Goal: Task Accomplishment & Management: Use online tool/utility

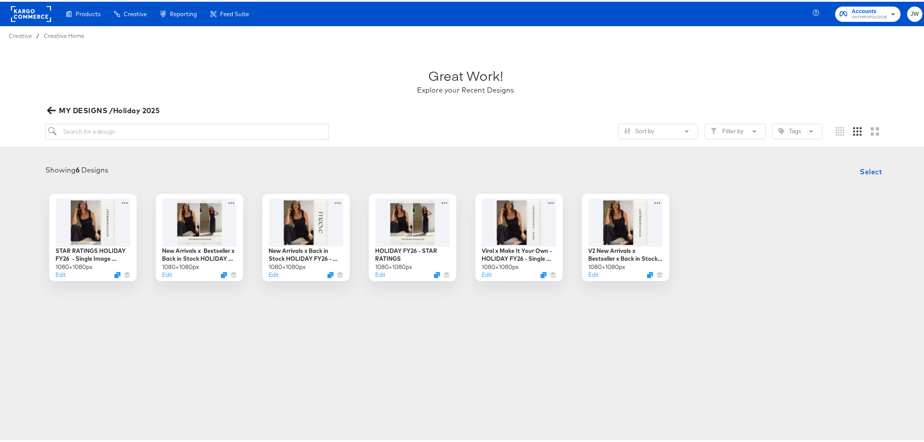
click at [47, 114] on button "MY DESIGNS /Holiday 2025" at bounding box center [104, 109] width 118 height 12
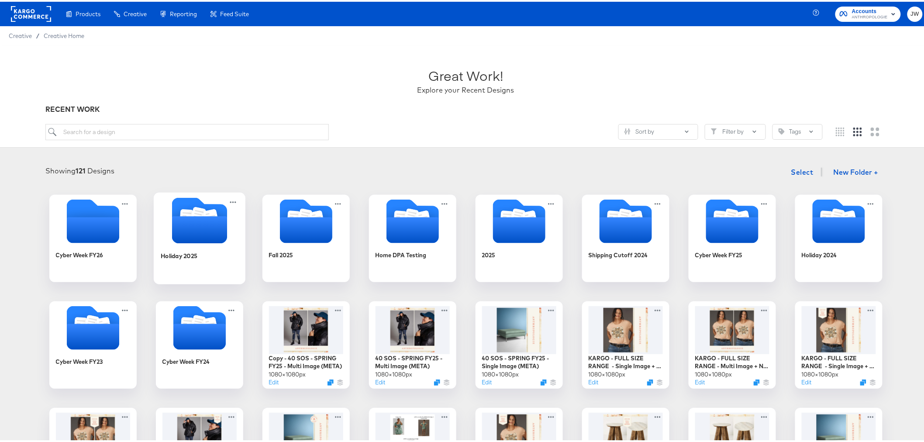
click at [175, 245] on div "Holiday 2025" at bounding box center [199, 261] width 78 height 34
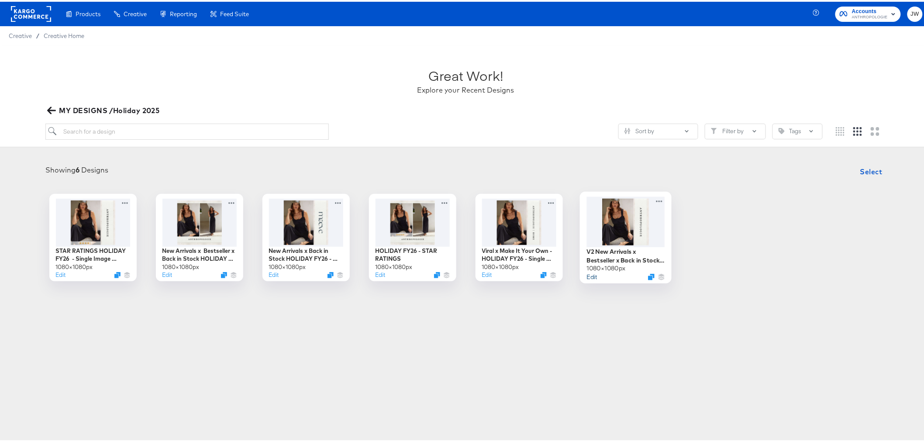
click at [591, 276] on button "Edit" at bounding box center [592, 275] width 10 height 8
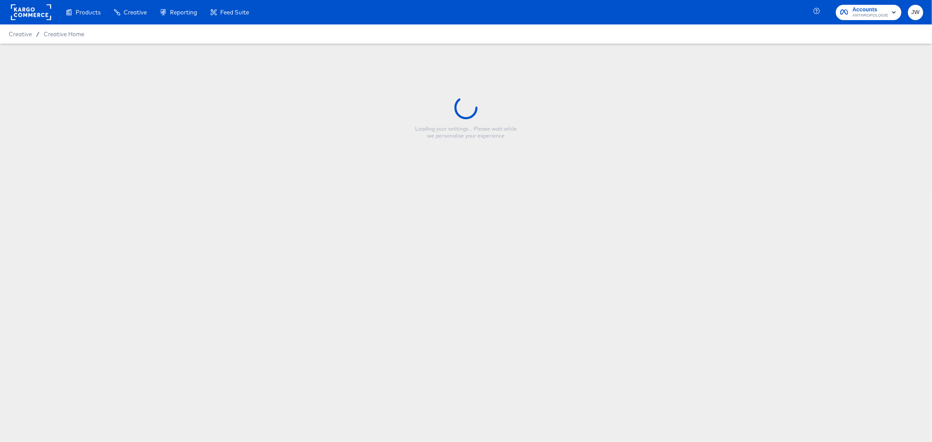
type input "V2 New Arrivals x Bestseller x Back in Stock HOLIDAY FY26 - Single Image (META)"
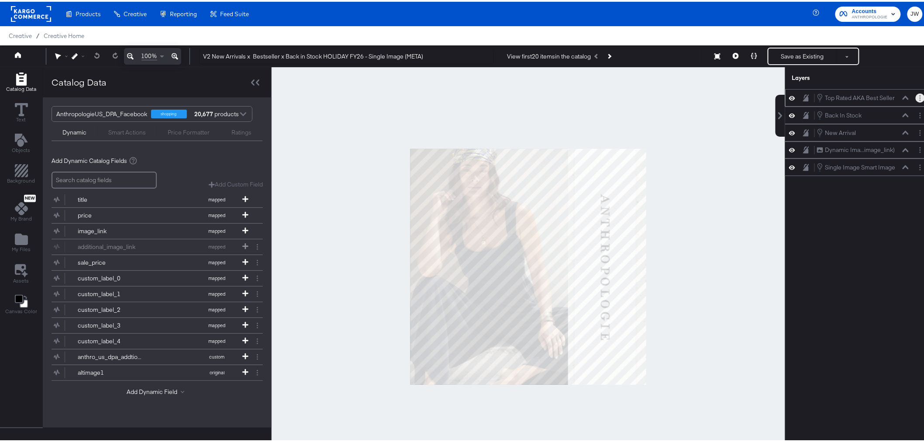
click at [916, 97] on button "Layer Options" at bounding box center [920, 96] width 9 height 9
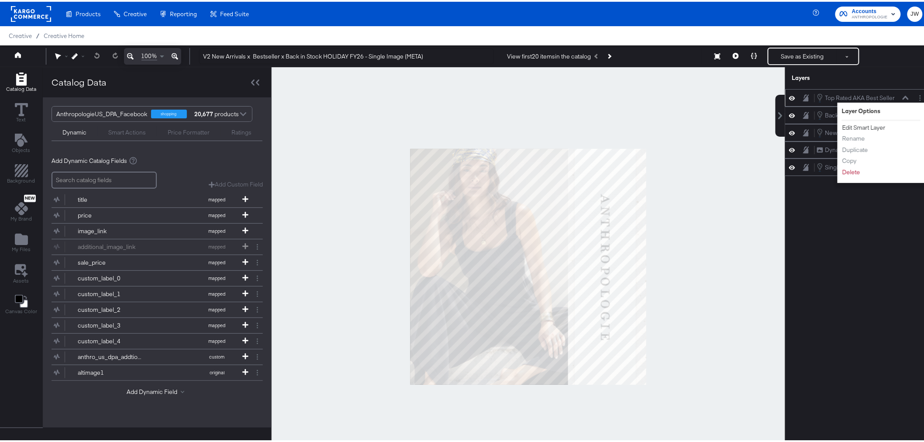
click at [851, 123] on button "Edit Smart Layer" at bounding box center [864, 125] width 44 height 9
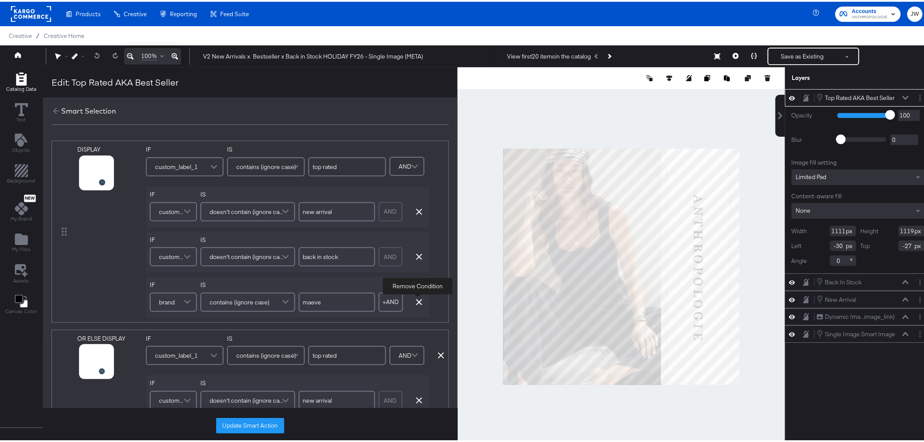
click at [420, 302] on icon "button" at bounding box center [419, 300] width 6 height 6
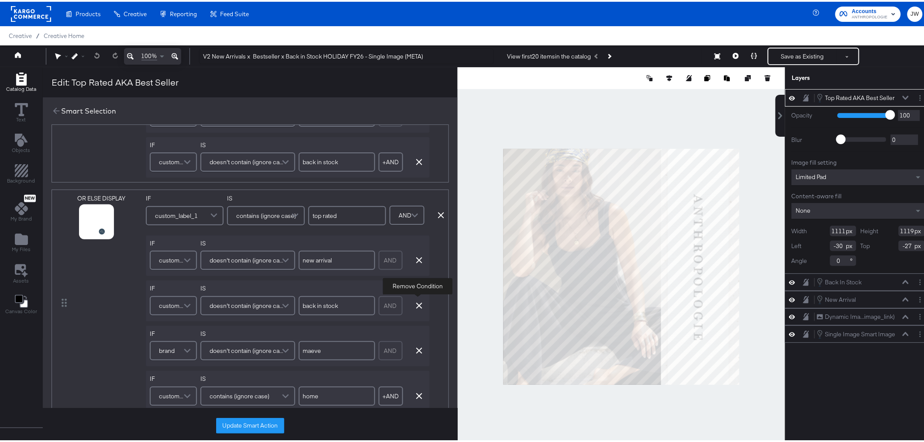
scroll to position [97, 0]
click at [439, 210] on icon at bounding box center [441, 211] width 6 height 6
click at [440, 213] on icon at bounding box center [443, 211] width 6 height 6
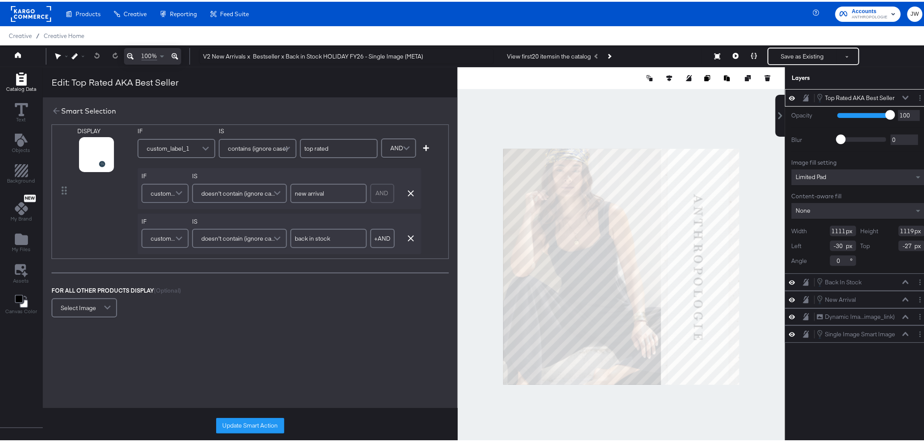
scroll to position [0, 0]
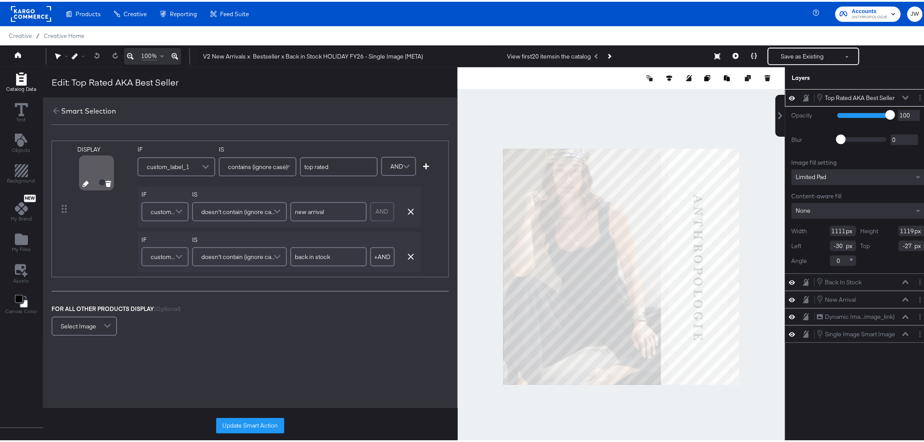
click at [84, 183] on icon at bounding box center [86, 182] width 6 height 6
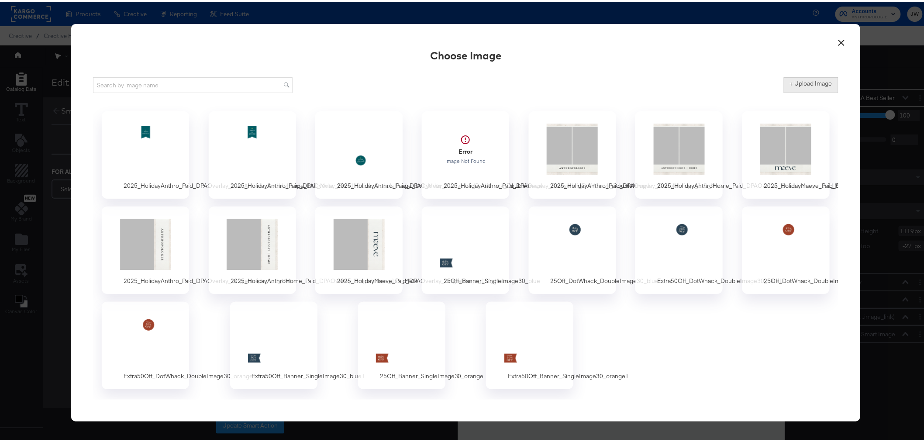
click at [809, 88] on button "+ Upload Image" at bounding box center [811, 84] width 55 height 16
click at [804, 82] on label "+ Upload Image" at bounding box center [811, 82] width 42 height 8
click at [804, 91] on input "+ Upload Image" at bounding box center [884, 91] width 200 height 0
type input "C:\fakepath\2025_HolidayAnthro_Paid_DPAOverlay_Bestseller_DotWhack_SingleImage.…"
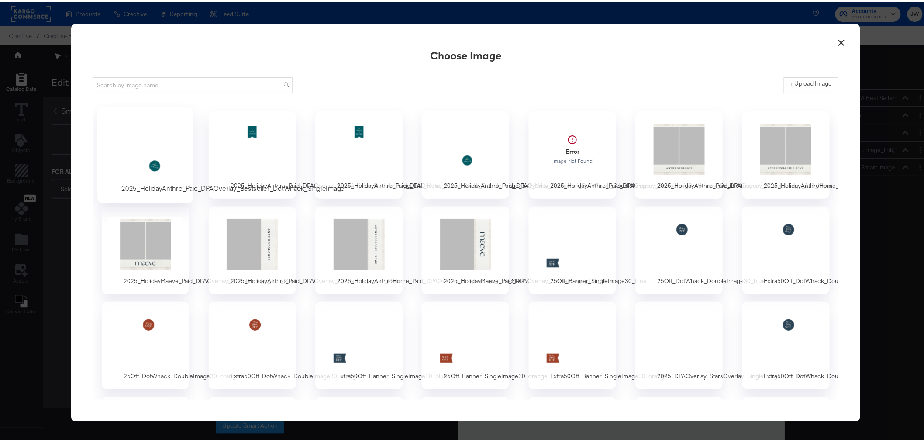
click at [145, 149] on div at bounding box center [146, 147] width 82 height 60
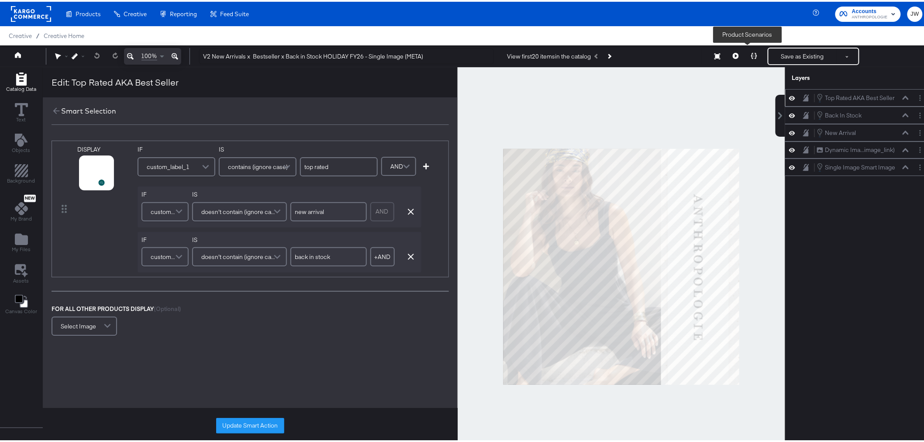
click at [751, 54] on icon at bounding box center [754, 54] width 6 height 6
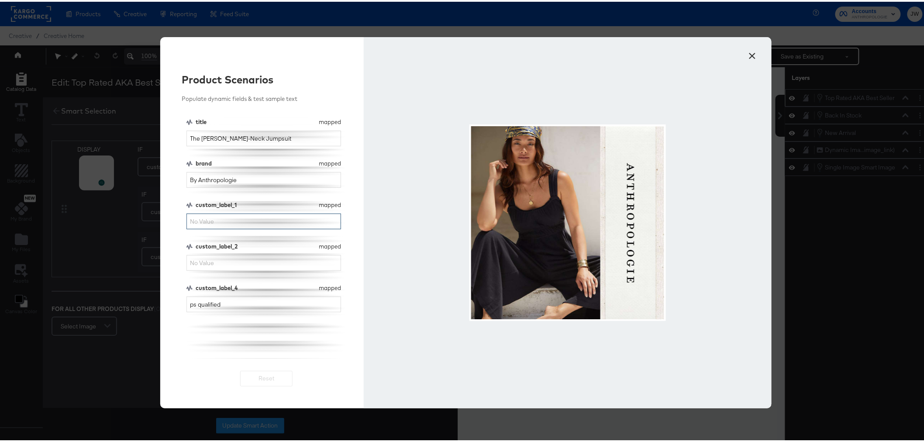
click at [255, 221] on input "custom_label_1" at bounding box center [264, 220] width 155 height 16
type input "top rated"
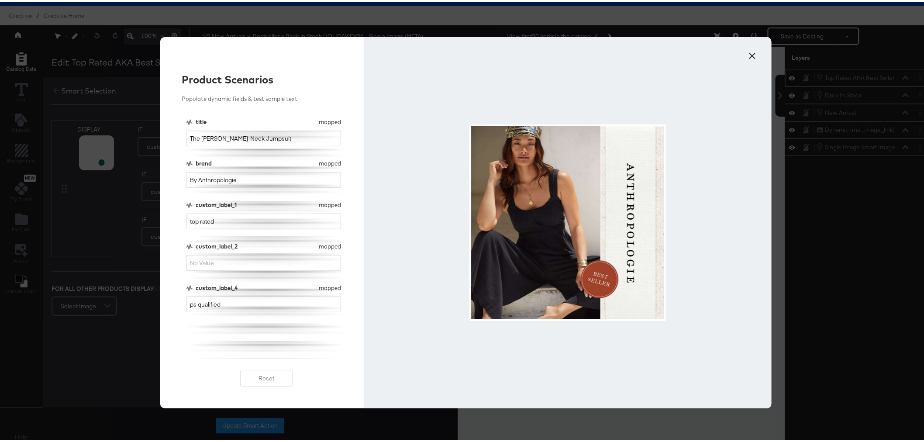
scroll to position [22, 0]
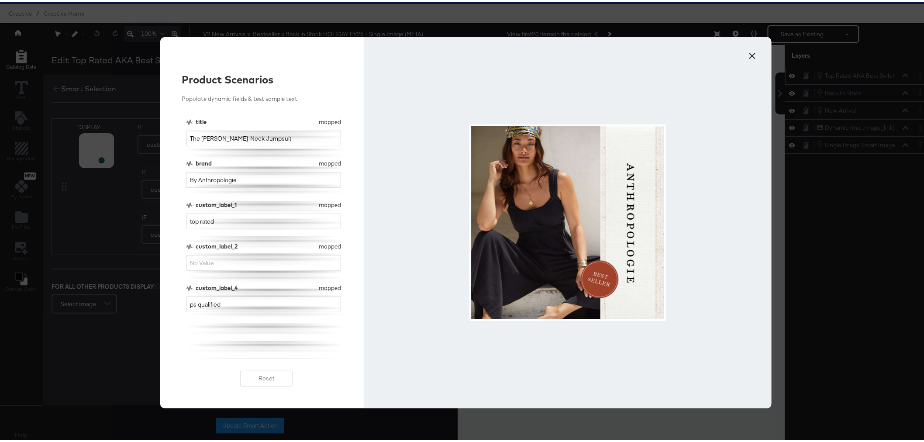
click at [758, 58] on div at bounding box center [568, 220] width 408 height 371
click at [750, 58] on button "×" at bounding box center [753, 52] width 16 height 16
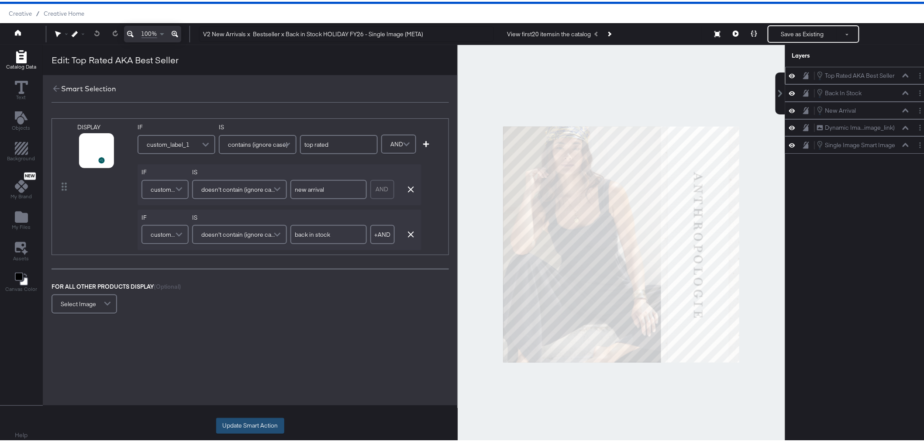
click at [245, 421] on button "Update Smart Action" at bounding box center [250, 424] width 68 height 16
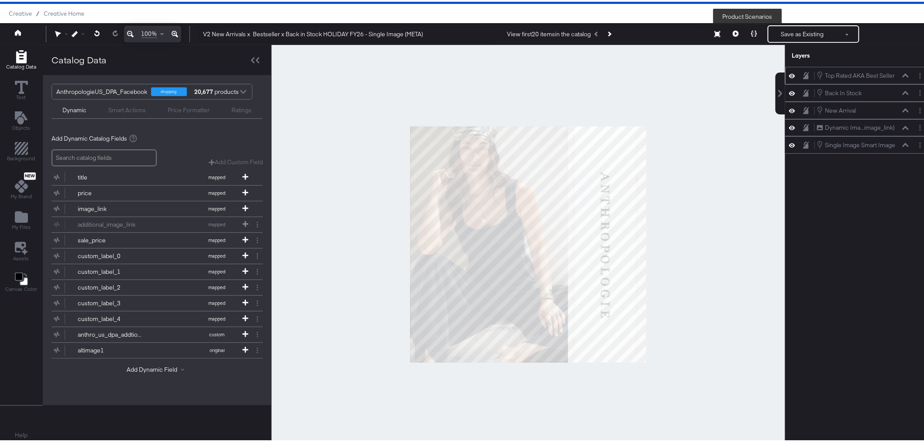
click at [745, 28] on button at bounding box center [754, 32] width 18 height 17
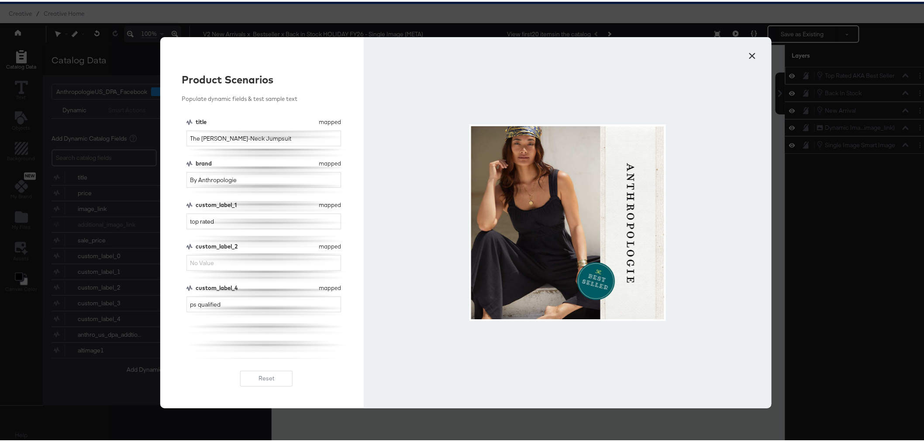
click at [749, 55] on button "×" at bounding box center [753, 52] width 16 height 16
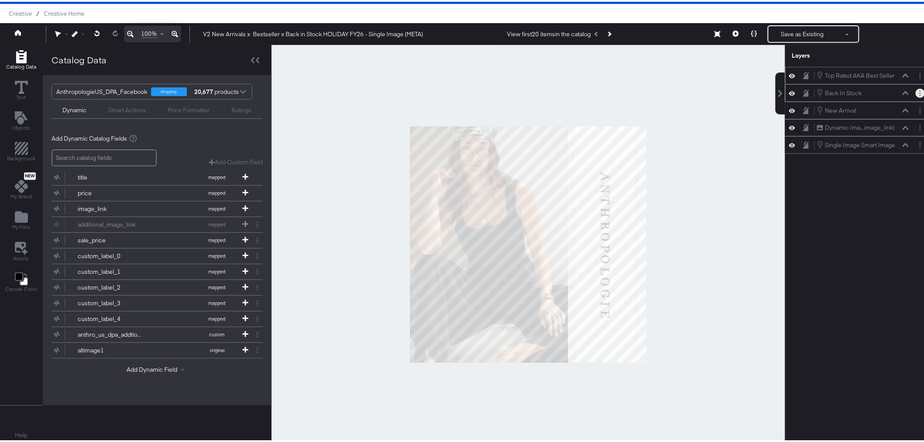
click at [916, 94] on button "Layer Options" at bounding box center [920, 91] width 9 height 9
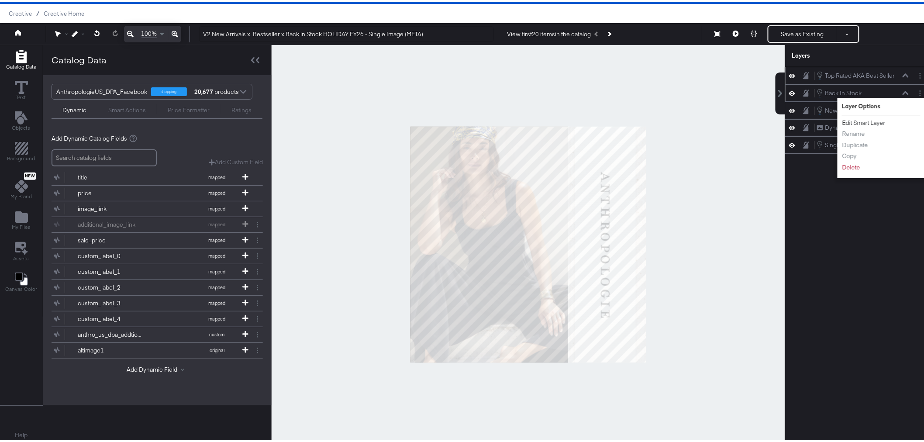
click at [868, 120] on button "Edit Smart Layer" at bounding box center [864, 121] width 44 height 9
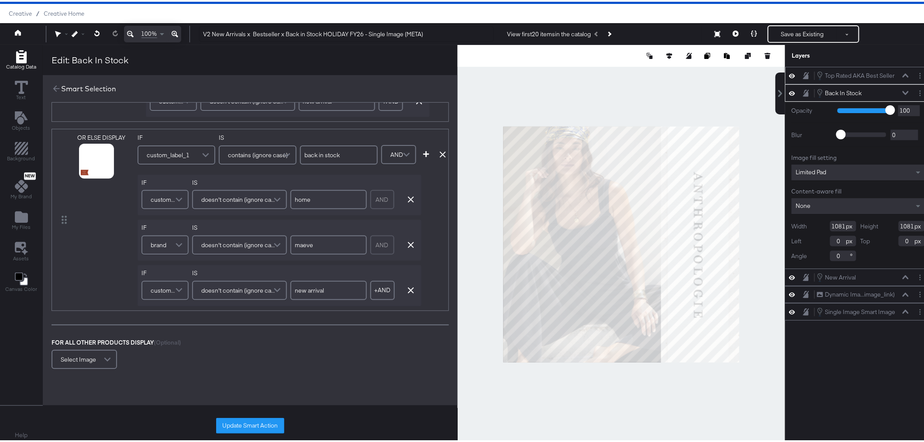
scroll to position [263, 0]
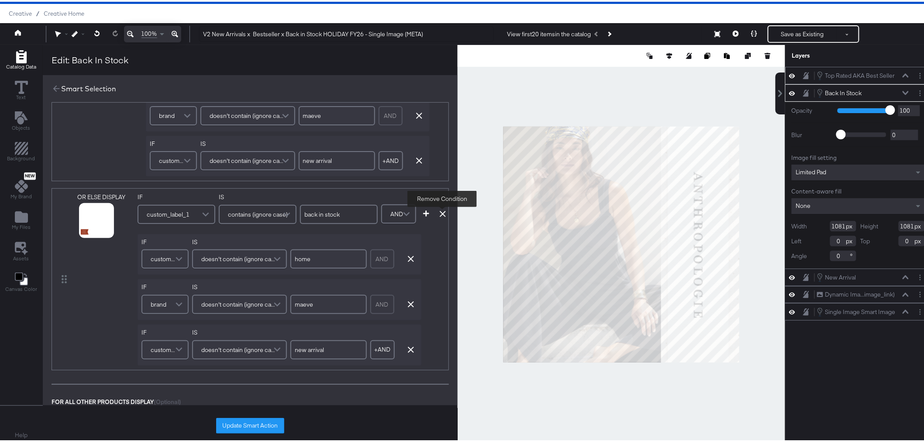
click at [442, 212] on icon at bounding box center [443, 212] width 6 height 6
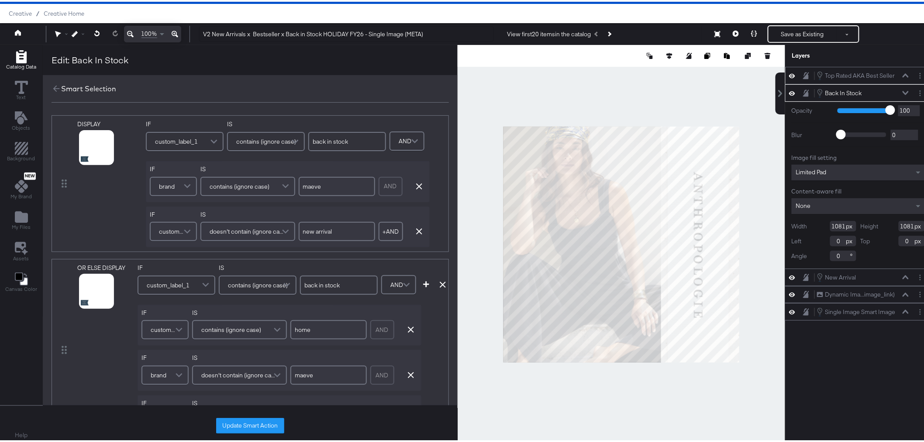
scroll to position [0, 0]
click at [440, 287] on icon at bounding box center [443, 286] width 6 height 6
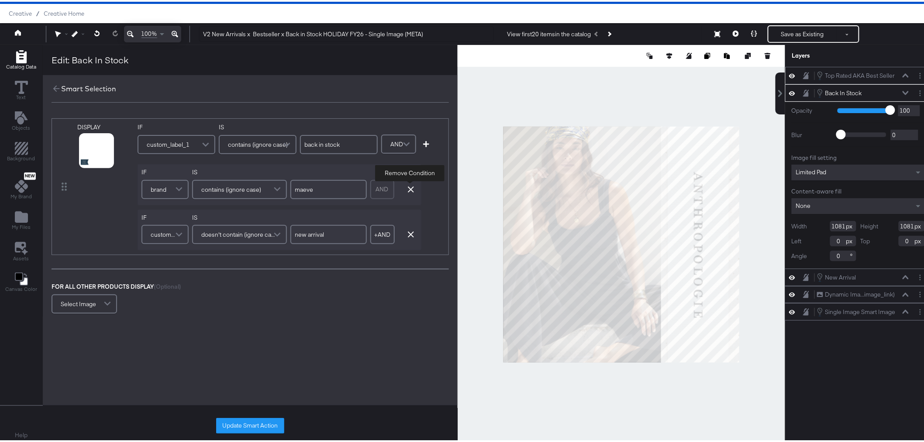
click at [408, 185] on icon "button" at bounding box center [411, 188] width 6 height 6
type input "new arrival"
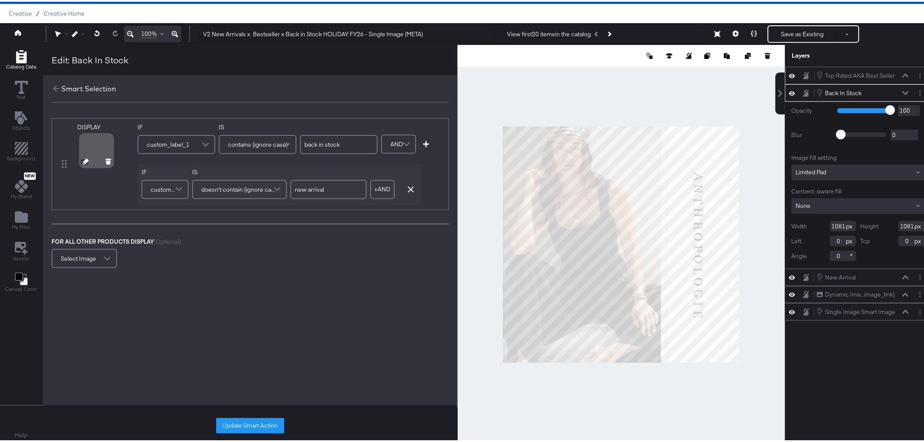
click at [84, 162] on icon at bounding box center [86, 160] width 6 height 6
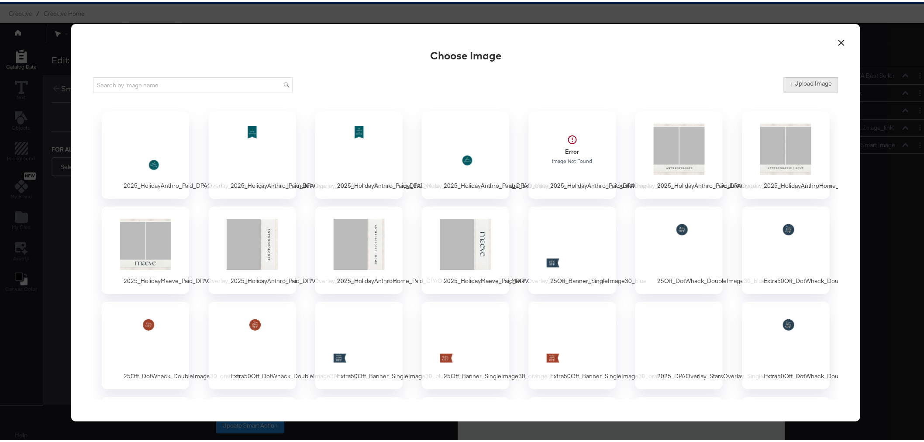
click at [810, 84] on label "+ Upload Image" at bounding box center [811, 82] width 42 height 8
click at [810, 91] on input "+ Upload Image" at bounding box center [884, 91] width 200 height 0
type input "C:\fakepath\2025_HolidayAnthro_Paid_DPAOverlay_BackInStock_Banner_SingleImage.p…"
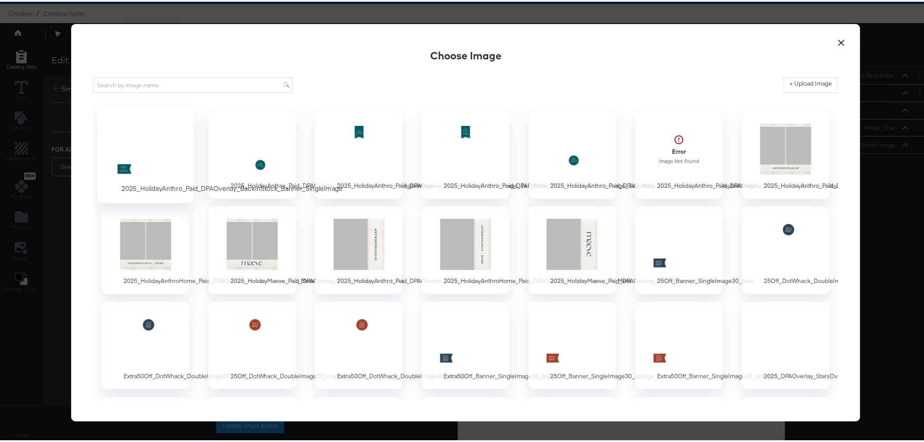
click at [156, 145] on div at bounding box center [146, 147] width 82 height 60
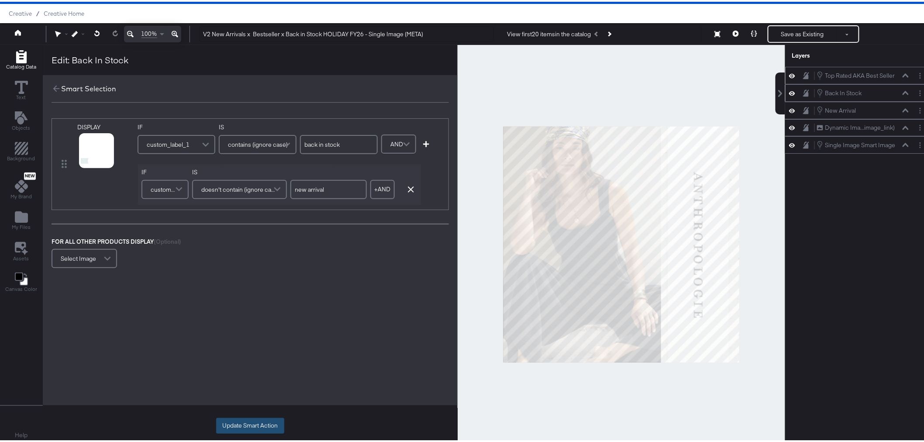
click at [240, 421] on button "Update Smart Action" at bounding box center [250, 424] width 68 height 16
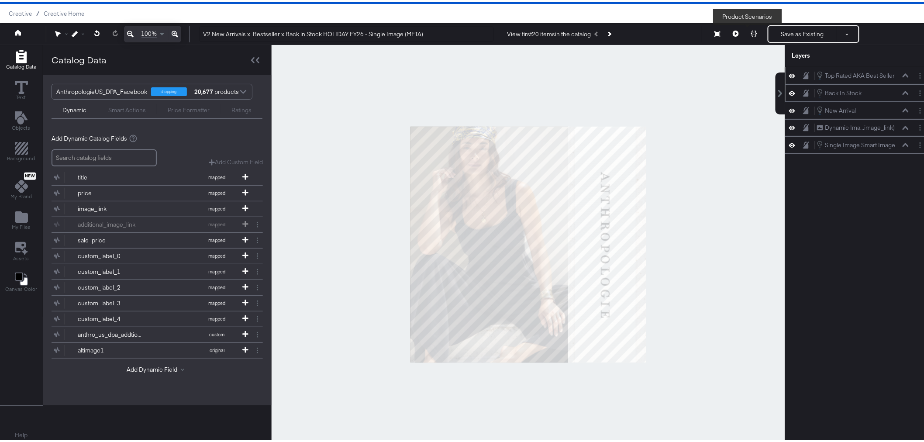
click at [751, 33] on icon at bounding box center [754, 32] width 6 height 6
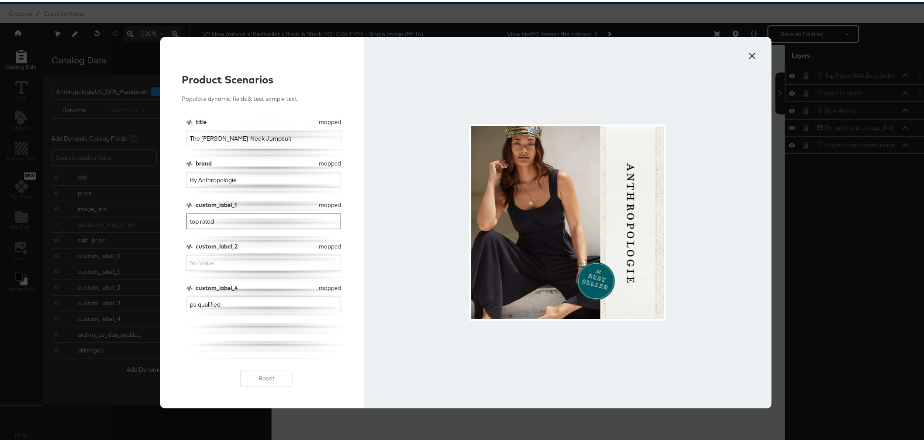
drag, startPoint x: 228, startPoint y: 221, endPoint x: 143, endPoint y: 221, distance: 85.2
click at [146, 221] on div "× Product Scenarios Populate dynamic fields & test sample text title mapped tit…" at bounding box center [466, 221] width 932 height 442
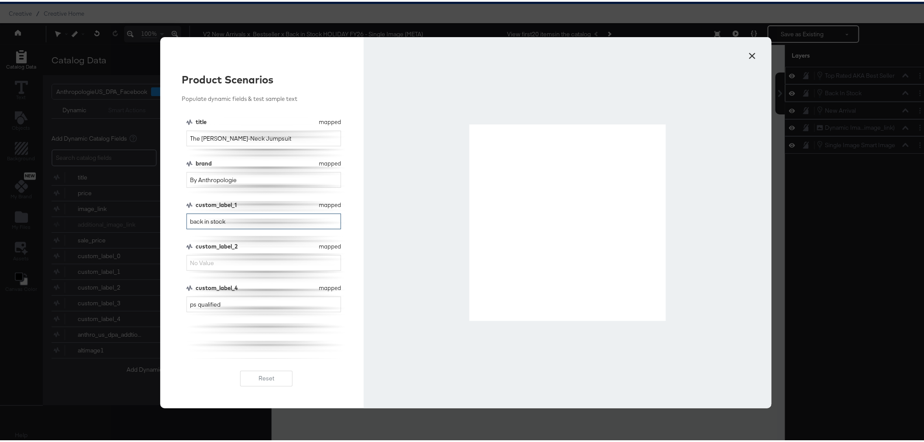
type input "back in stock"
click at [753, 53] on button "×" at bounding box center [753, 52] width 16 height 16
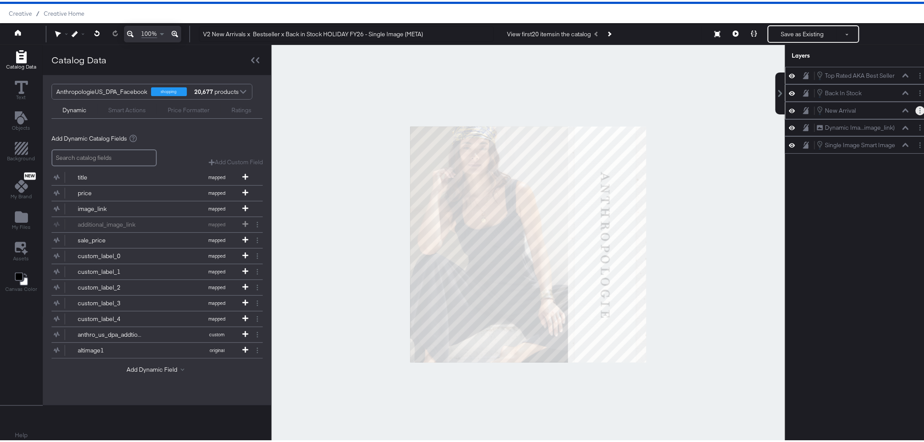
click at [920, 111] on circle "Layer Options" at bounding box center [920, 111] width 1 height 1
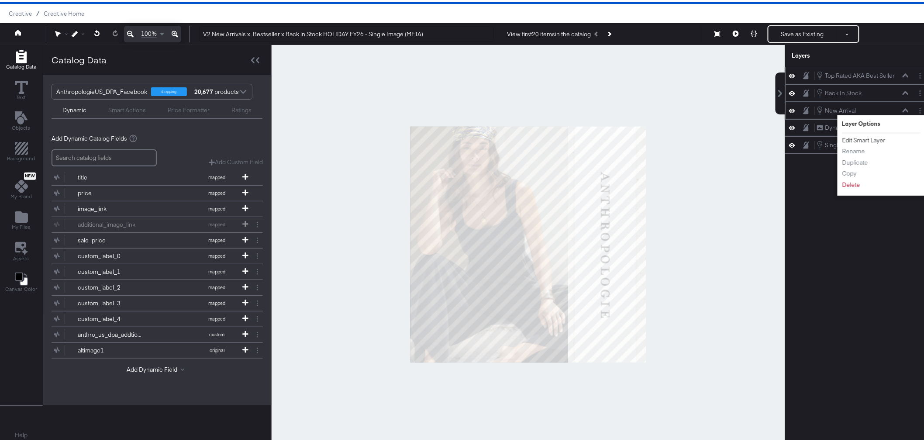
click at [854, 137] on button "Edit Smart Layer" at bounding box center [864, 138] width 44 height 9
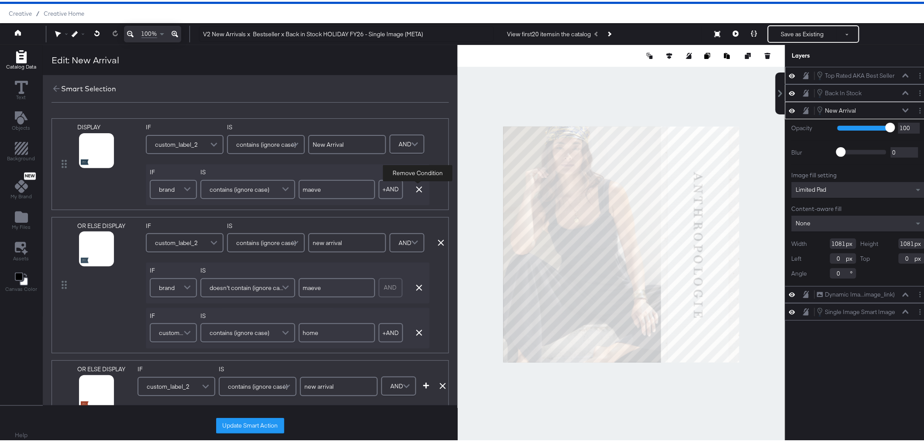
click at [420, 189] on icon "button" at bounding box center [419, 188] width 6 height 6
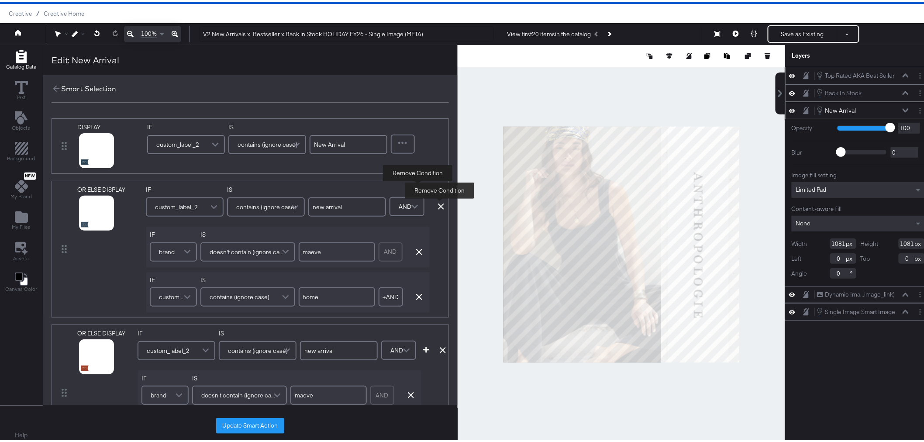
click at [438, 203] on icon at bounding box center [441, 205] width 6 height 6
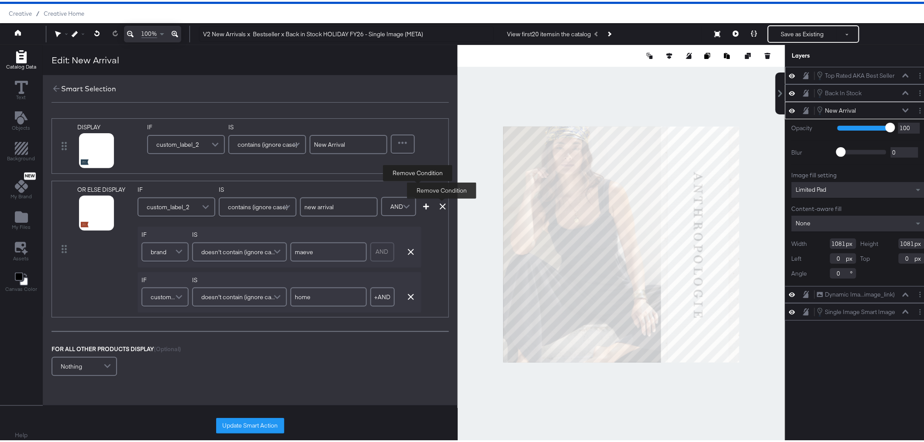
click at [440, 206] on icon at bounding box center [443, 205] width 6 height 6
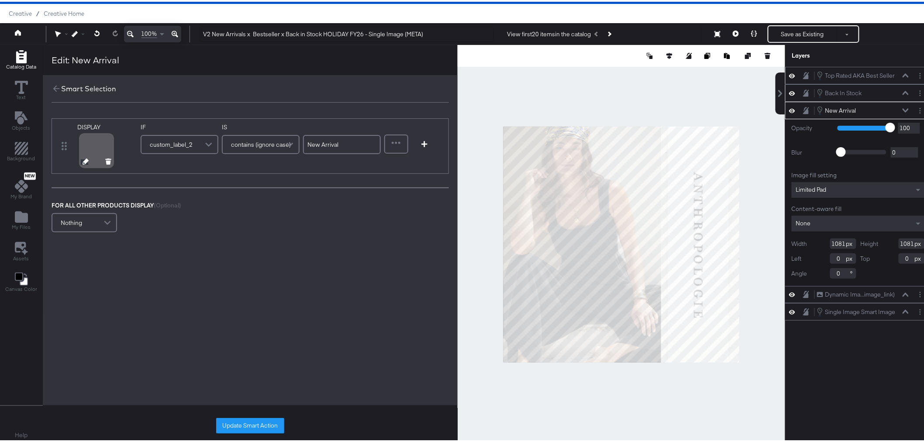
click at [83, 159] on icon at bounding box center [86, 160] width 6 height 6
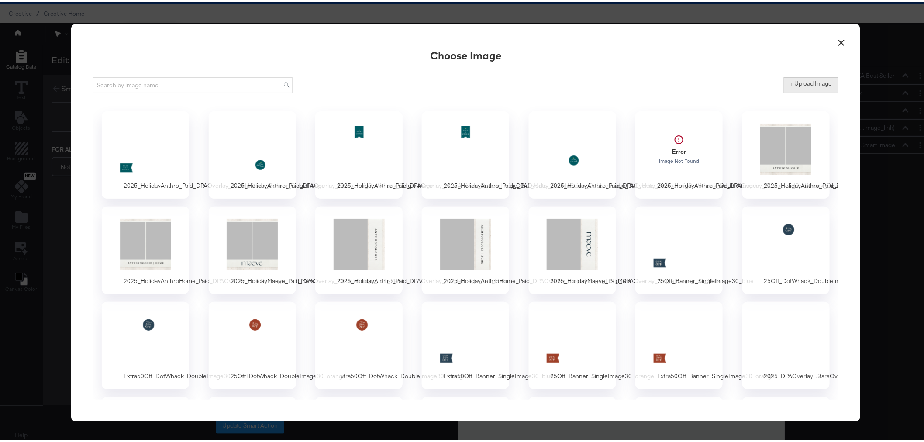
click at [806, 86] on label "+ Upload Image" at bounding box center [811, 82] width 42 height 8
click at [806, 91] on input "+ Upload Image" at bounding box center [884, 91] width 200 height 0
type input "C:\fakepath\2025_HolidayAnthro_Paid_DPAOverlay_NewArrivals_Banner_SingleImage.p…"
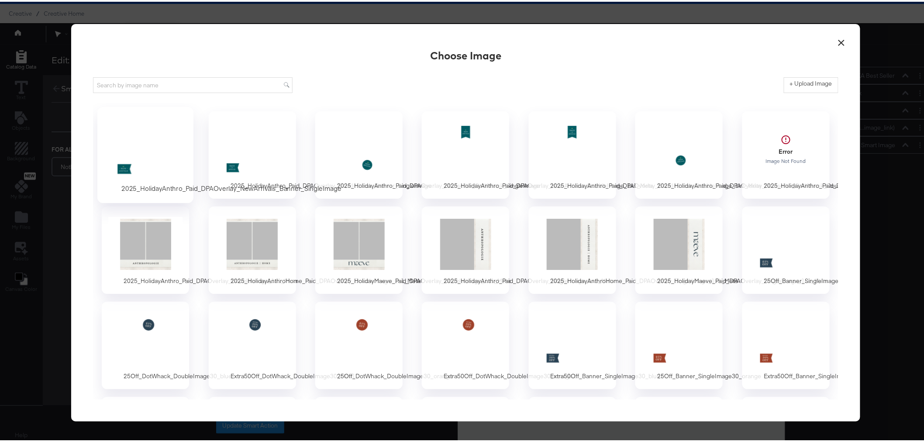
click at [145, 164] on div at bounding box center [146, 147] width 82 height 60
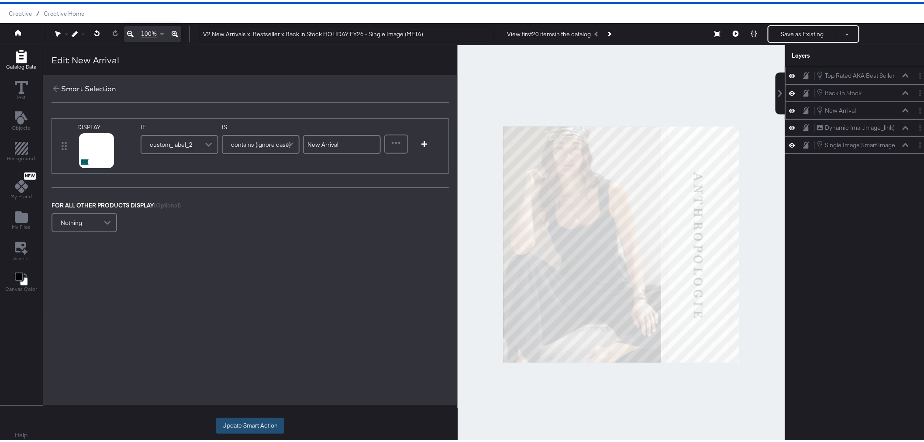
click at [265, 420] on button "Update Smart Action" at bounding box center [250, 424] width 68 height 16
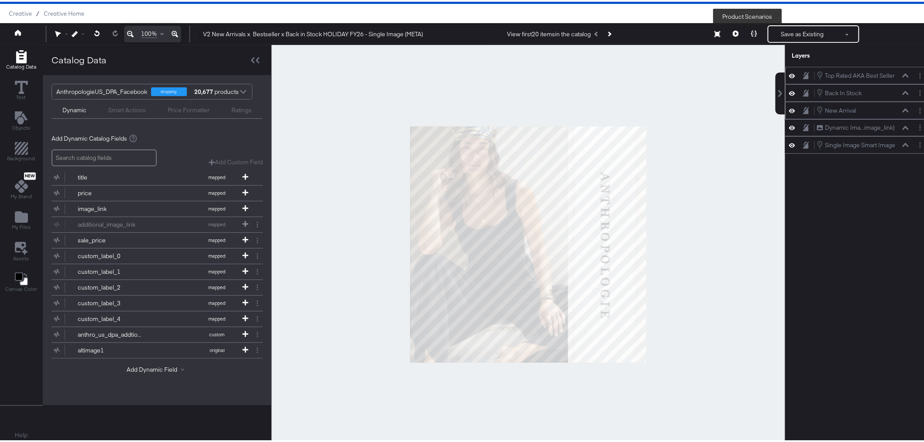
click at [749, 28] on button at bounding box center [754, 32] width 18 height 17
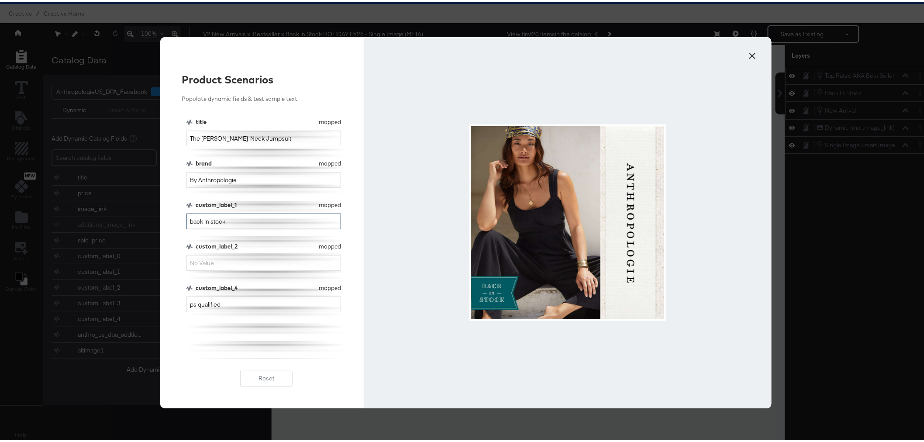
drag, startPoint x: 255, startPoint y: 219, endPoint x: 142, endPoint y: 218, distance: 113.1
click at [143, 217] on div "× Product Scenarios Populate dynamic fields & test sample text title mapped tit…" at bounding box center [466, 221] width 932 height 442
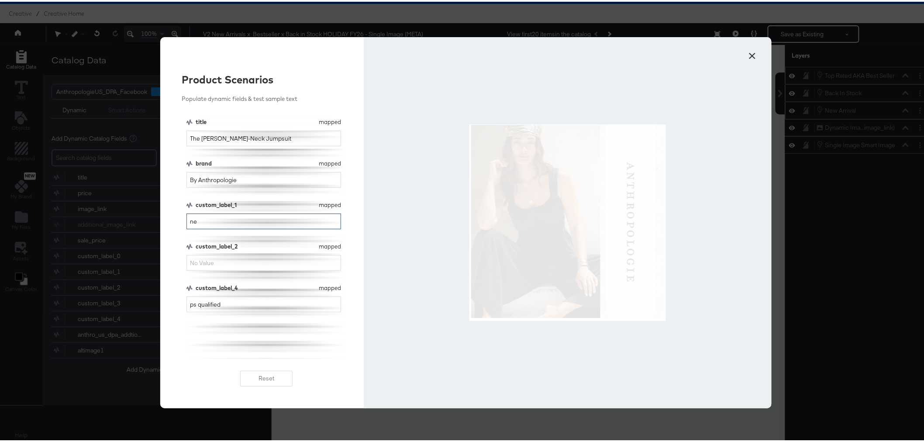
type input "n"
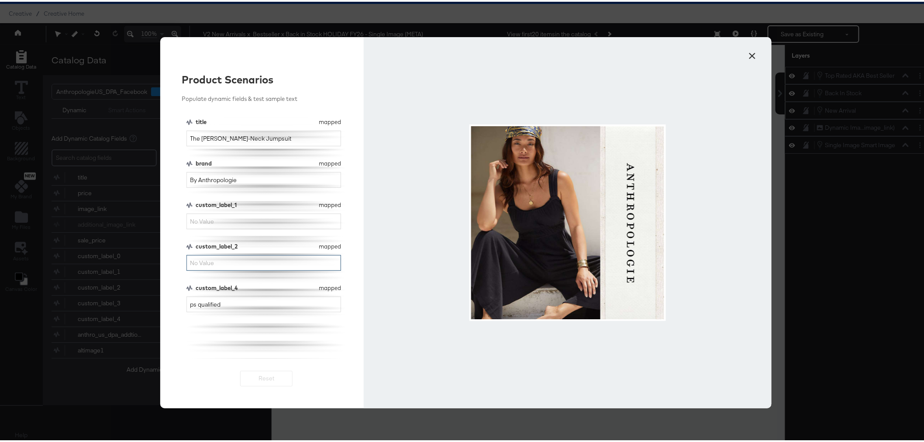
click at [231, 266] on input "custom_label_2" at bounding box center [264, 261] width 155 height 16
type input "new arrival"
click at [747, 54] on button "×" at bounding box center [753, 52] width 16 height 16
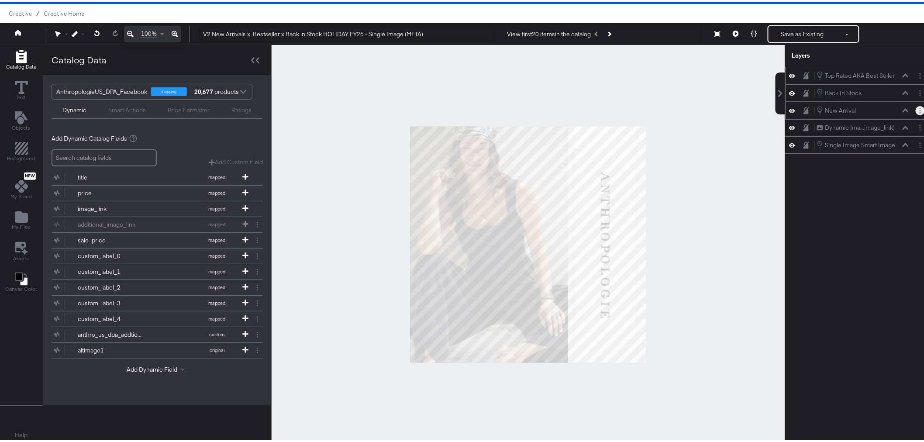
click at [920, 111] on icon "Layer Options" at bounding box center [920, 109] width 1 height 6
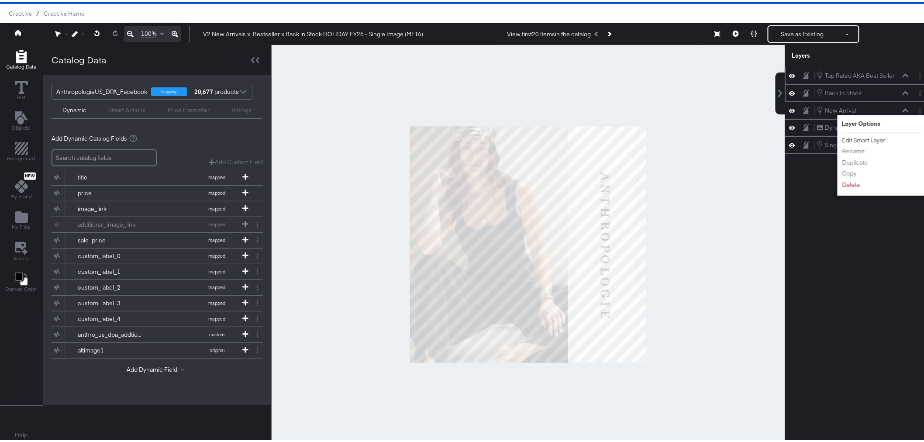
click at [856, 138] on button "Edit Smart Layer" at bounding box center [864, 138] width 44 height 9
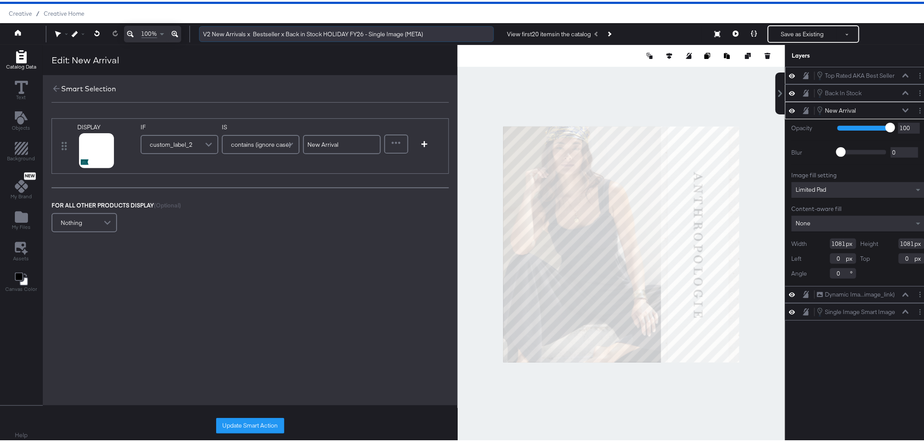
click at [211, 31] on input "V2 New Arrivals x Bestseller x Back in Stock HOLIDAY FY26 - Single Image (META)" at bounding box center [346, 32] width 295 height 16
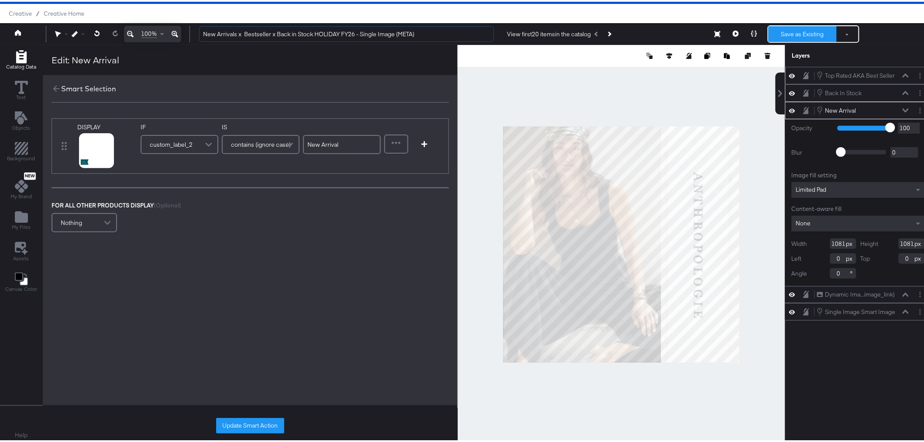
type input "New Arrivals x Bestseller x Back in Stock HOLIDAY FY26 - Single Image (META)"
click at [801, 33] on button "Save as Existing" at bounding box center [803, 32] width 68 height 16
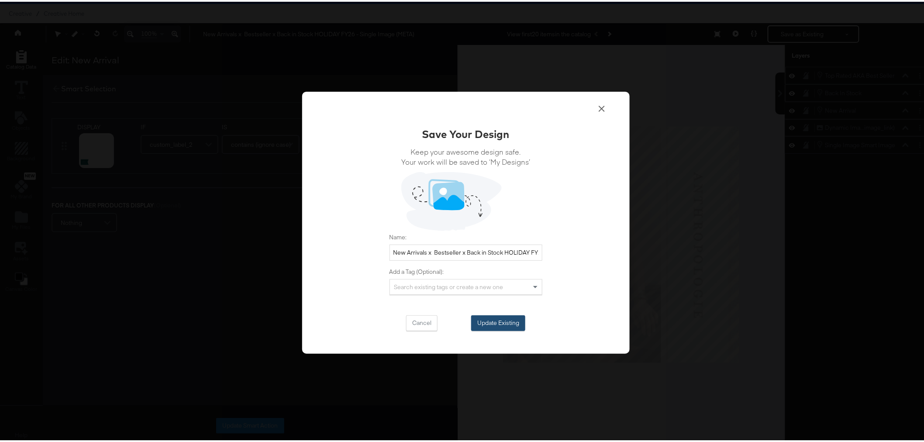
click at [516, 317] on button "Update Existing" at bounding box center [498, 322] width 54 height 16
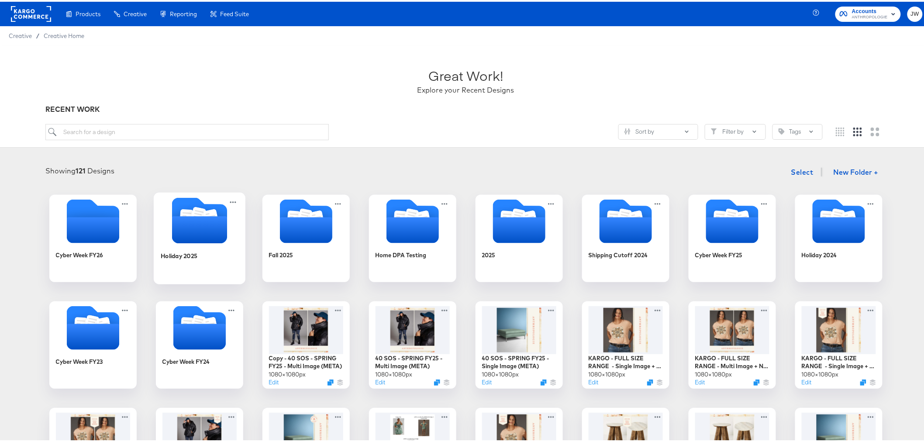
click at [201, 225] on icon "Folder" at bounding box center [199, 227] width 55 height 27
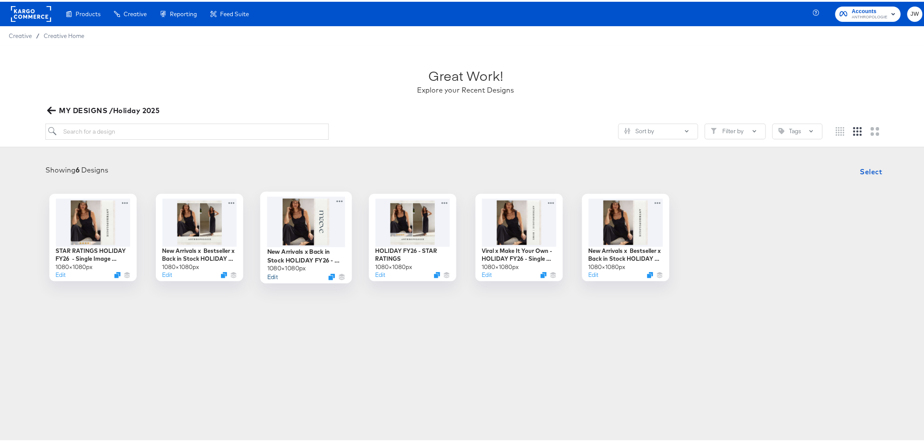
click at [269, 276] on button "Edit" at bounding box center [272, 275] width 10 height 8
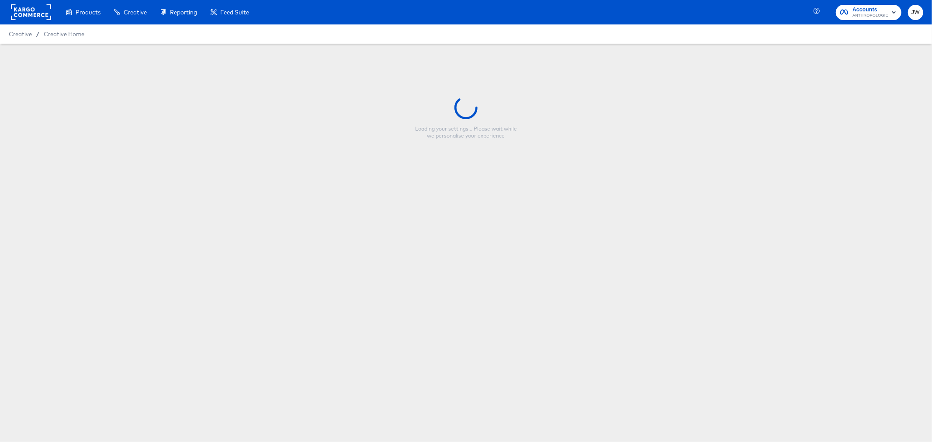
type input "New Arrivals x Back in Stock HOLIDAY FY26 - Single Image (META)"
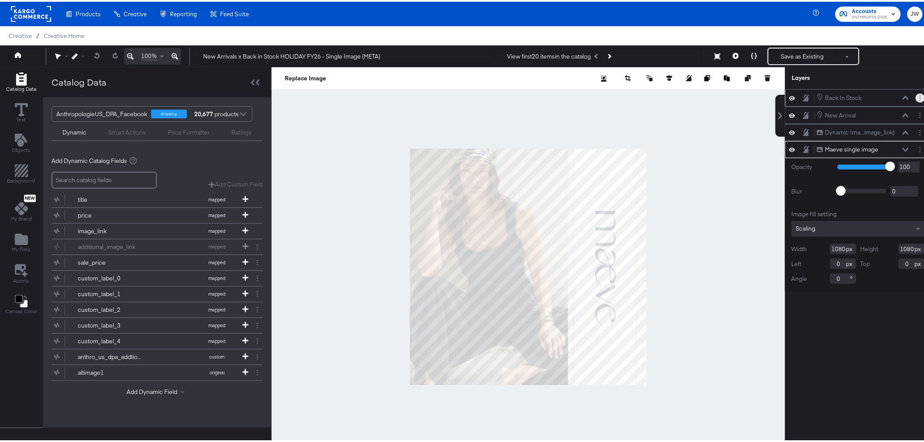
click at [916, 95] on button "Layer Options" at bounding box center [920, 96] width 9 height 9
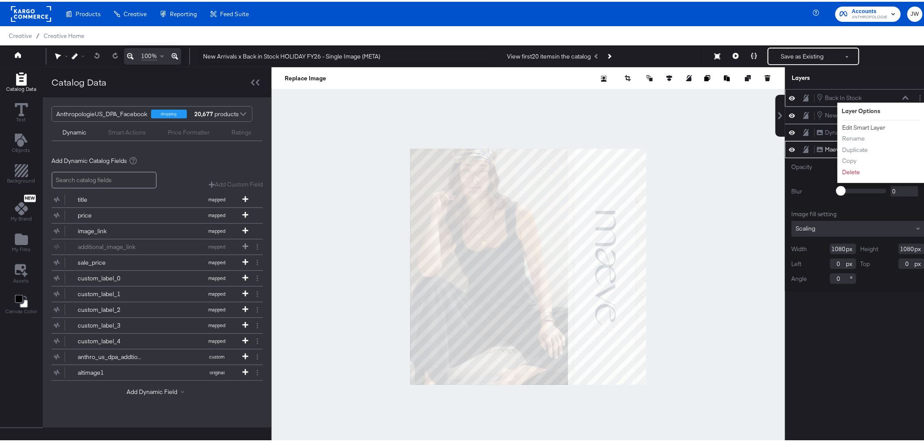
click at [867, 125] on button "Edit Smart Layer" at bounding box center [864, 125] width 44 height 9
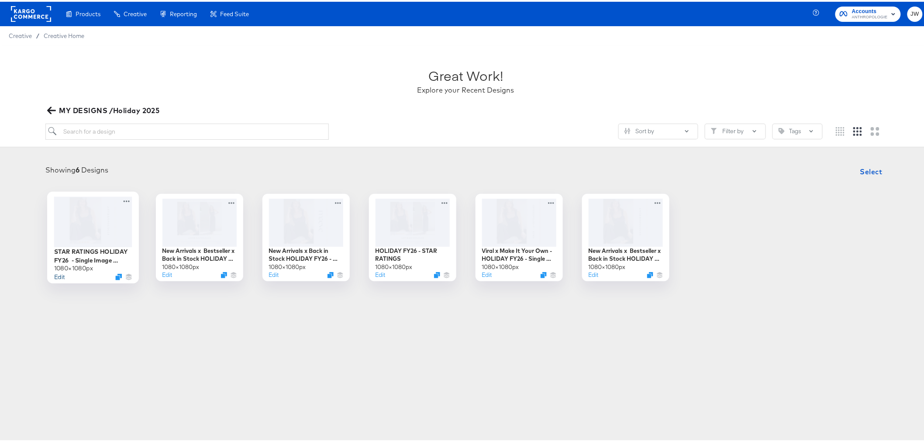
click at [54, 272] on button "Edit" at bounding box center [59, 275] width 10 height 8
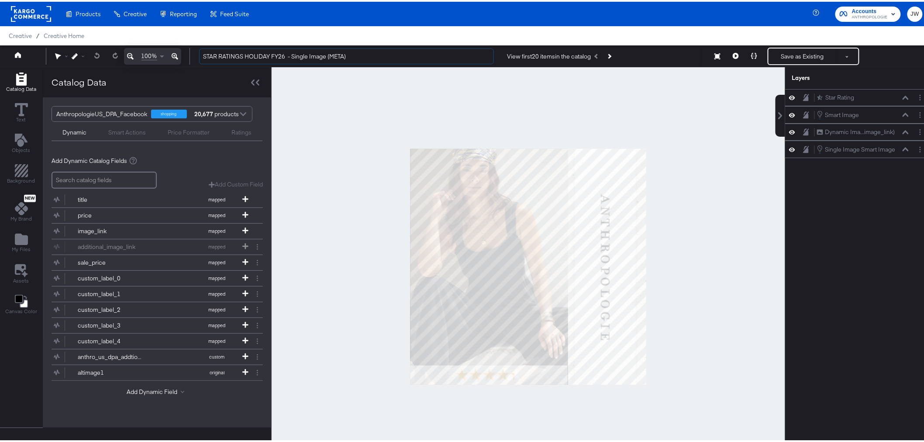
drag, startPoint x: 243, startPoint y: 54, endPoint x: 179, endPoint y: 57, distance: 63.8
click at [179, 57] on div "100% STAR RATINGS HOLIDAY FY26 - Single Image (META) View first 20 items in the…" at bounding box center [466, 55] width 932 height 22
click at [250, 57] on input "HOLIDAY FY26 - Single Image (META)" at bounding box center [346, 55] width 295 height 16
type input "HOLIDAY FY26 - STAR RATINGS Single Image (META)"
click at [850, 266] on div "Star Rating Star Rating Smart Image Smart Image Dynamic Ima...image_link) Dynam…" at bounding box center [858, 268] width 146 height 363
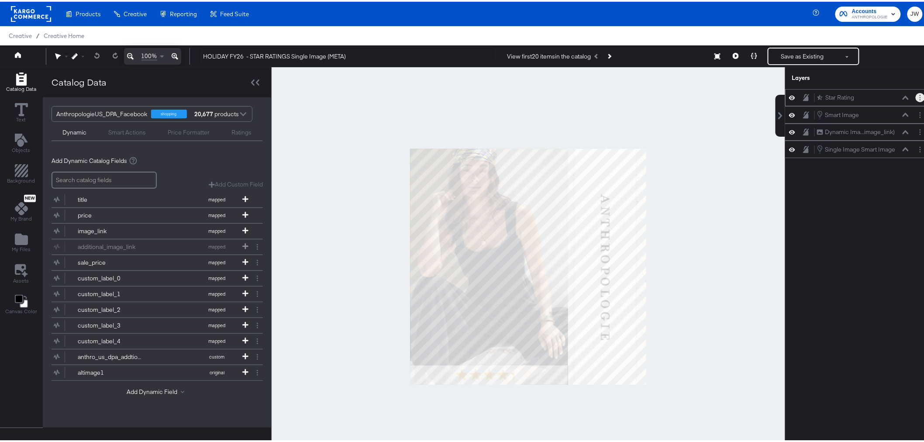
click at [920, 94] on icon "Layer Options" at bounding box center [920, 96] width 1 height 6
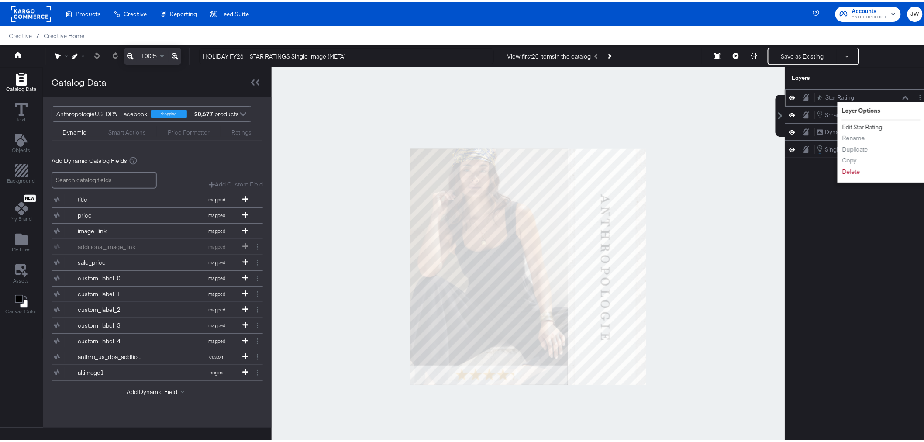
click at [865, 122] on button "Edit Star Rating" at bounding box center [862, 125] width 41 height 9
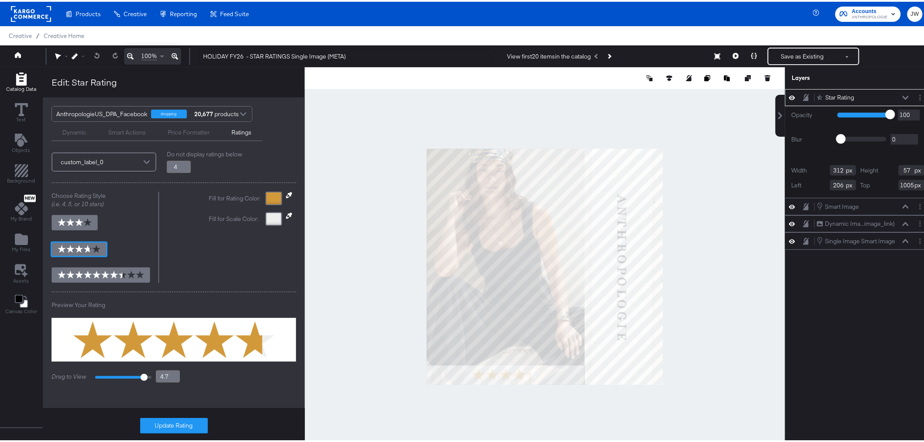
scroll to position [24, 0]
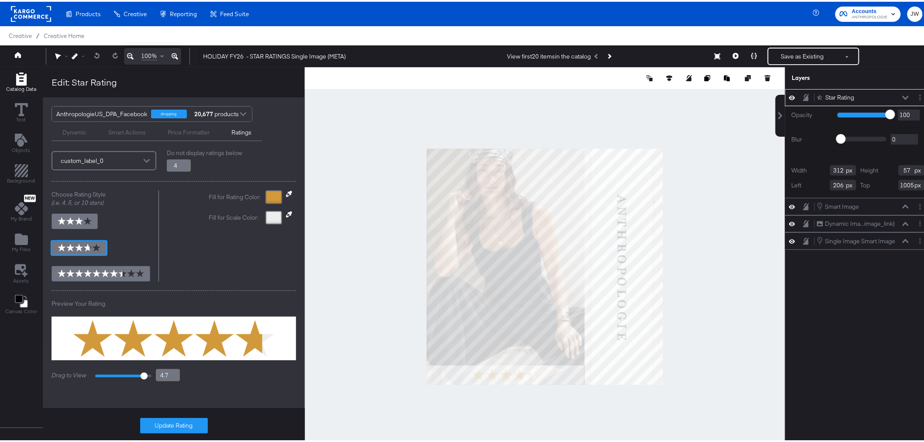
click at [79, 131] on div "Dynamic" at bounding box center [74, 131] width 24 height 8
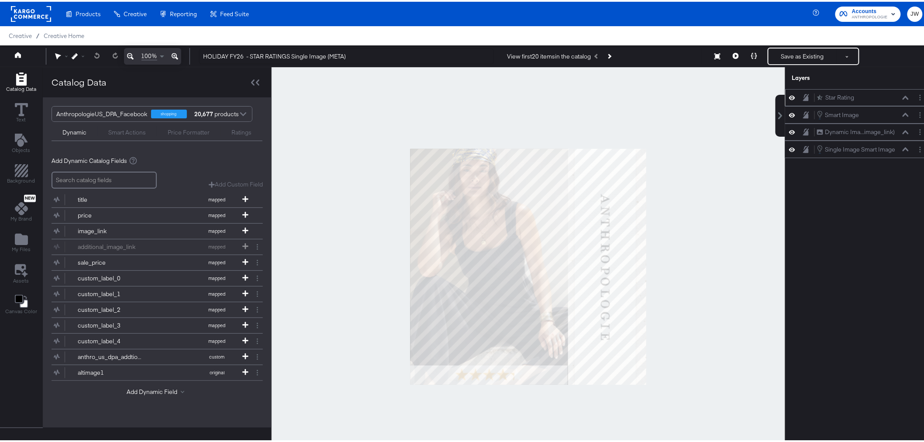
click at [125, 133] on div "Smart Actions" at bounding box center [127, 131] width 38 height 8
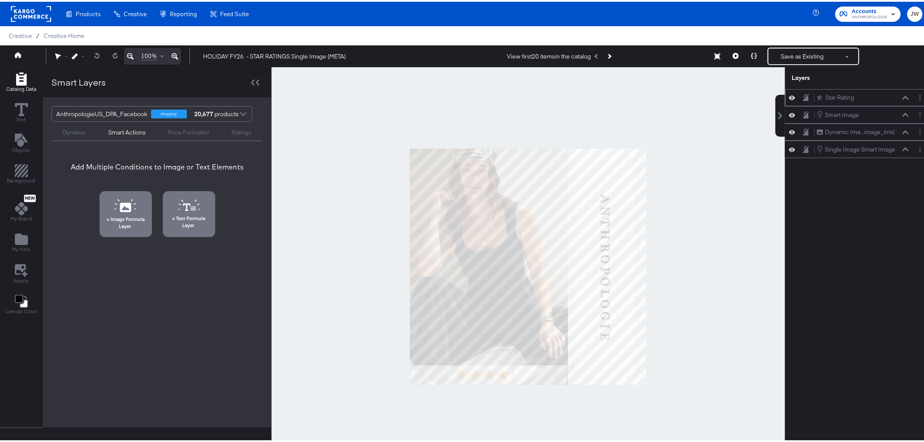
click at [183, 128] on div "Price Formatter" at bounding box center [189, 131] width 42 height 8
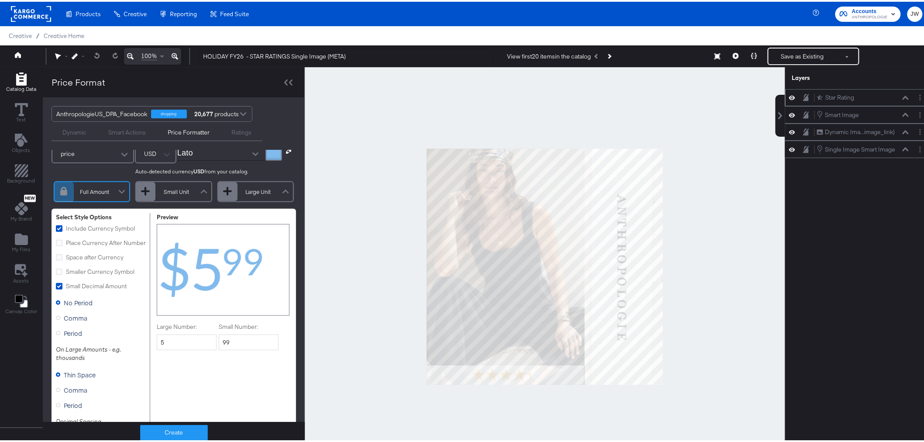
click at [235, 128] on div "Ratings" at bounding box center [242, 131] width 20 height 8
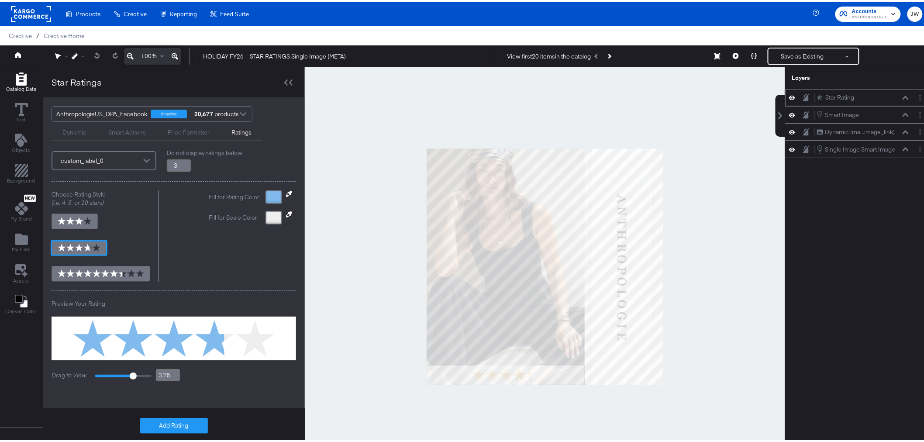
type input "3.25"
click at [185, 170] on input "3.25" at bounding box center [179, 164] width 24 height 12
type input "3.8"
type input "3.5"
type input "3.8"
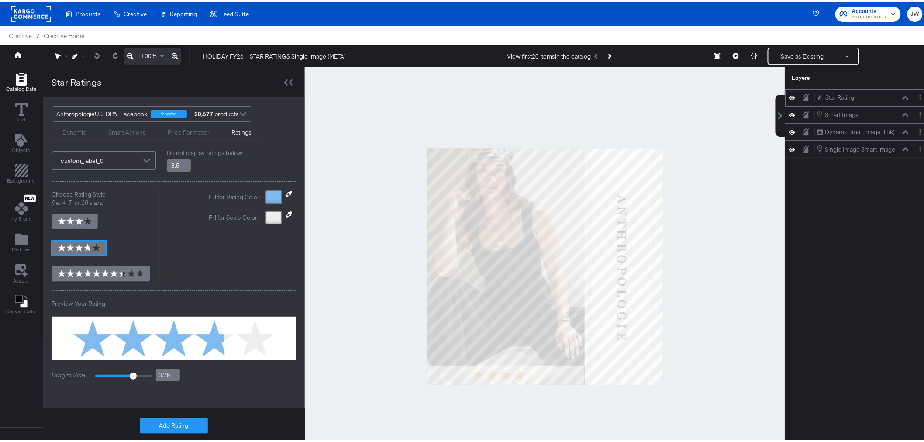
click at [185, 170] on input "3.5" at bounding box center [179, 164] width 24 height 12
type input "3.75"
type input "3.8"
click at [185, 170] on input "3.75" at bounding box center [179, 164] width 24 height 12
type input "4"
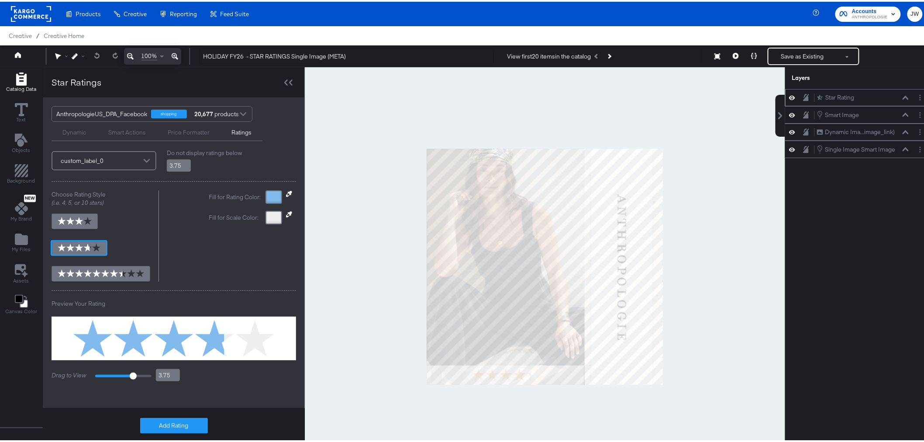
type input "3.8"
type input "4"
click at [185, 170] on input "4" at bounding box center [179, 164] width 24 height 12
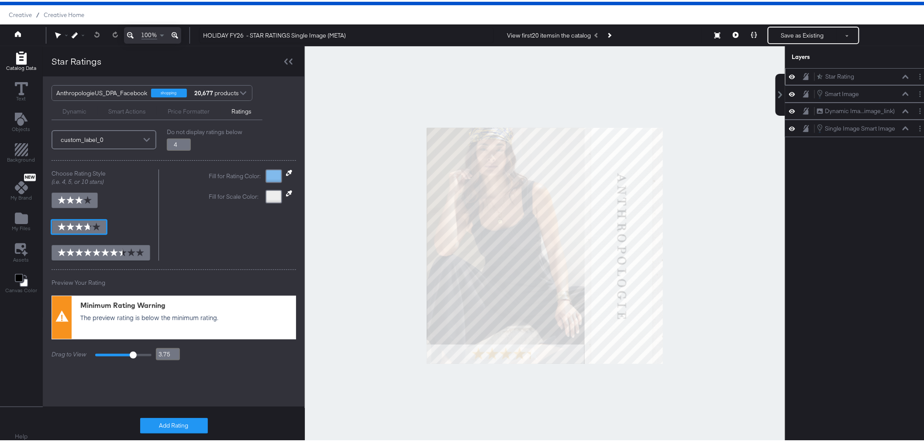
scroll to position [22, 0]
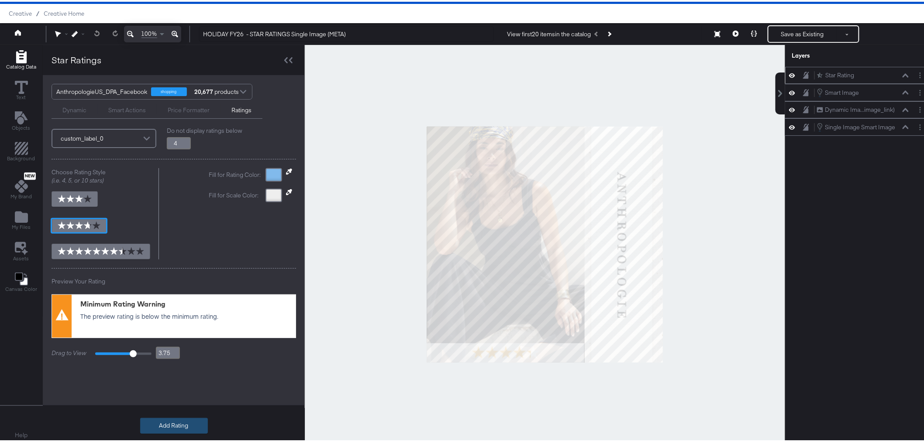
click at [180, 424] on button "Add Rating" at bounding box center [174, 424] width 68 height 16
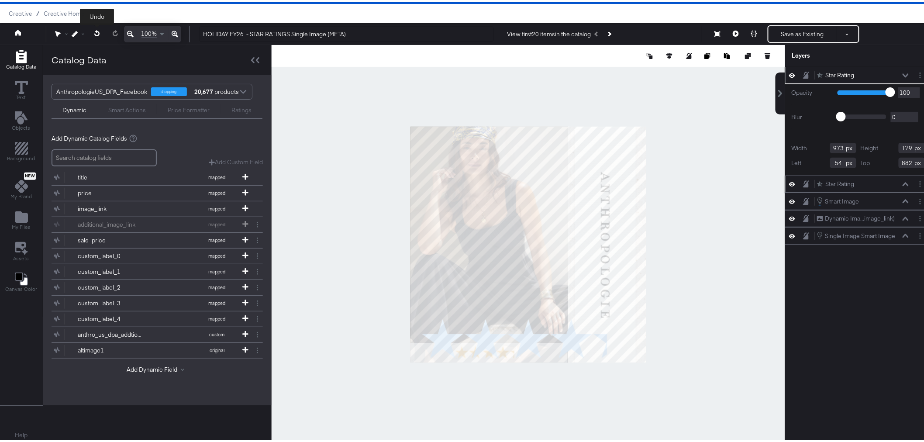
click at [98, 31] on icon at bounding box center [96, 31] width 5 height 6
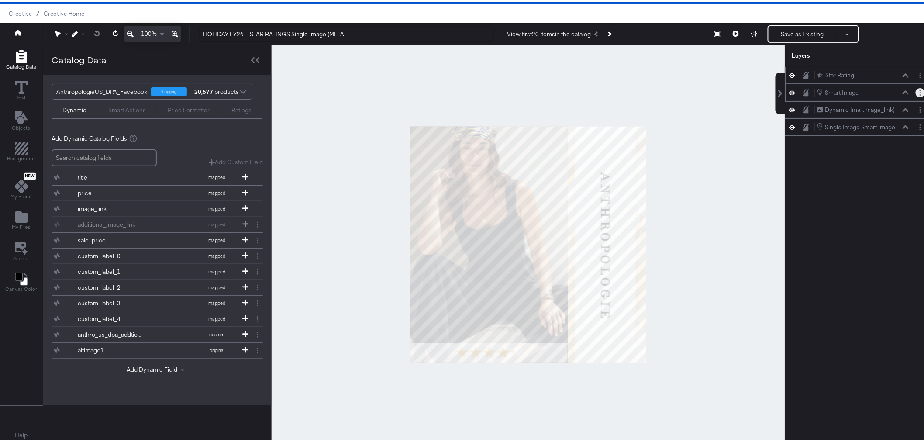
drag, startPoint x: 915, startPoint y: 92, endPoint x: 911, endPoint y: 94, distance: 4.9
click at [916, 92] on button "Layer Options" at bounding box center [920, 90] width 9 height 9
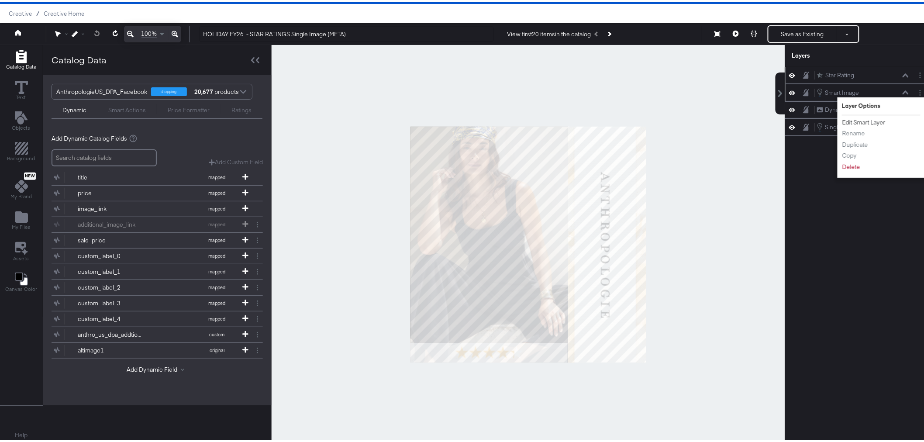
click at [860, 122] on button "Edit Smart Layer" at bounding box center [864, 120] width 44 height 9
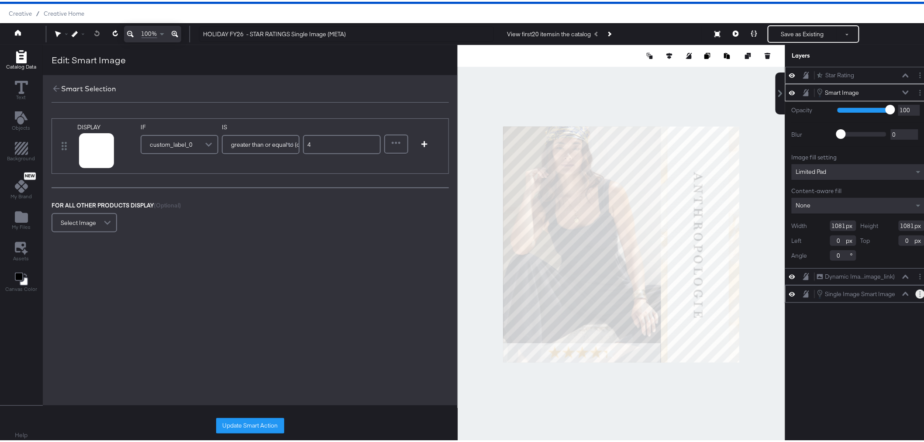
click at [916, 291] on button "Layer Options" at bounding box center [920, 292] width 9 height 9
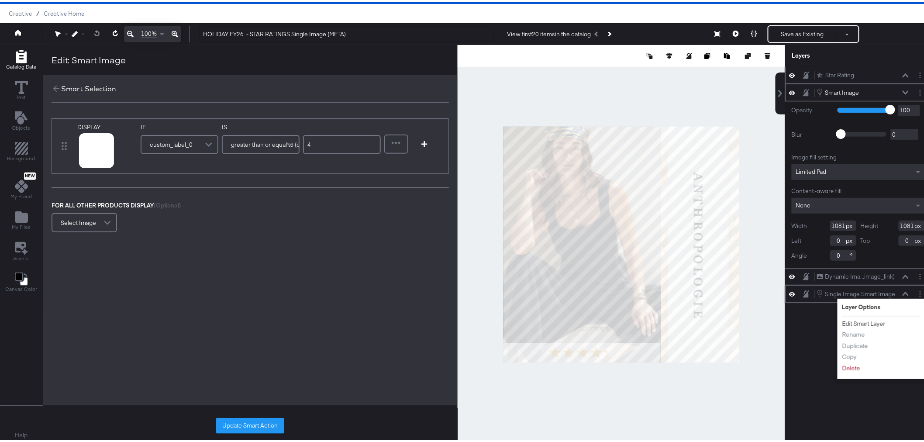
click at [859, 319] on button "Edit Smart Layer" at bounding box center [864, 322] width 44 height 9
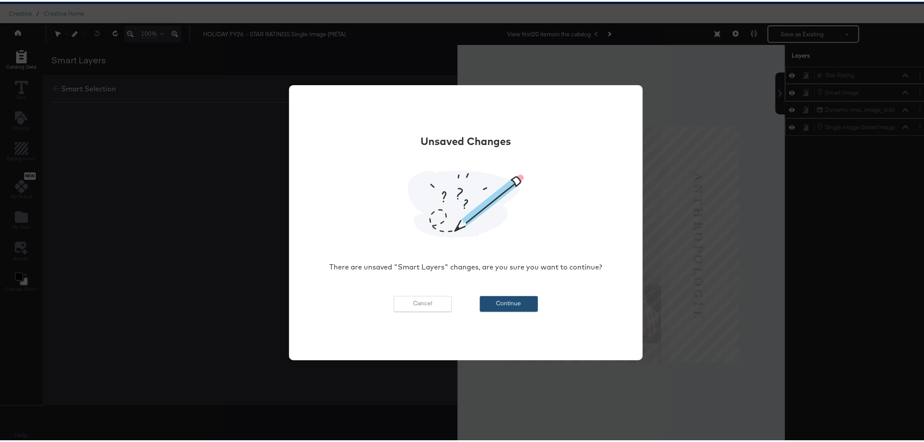
click at [516, 303] on button "Continue" at bounding box center [509, 302] width 58 height 16
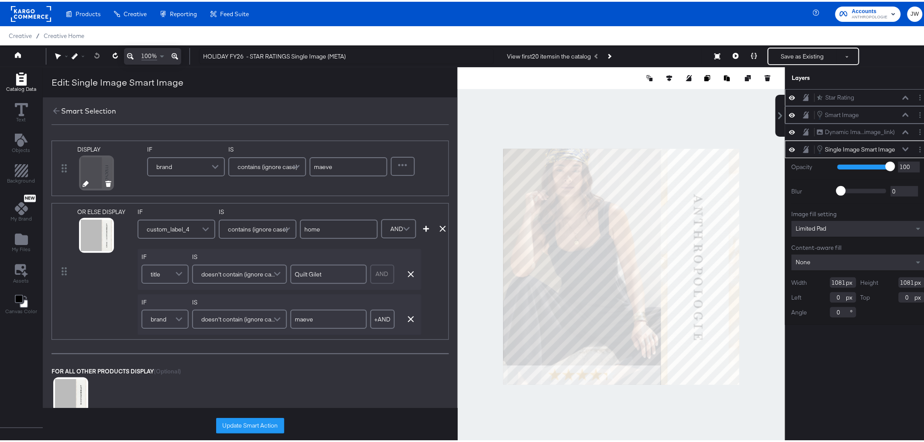
click at [84, 182] on icon at bounding box center [86, 182] width 6 height 6
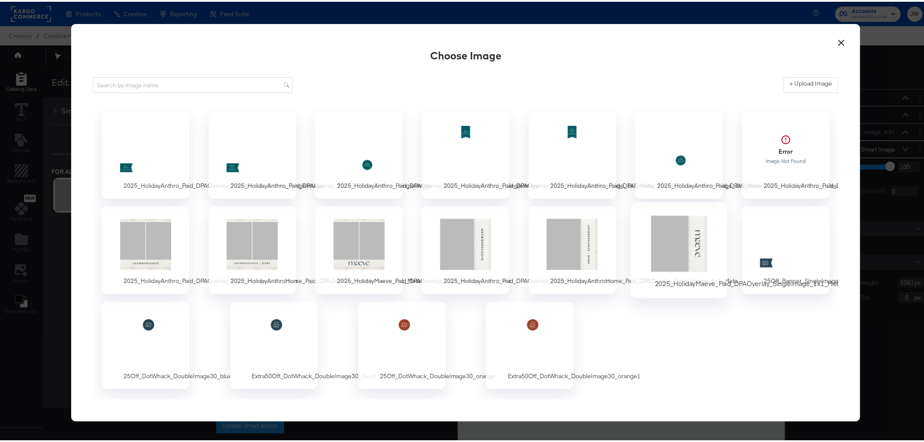
click at [674, 233] on div at bounding box center [680, 242] width 82 height 60
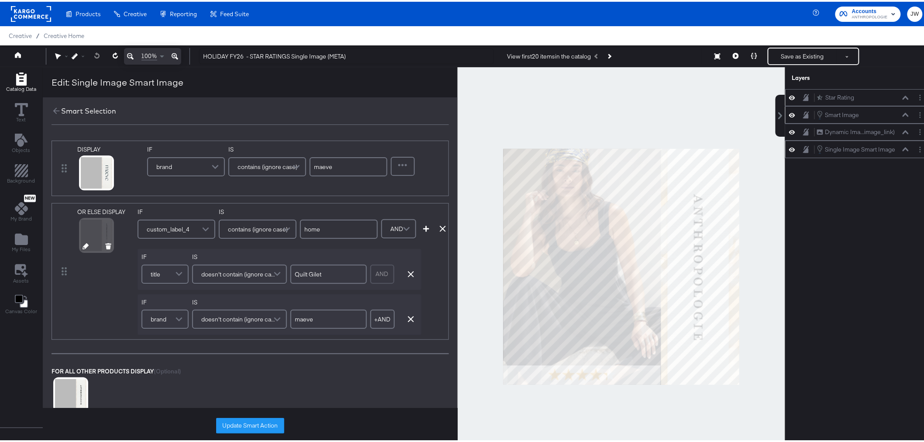
click at [84, 243] on icon at bounding box center [86, 245] width 6 height 6
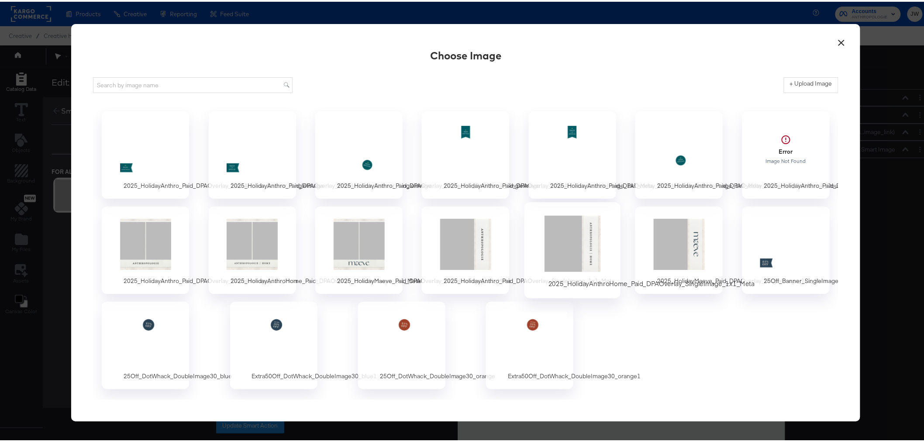
click at [575, 258] on div at bounding box center [573, 242] width 82 height 60
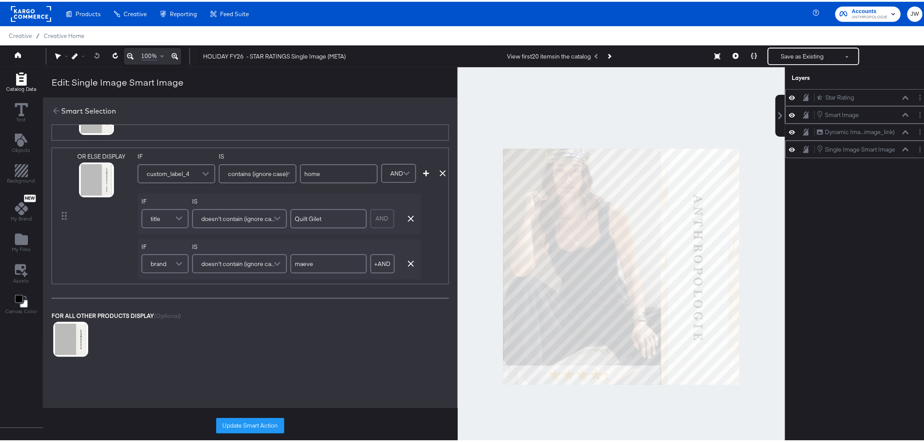
scroll to position [97, 0]
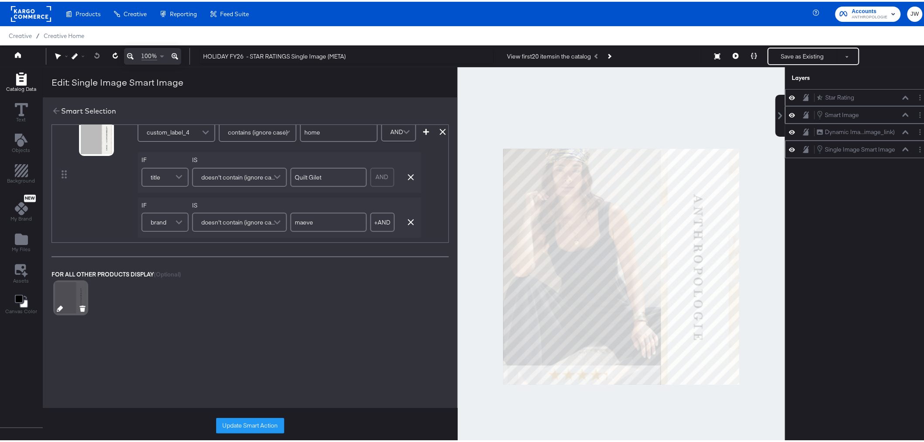
click at [59, 308] on icon at bounding box center [60, 307] width 6 height 6
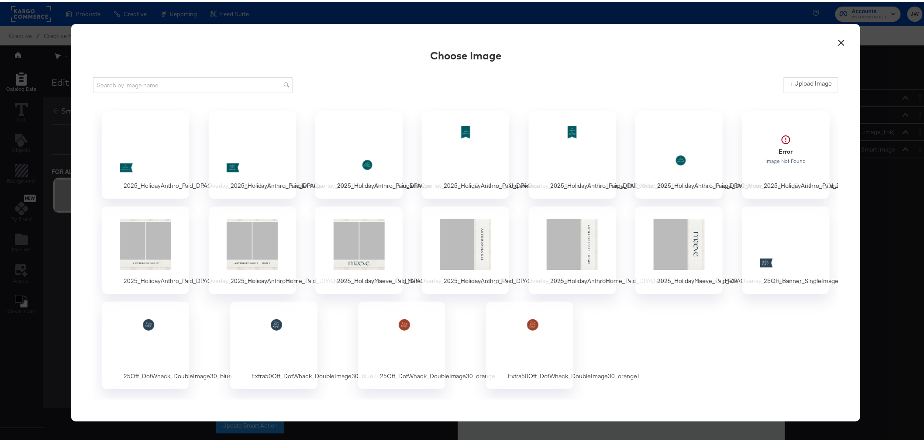
scroll to position [0, 0]
click at [480, 236] on div at bounding box center [466, 242] width 82 height 60
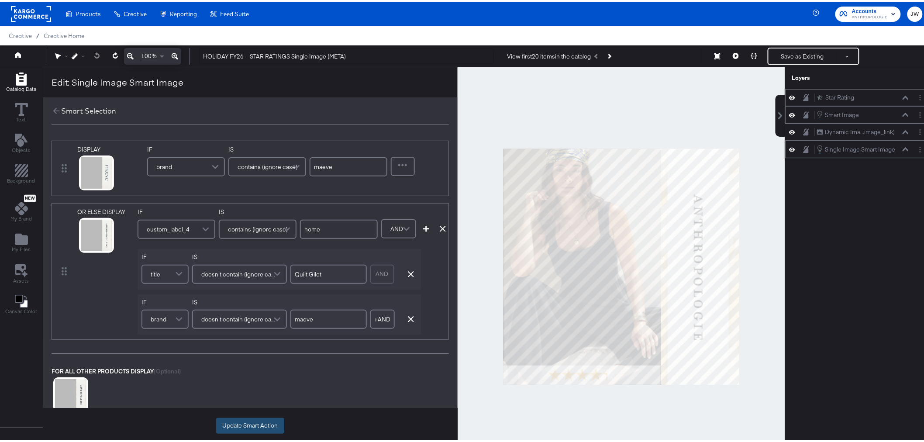
click at [255, 422] on button "Update Smart Action" at bounding box center [250, 424] width 68 height 16
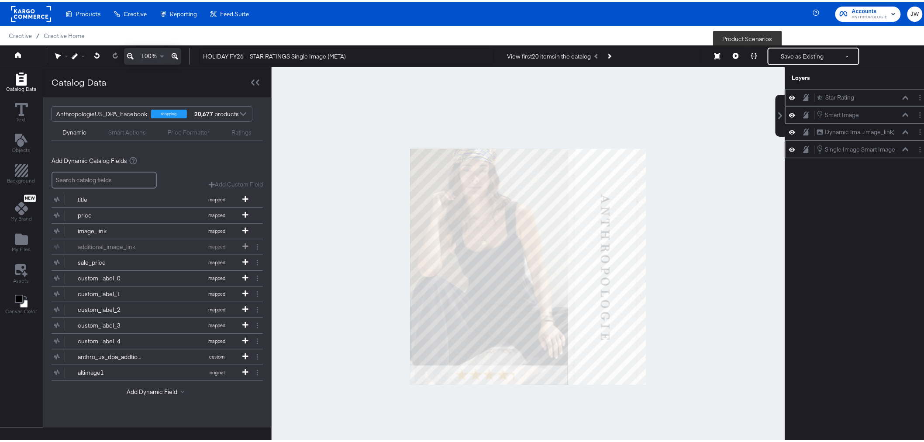
click at [751, 52] on icon at bounding box center [754, 54] width 6 height 6
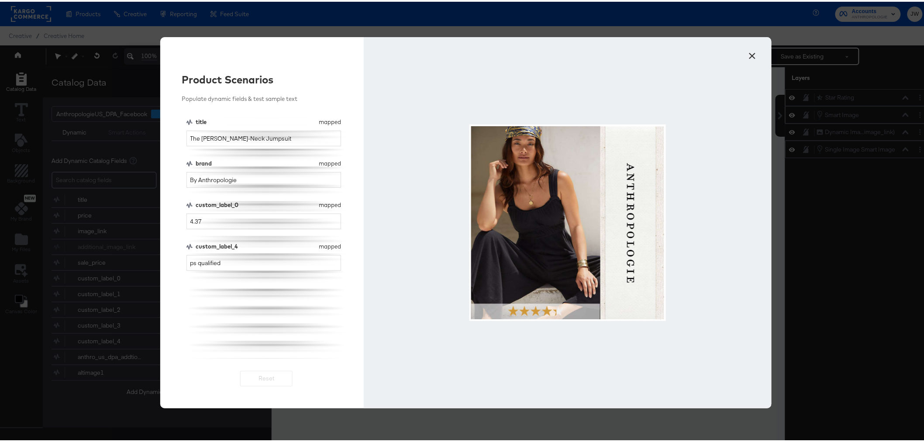
click at [750, 57] on button "×" at bounding box center [753, 52] width 16 height 16
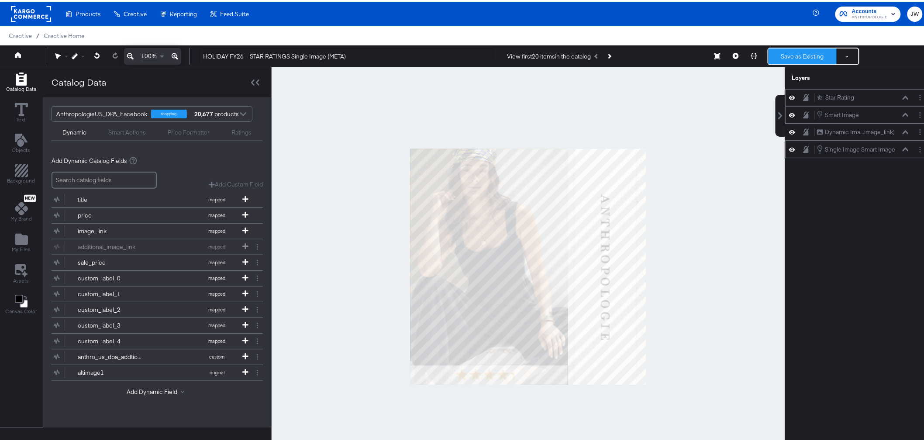
click at [811, 55] on button "Save as Existing" at bounding box center [803, 55] width 68 height 16
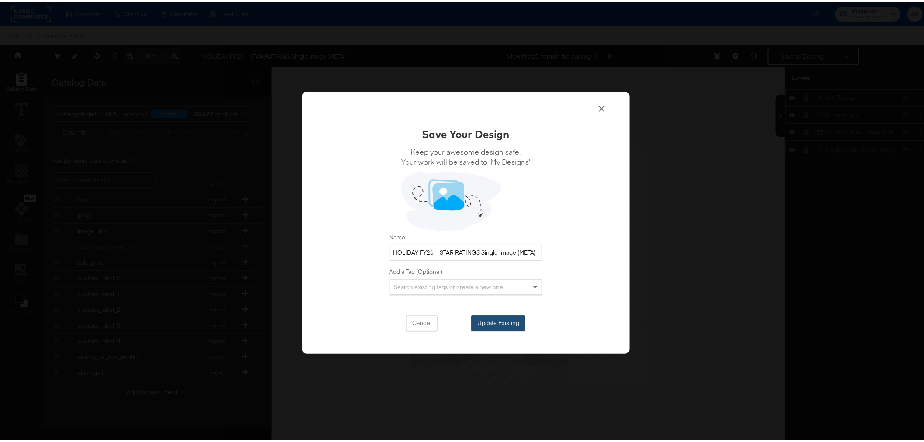
click at [487, 322] on button "Update Existing" at bounding box center [498, 322] width 54 height 16
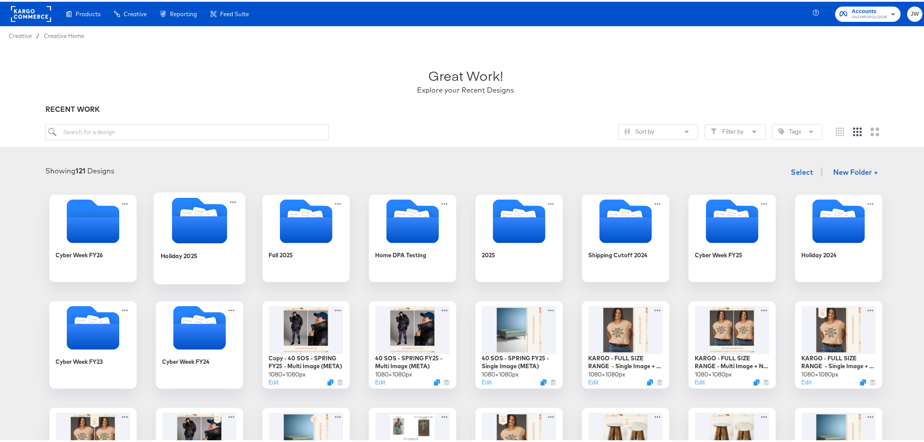
click at [207, 259] on div "Holiday 2025" at bounding box center [199, 261] width 78 height 34
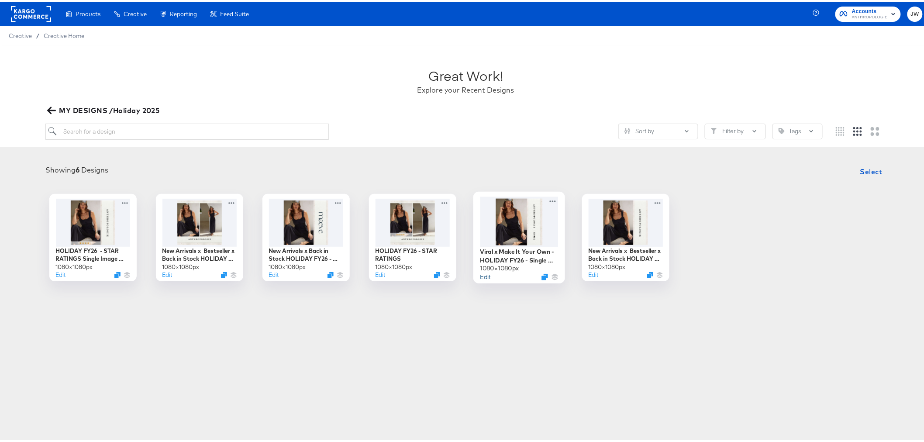
click at [482, 273] on button "Edit" at bounding box center [485, 275] width 10 height 8
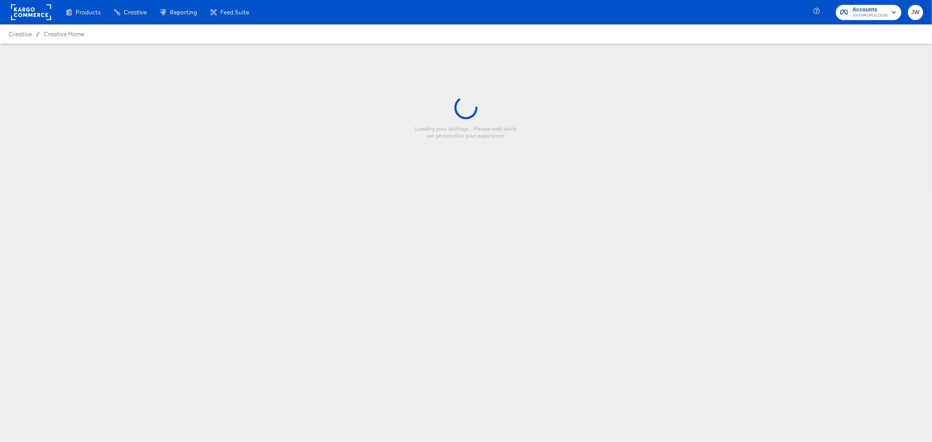
type input "Viral x Make It Your Own - HOLIDAY FY26 - Single Image (META)"
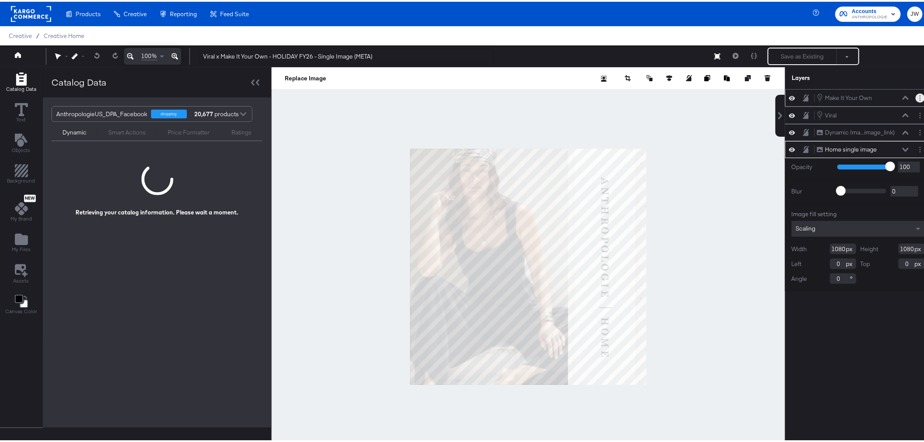
click at [920, 93] on icon "Layer Options" at bounding box center [920, 96] width 1 height 6
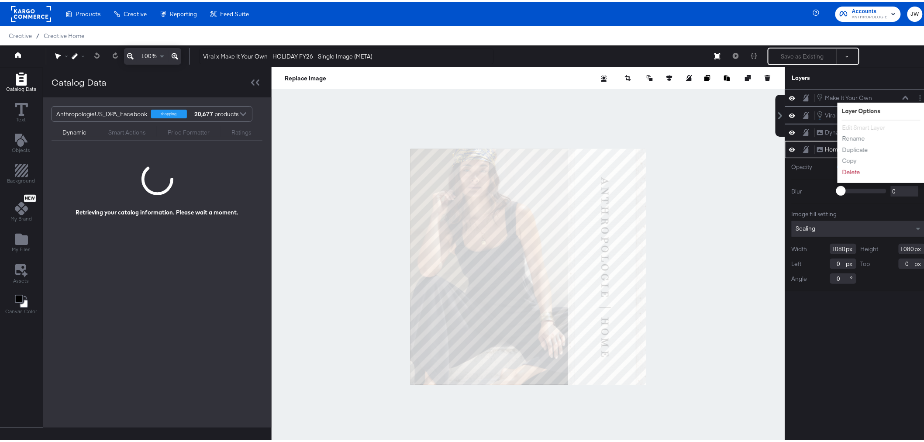
click at [827, 370] on div "Make It Your Own Make It Your Own Layer Options Edit Smart Layer Rename Duplica…" at bounding box center [858, 268] width 146 height 363
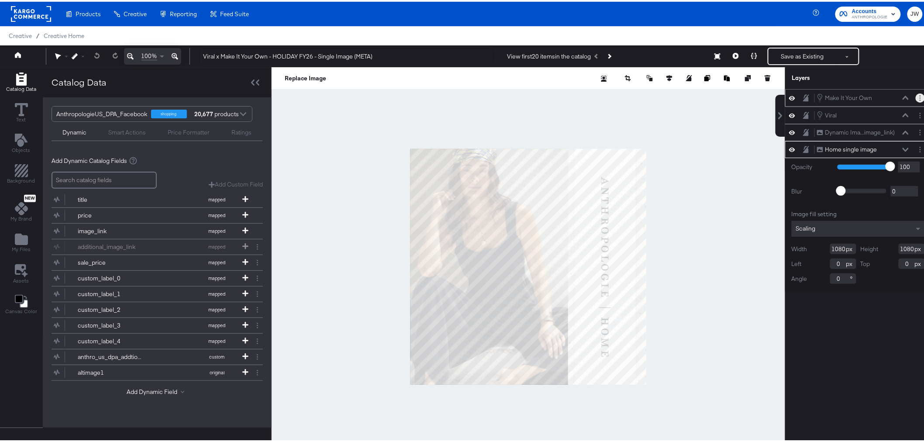
click at [916, 94] on button "Layer Options" at bounding box center [920, 96] width 9 height 9
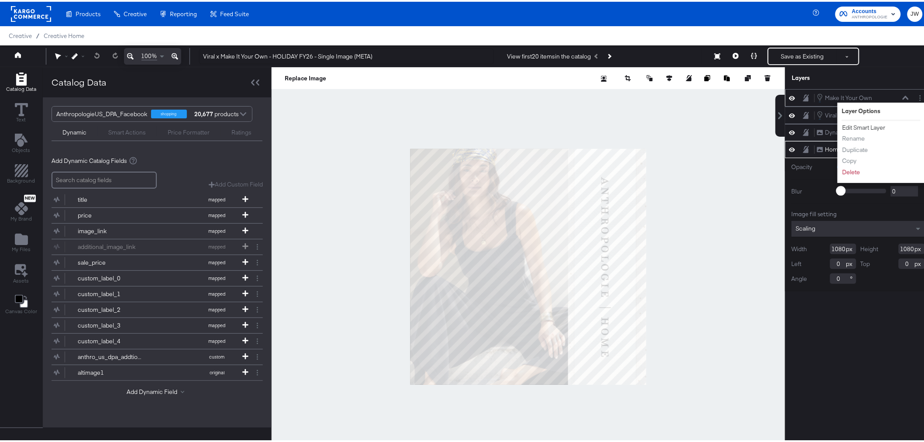
click at [860, 122] on button "Edit Smart Layer" at bounding box center [864, 125] width 44 height 9
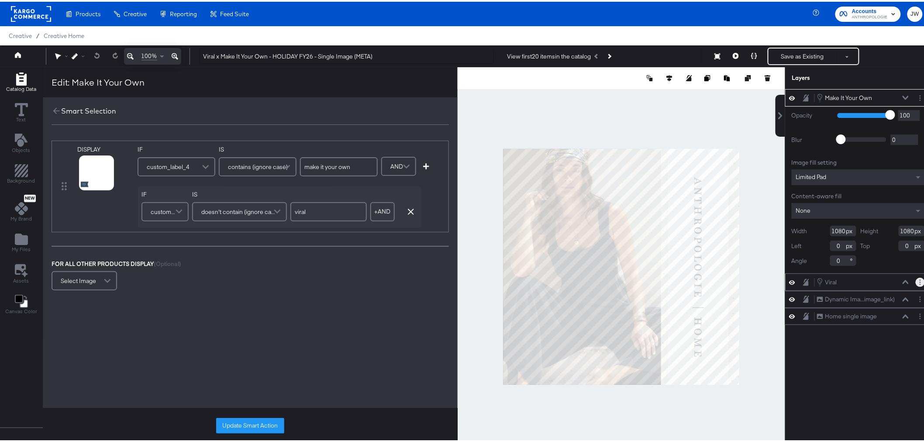
click at [916, 276] on button "Layer Options" at bounding box center [920, 280] width 9 height 9
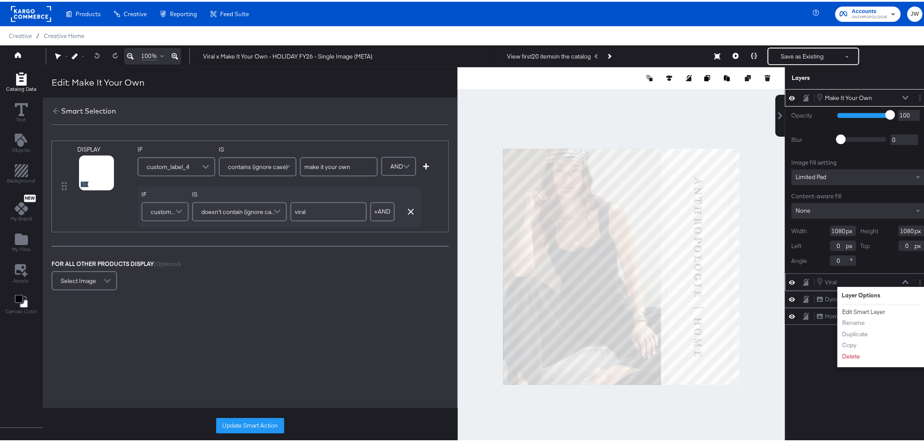
click at [866, 308] on button "Edit Smart Layer" at bounding box center [864, 310] width 44 height 9
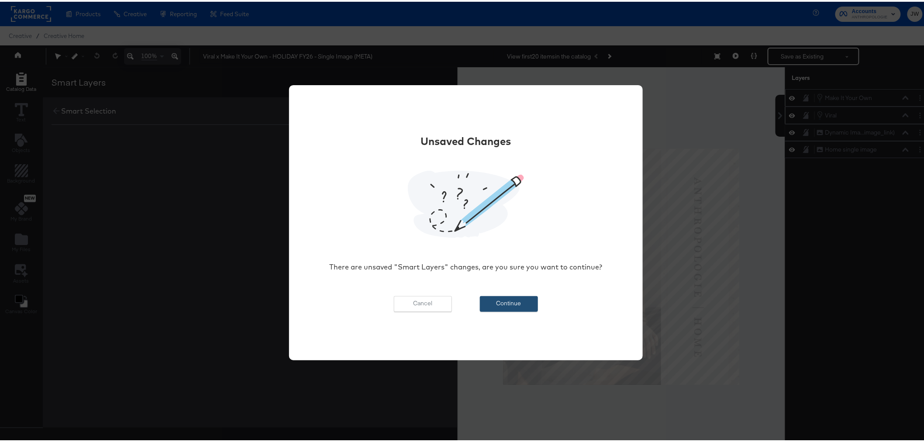
click at [506, 298] on button "Continue" at bounding box center [509, 302] width 58 height 16
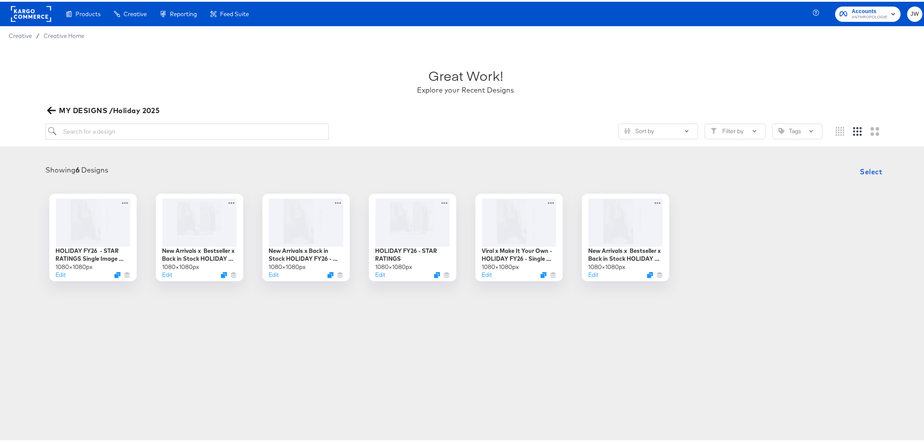
click at [54, 104] on icon "button" at bounding box center [51, 108] width 8 height 8
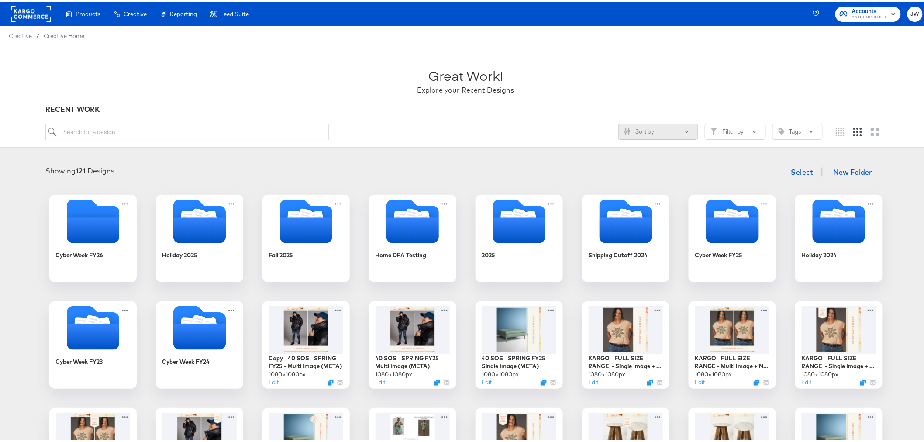
click at [655, 126] on button "Sort by" at bounding box center [659, 130] width 80 height 16
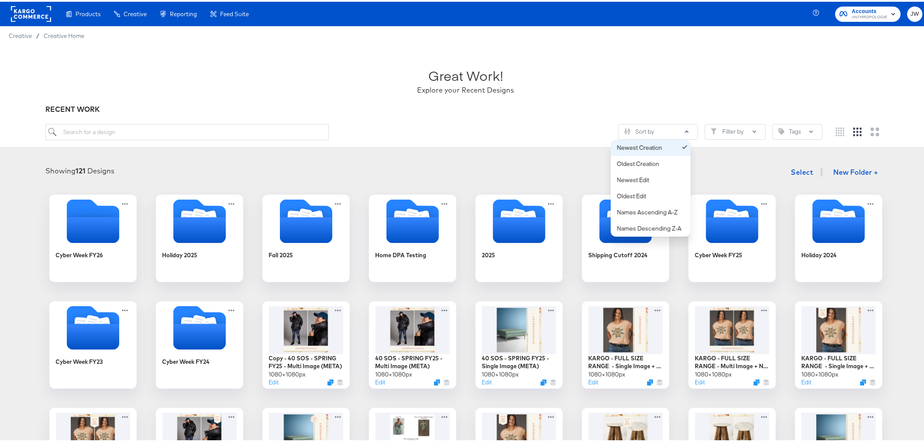
click at [665, 142] on div "Newest Creation" at bounding box center [652, 146] width 71 height 8
click at [553, 149] on article "Great Work! Explore your Recent Designs RECENT WORK Sort by Newest Creation Old…" at bounding box center [466, 343] width 932 height 598
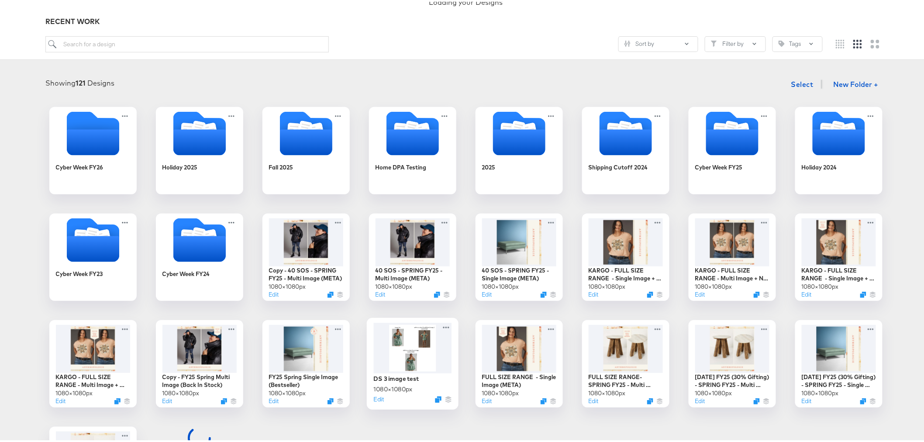
scroll to position [97, 0]
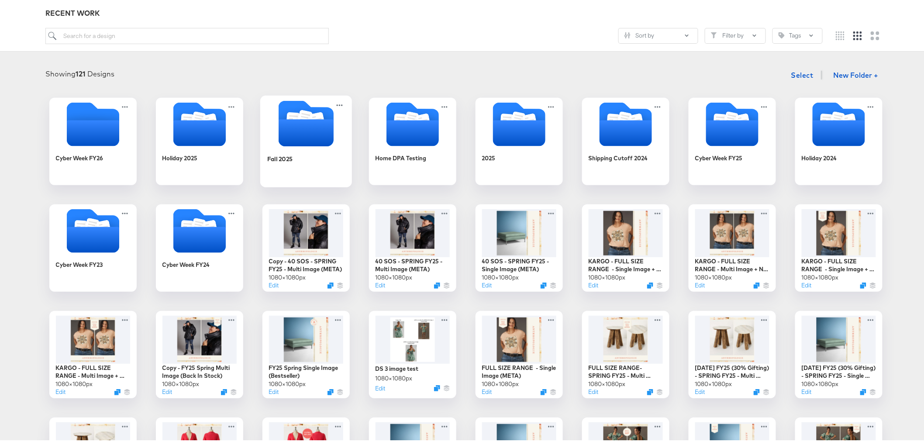
click at [296, 143] on icon "Folder" at bounding box center [305, 131] width 55 height 27
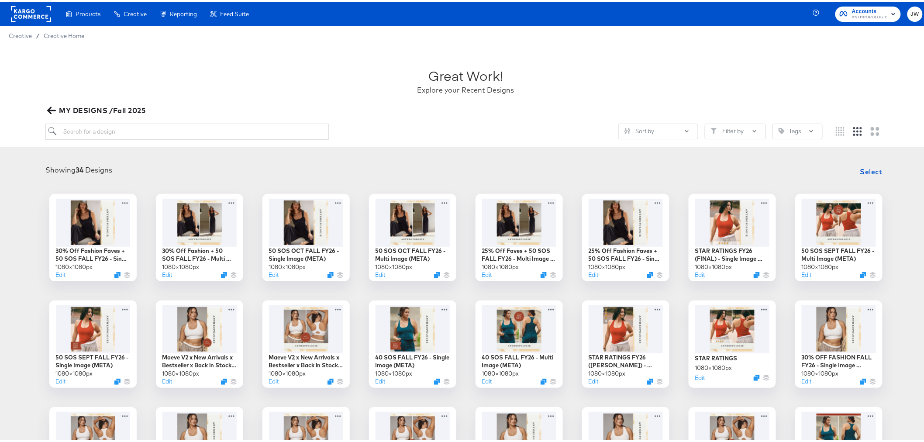
click at [51, 103] on span "MY DESIGNS /Fall 2025" at bounding box center [97, 109] width 97 height 12
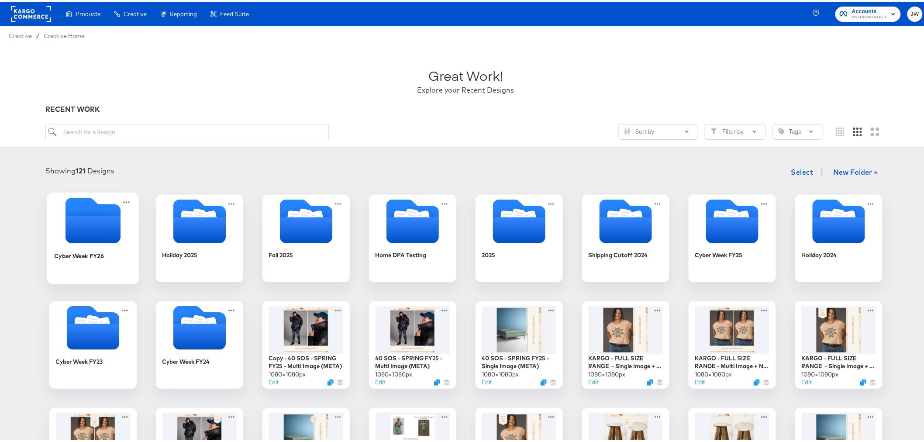
click at [95, 228] on icon "Empty folder" at bounding box center [92, 227] width 55 height 27
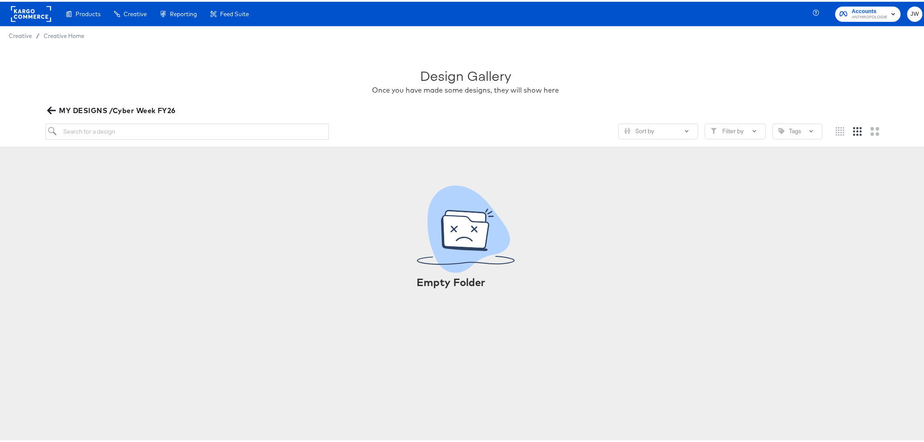
click at [47, 107] on icon "button" at bounding box center [51, 108] width 8 height 8
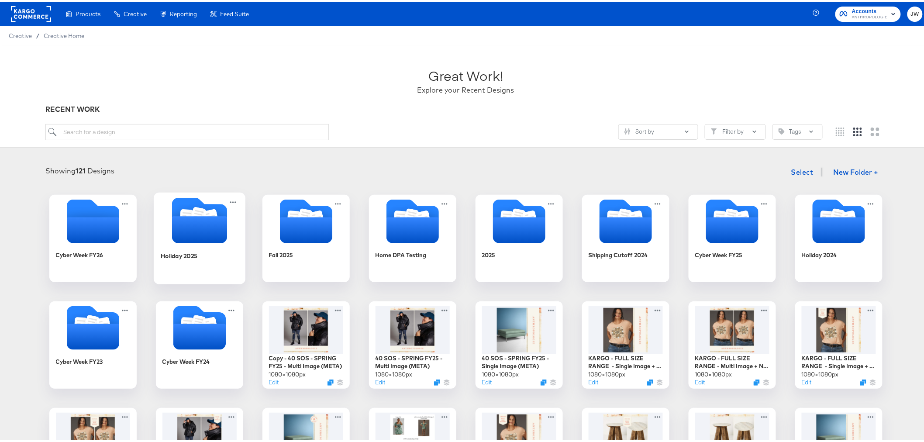
click at [183, 274] on div "Holiday 2025" at bounding box center [199, 261] width 78 height 34
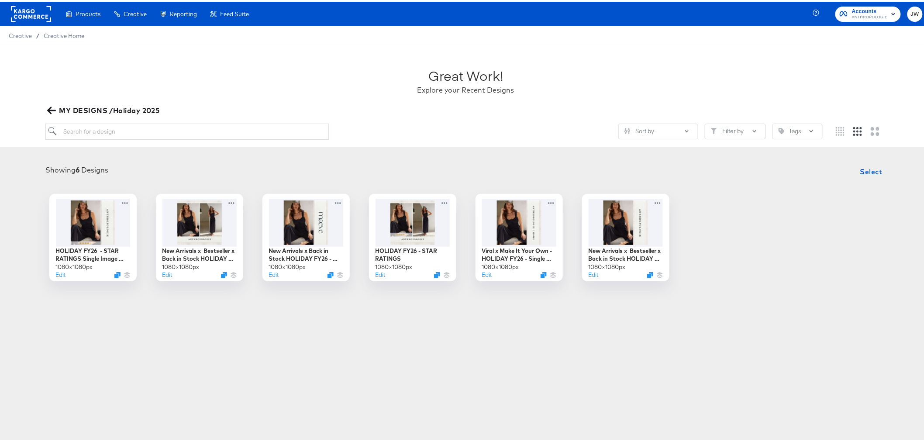
click at [55, 107] on span "MY DESIGNS /Holiday 2025" at bounding box center [104, 109] width 111 height 12
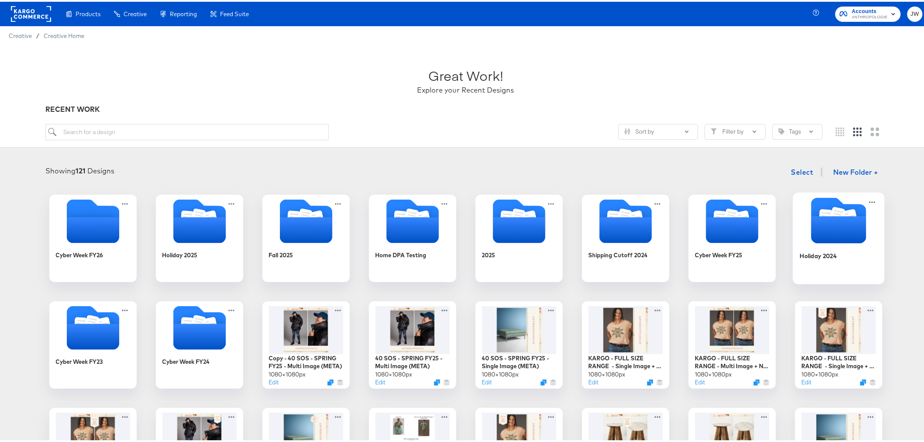
click at [819, 225] on icon "Folder" at bounding box center [838, 227] width 55 height 27
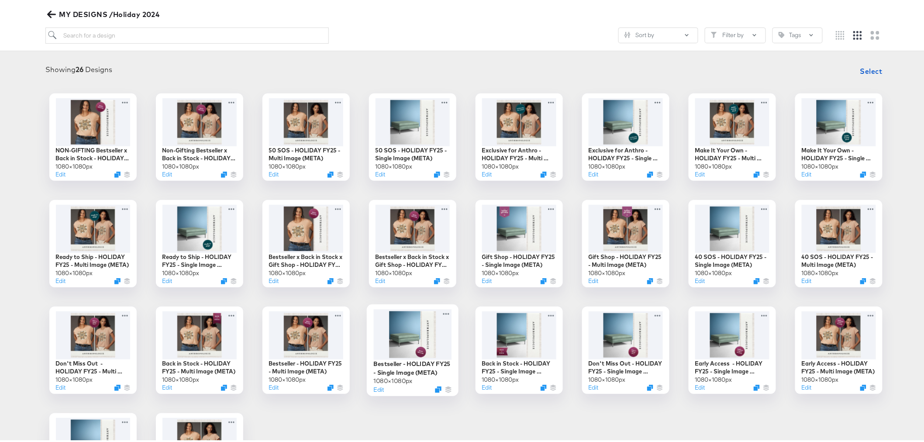
scroll to position [76, 0]
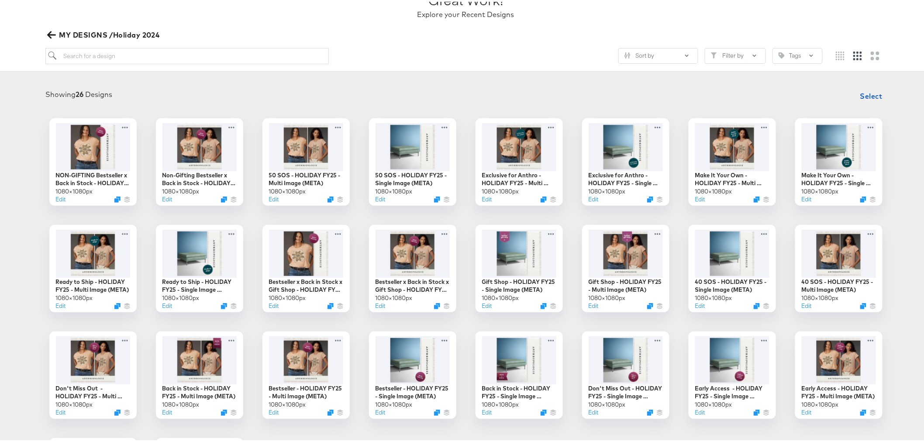
click at [49, 34] on icon "button" at bounding box center [51, 33] width 8 height 7
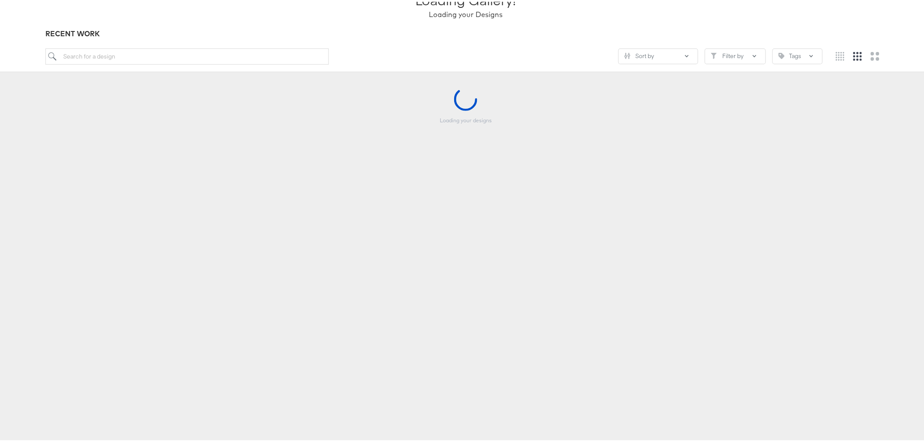
scroll to position [76, 0]
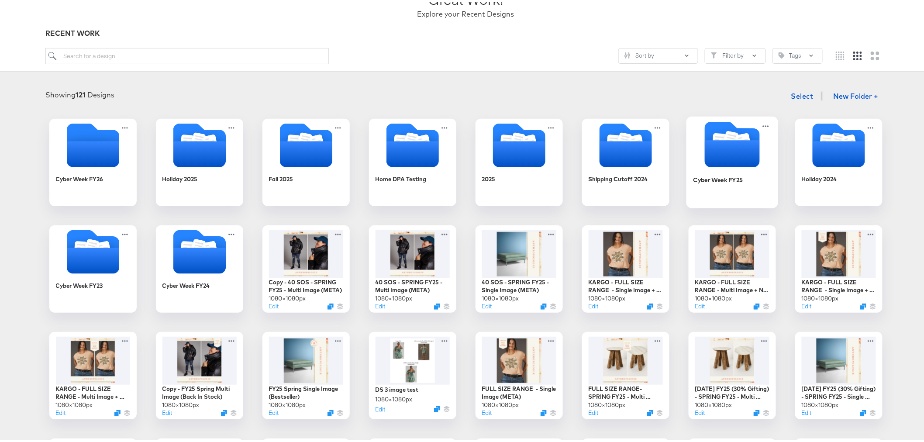
click at [726, 149] on icon "Folder" at bounding box center [732, 151] width 55 height 27
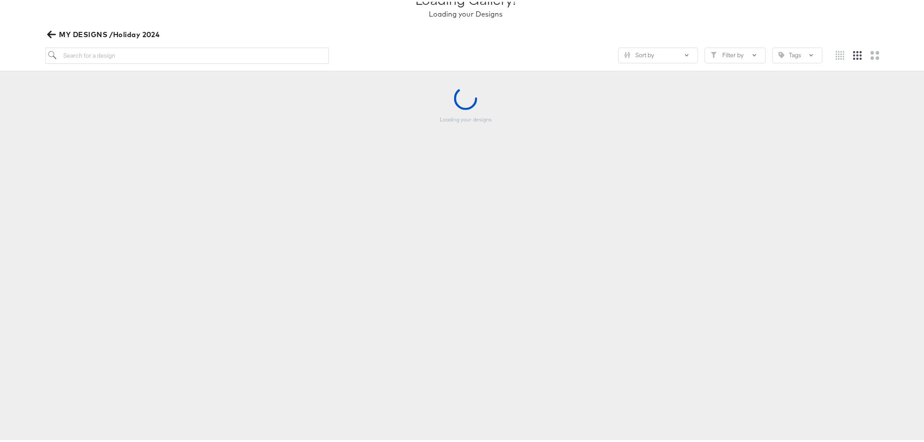
scroll to position [76, 0]
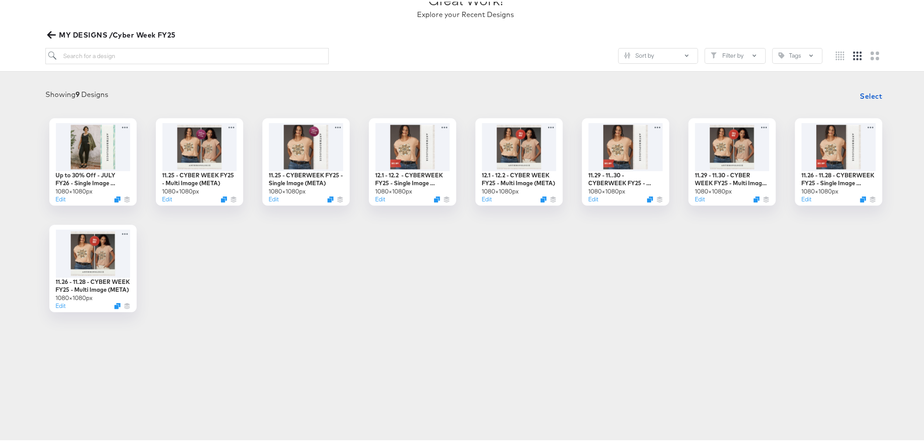
click at [56, 31] on span "MY DESIGNS /Cyber Week FY25" at bounding box center [112, 33] width 127 height 12
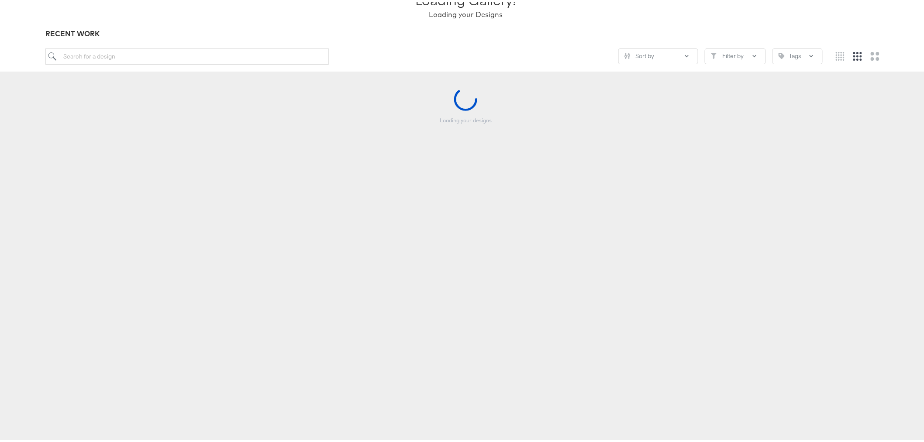
scroll to position [76, 0]
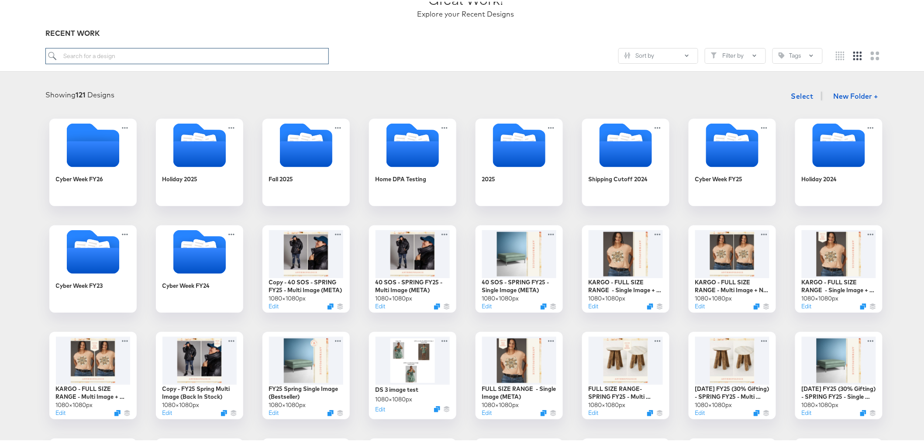
click at [156, 58] on input "search" at bounding box center [186, 54] width 283 height 16
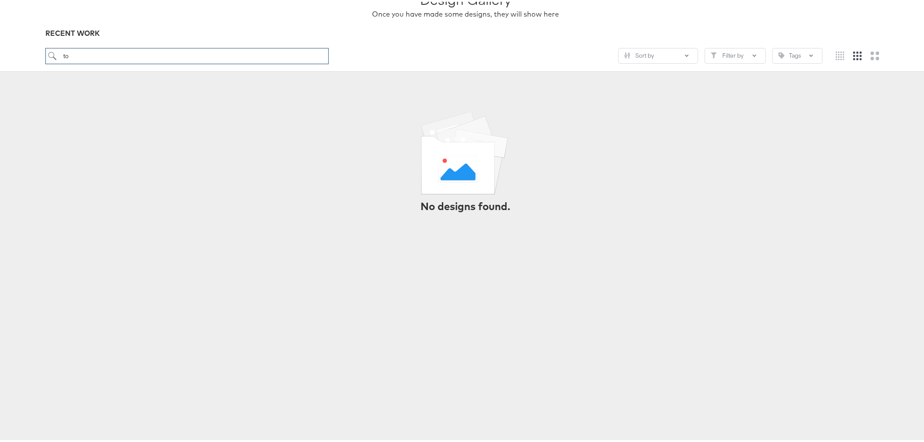
type input "t"
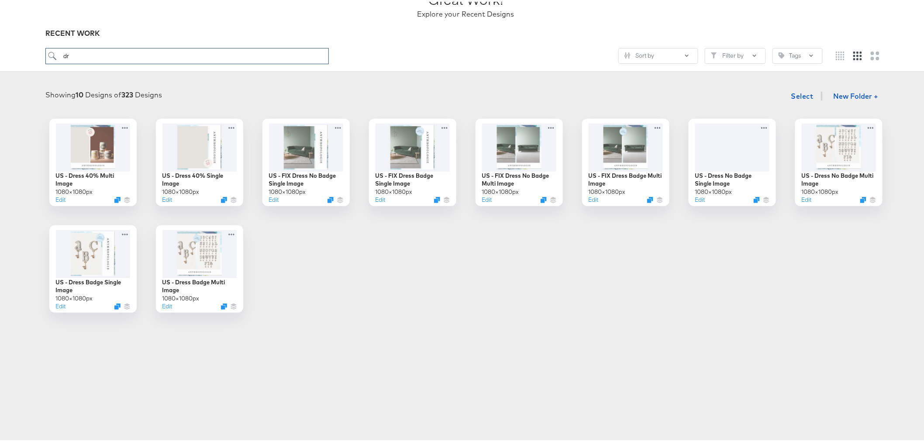
type input "d"
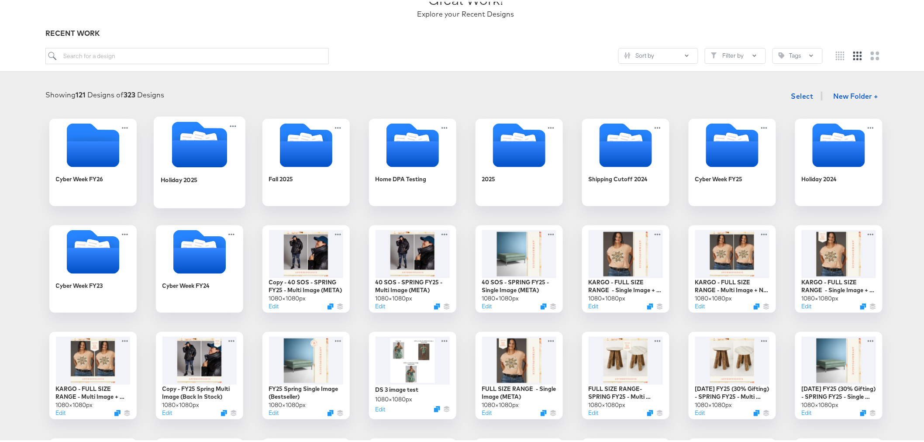
click at [189, 169] on div "Holiday 2025" at bounding box center [199, 185] width 78 height 34
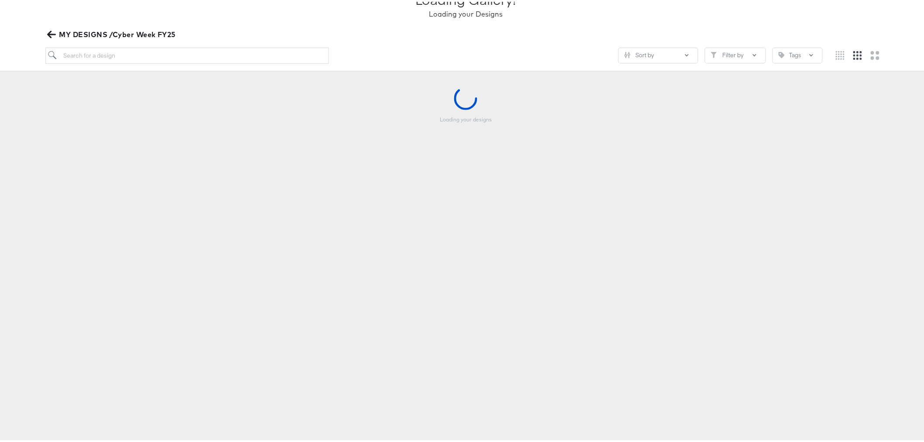
scroll to position [76, 0]
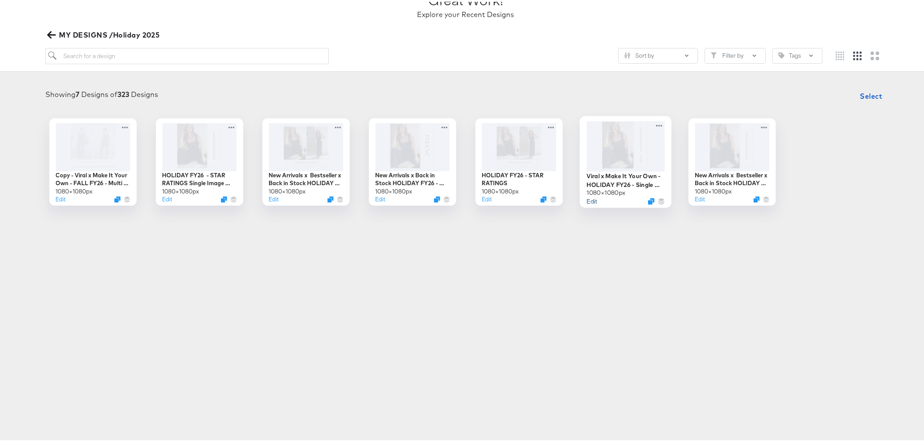
click at [588, 200] on button "Edit" at bounding box center [592, 199] width 10 height 8
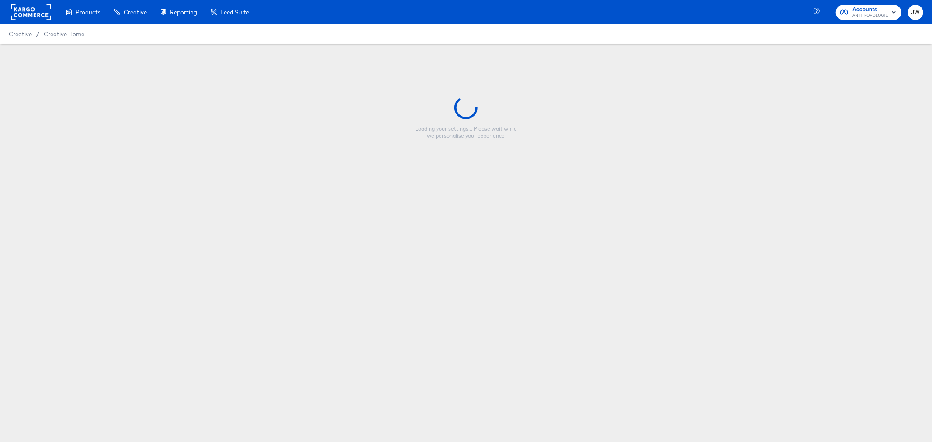
type input "Viral x Make It Your Own - HOLIDAY FY26 - Single Image (META)"
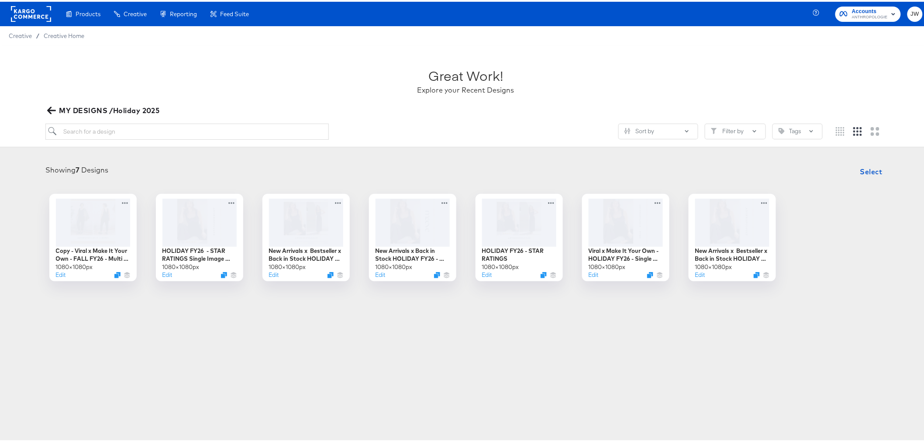
click at [48, 103] on button "MY DESIGNS /Holiday 2025" at bounding box center [104, 109] width 118 height 12
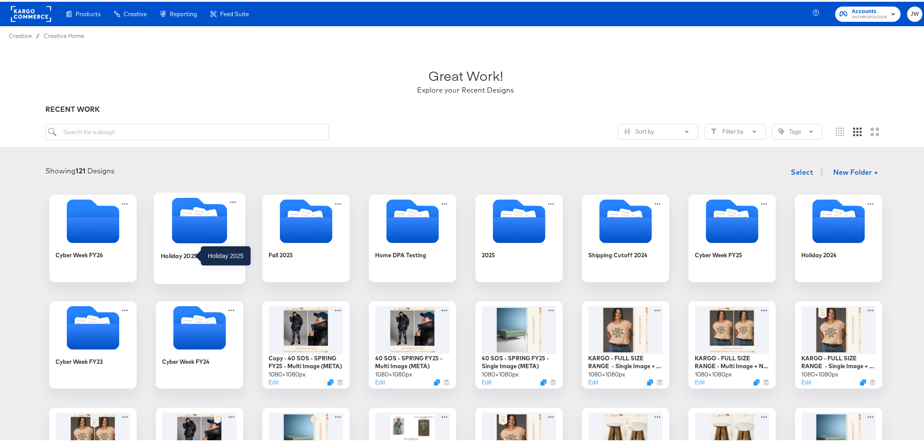
click at [180, 252] on div "Holiday 2025" at bounding box center [178, 254] width 37 height 8
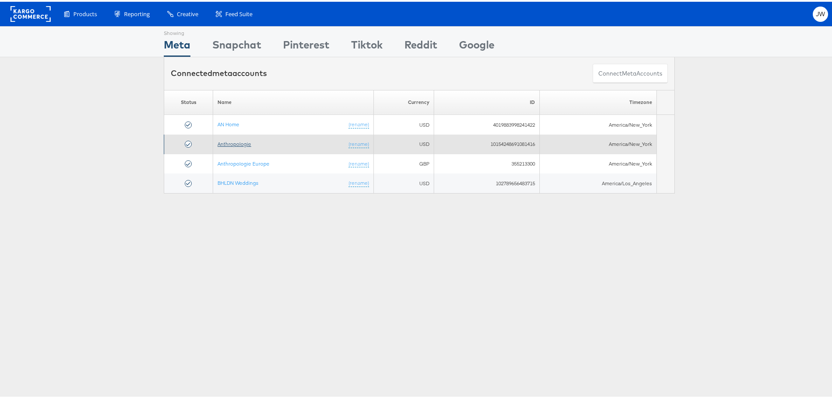
click at [218, 141] on link "Anthropologie" at bounding box center [235, 142] width 34 height 7
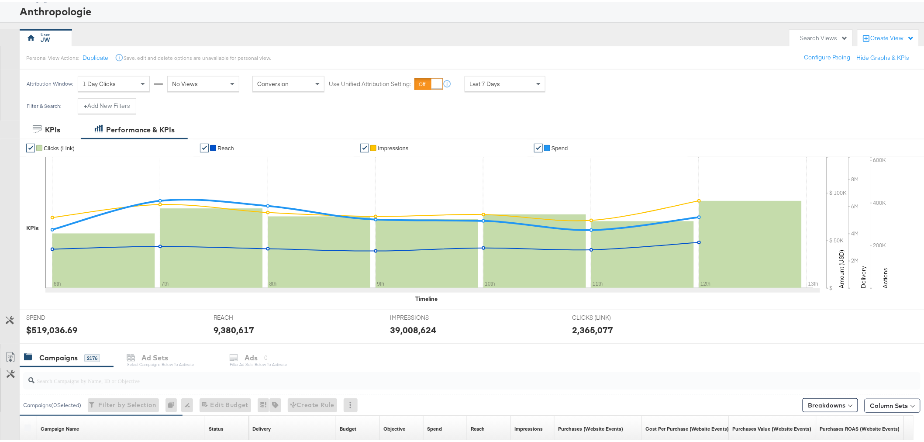
scroll to position [0, 0]
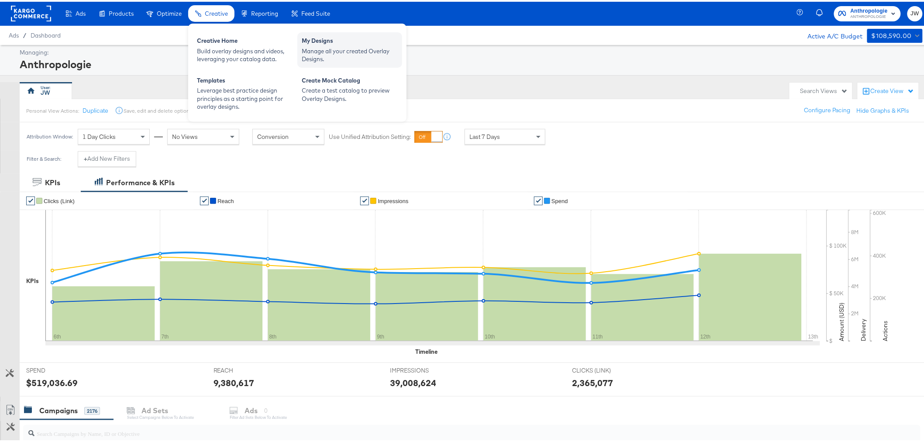
click at [353, 63] on div "My Designs Manage all your created Overlay Designs." at bounding box center [349, 48] width 105 height 35
click at [348, 55] on div "Manage all your created Overlay Designs." at bounding box center [350, 53] width 96 height 16
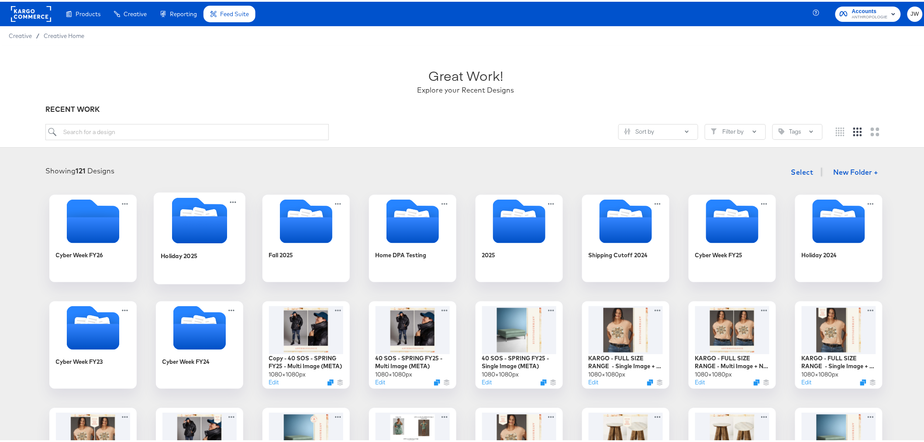
click at [191, 242] on div at bounding box center [200, 220] width 92 height 48
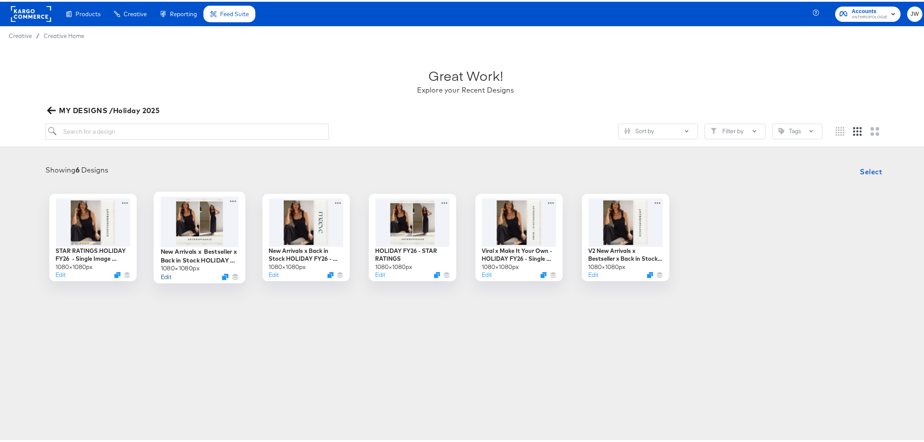
click at [164, 273] on button "Edit" at bounding box center [165, 275] width 10 height 8
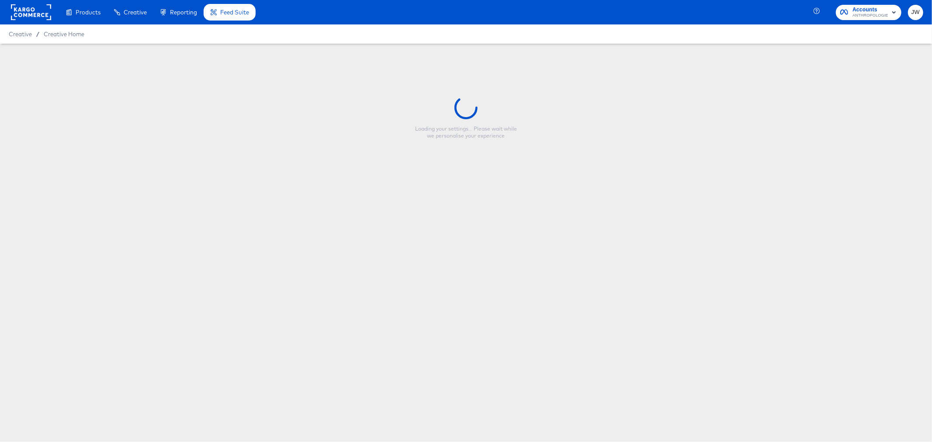
type input "New Arrivals x Bestseller x Back in Stock HOLIDAY FY26 - Multi Image (META)"
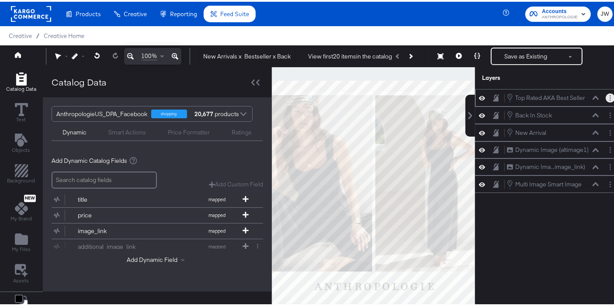
click at [605, 99] on button "Layer Options" at bounding box center [609, 96] width 9 height 9
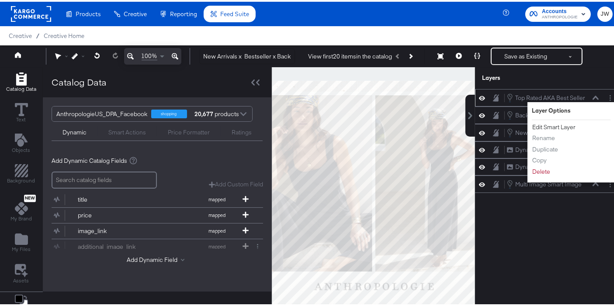
click at [560, 122] on button "Edit Smart Layer" at bounding box center [554, 125] width 44 height 9
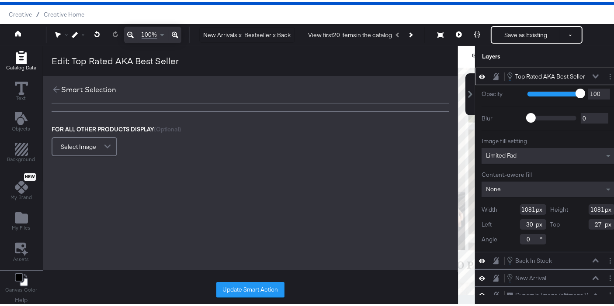
scroll to position [22, 0]
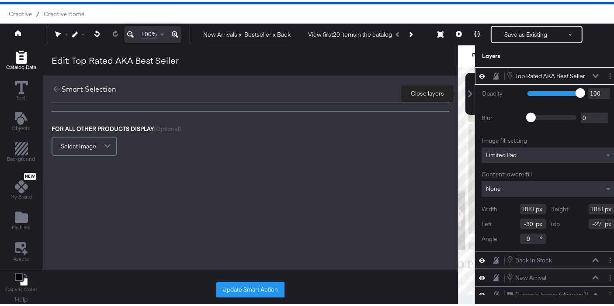
click at [468, 92] on icon at bounding box center [470, 92] width 4 height 7
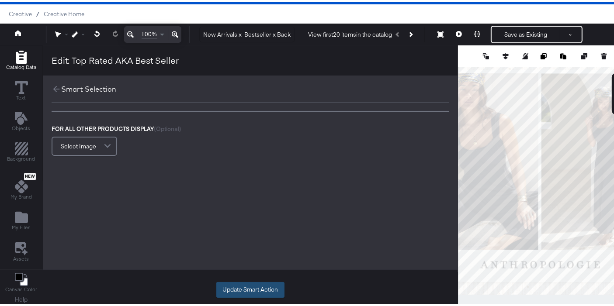
click at [257, 288] on button "Update Smart Action" at bounding box center [250, 288] width 68 height 16
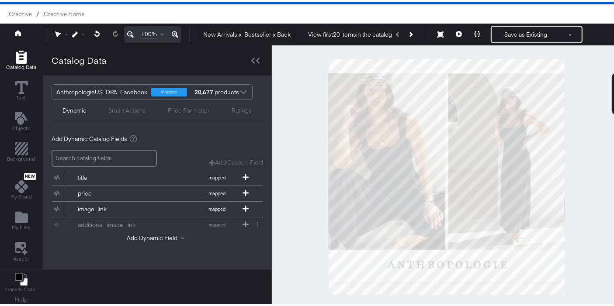
scroll to position [0, 0]
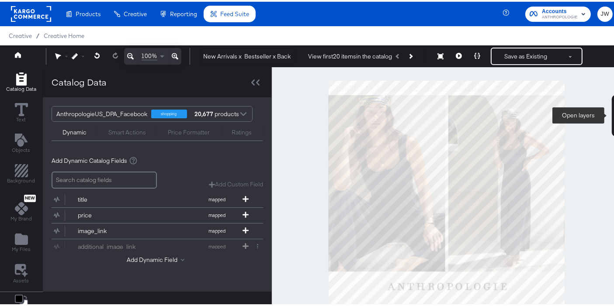
click at [612, 107] on button at bounding box center [617, 114] width 10 height 42
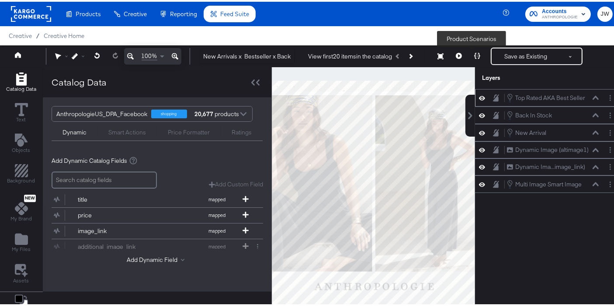
click at [474, 53] on icon at bounding box center [477, 54] width 6 height 6
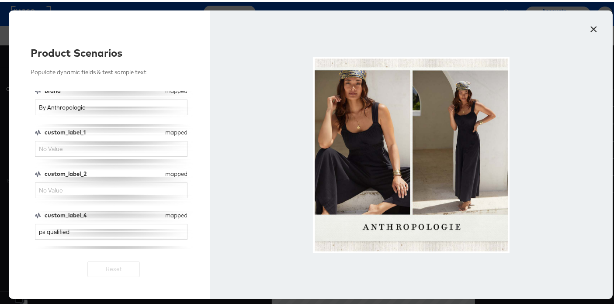
scroll to position [48, 0]
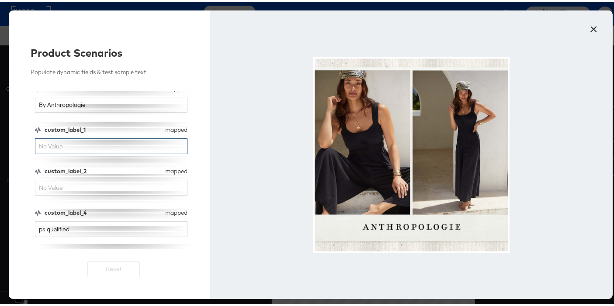
click at [113, 148] on input "custom_label_1" at bounding box center [111, 145] width 152 height 16
type input "top rated"
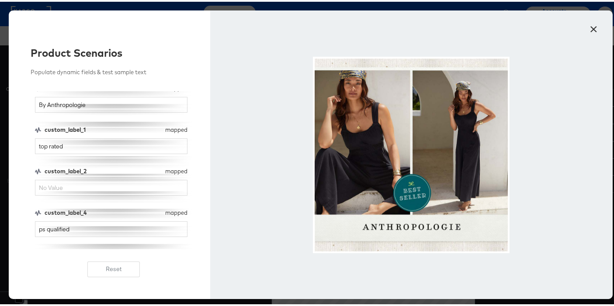
click at [588, 25] on button "×" at bounding box center [594, 25] width 16 height 16
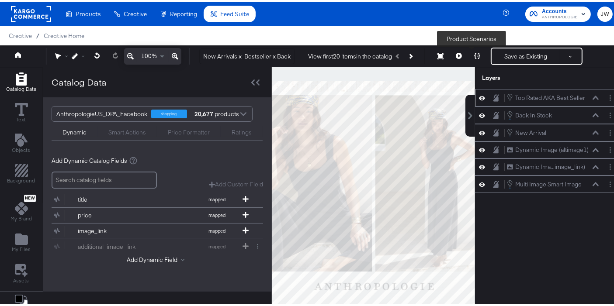
click at [474, 54] on icon at bounding box center [477, 54] width 6 height 6
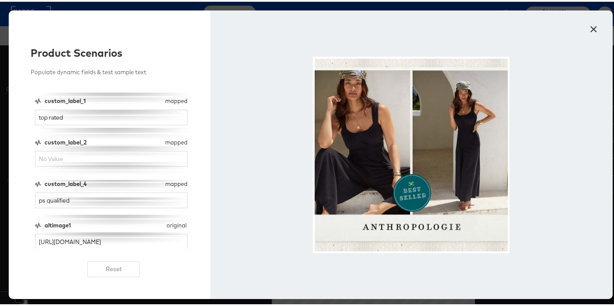
scroll to position [22, 0]
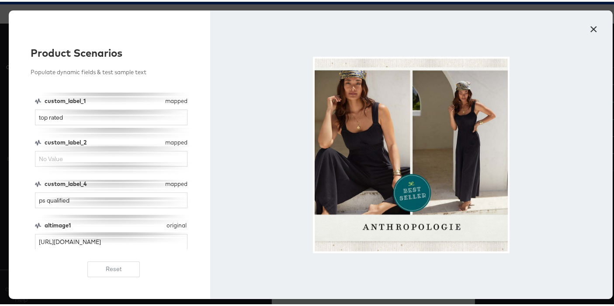
click at [594, 24] on button "×" at bounding box center [594, 25] width 16 height 16
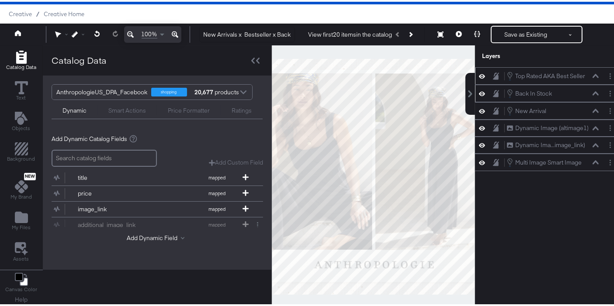
click at [607, 95] on div at bounding box center [611, 91] width 12 height 9
click at [605, 93] on button "Layer Options" at bounding box center [609, 91] width 9 height 9
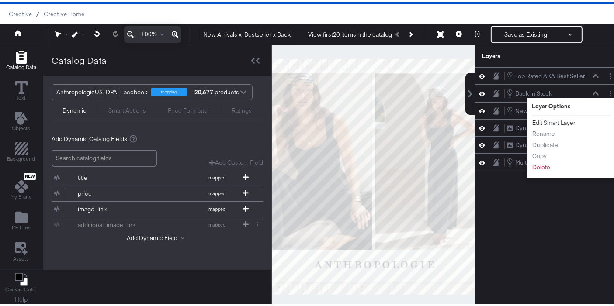
click at [557, 117] on button "Edit Smart Layer" at bounding box center [554, 121] width 44 height 9
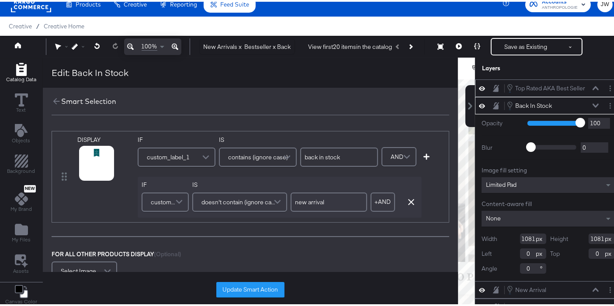
scroll to position [0, 0]
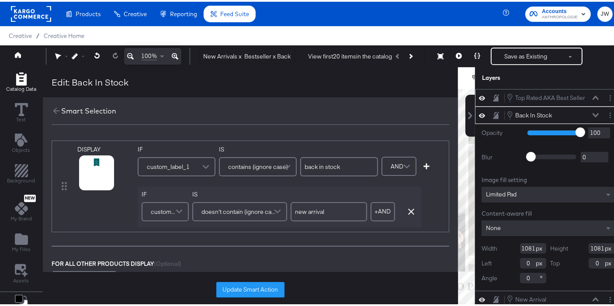
click at [475, 113] on div "Back In Stock Back In Stock" at bounding box center [548, 113] width 146 height 17
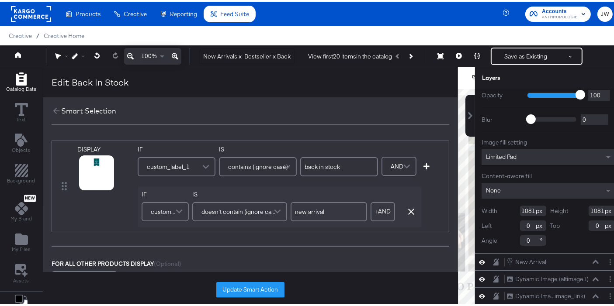
scroll to position [40, 0]
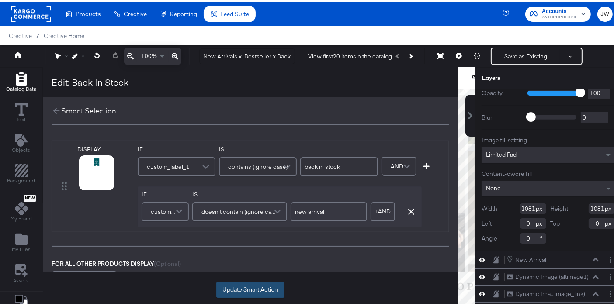
click at [248, 292] on button "Update Smart Action" at bounding box center [250, 288] width 68 height 16
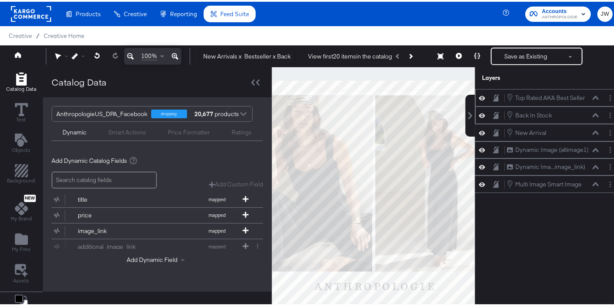
scroll to position [0, 0]
click at [605, 128] on button "Layer Options" at bounding box center [609, 131] width 9 height 9
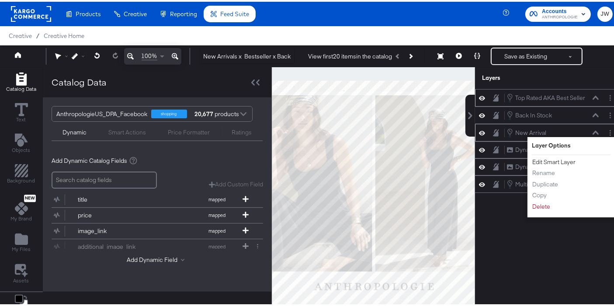
click at [545, 159] on button "Edit Smart Layer" at bounding box center [554, 160] width 44 height 9
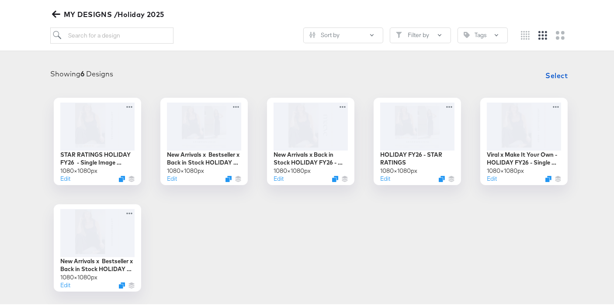
scroll to position [97, 0]
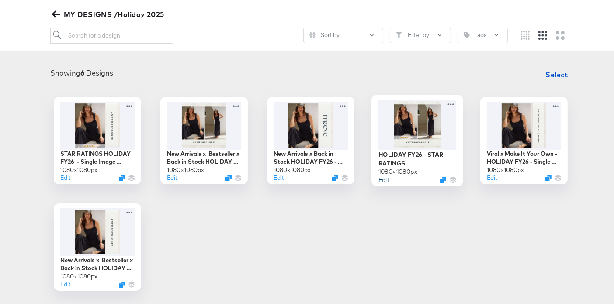
click at [380, 179] on button "Edit" at bounding box center [383, 178] width 10 height 8
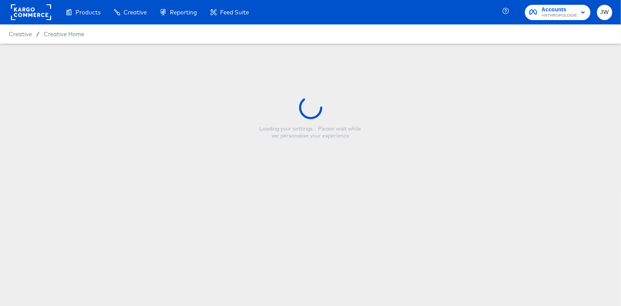
type input "HOLIDAY FY26 - STAR RATINGS"
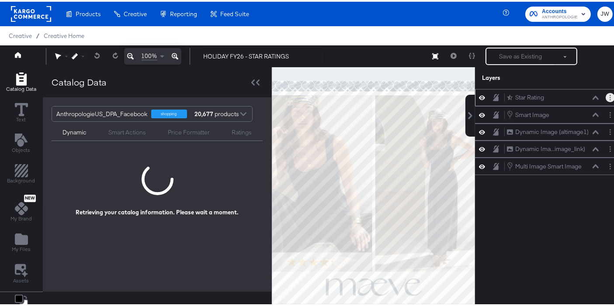
click at [605, 96] on button "Layer Options" at bounding box center [609, 95] width 9 height 9
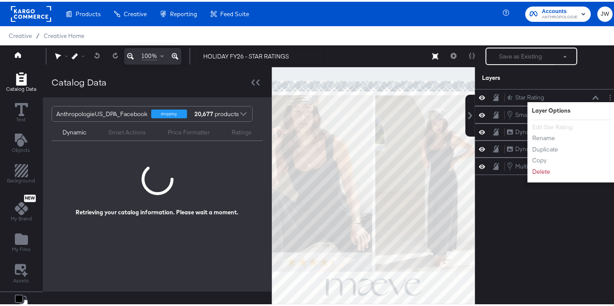
click at [515, 201] on div "Star Rating Star Rating Layer Options Edit Star Rating Rename Duplicate Copy De…" at bounding box center [548, 201] width 146 height 228
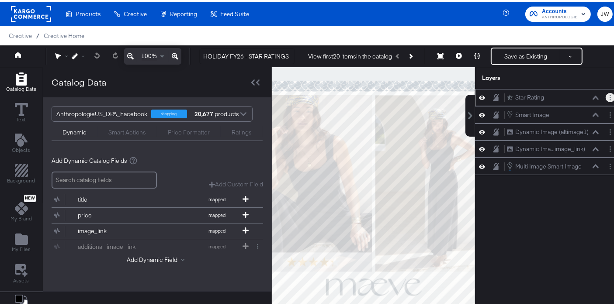
click at [605, 95] on button "Layer Options" at bounding box center [609, 95] width 9 height 9
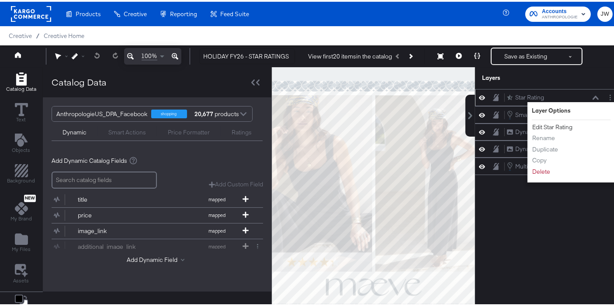
click at [554, 121] on button "Edit Star Rating" at bounding box center [552, 125] width 41 height 9
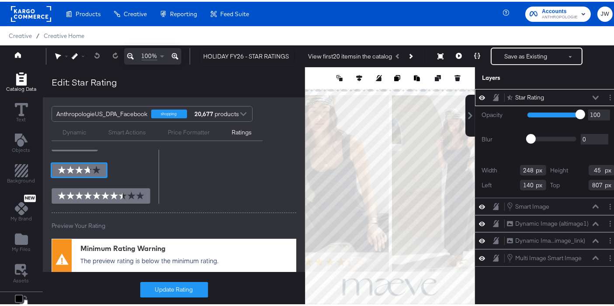
scroll to position [159, 0]
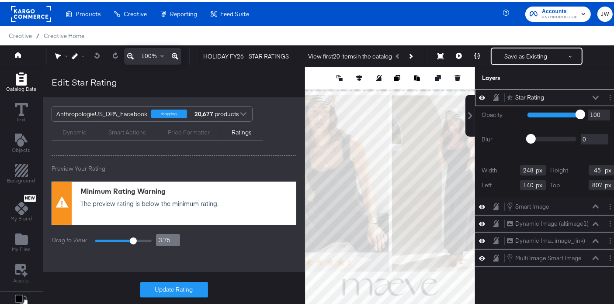
click at [591, 94] on div "Star Rating Star Rating" at bounding box center [554, 95] width 97 height 9
click at [592, 95] on icon at bounding box center [595, 96] width 6 height 4
type input "3.8"
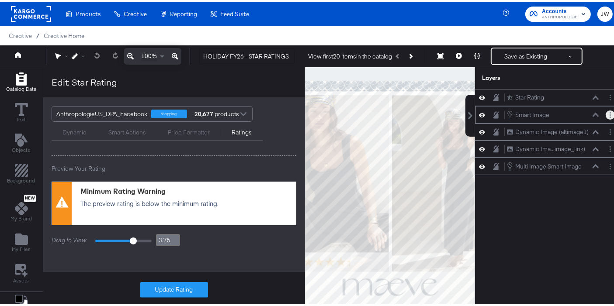
click at [605, 114] on button "Layer Options" at bounding box center [609, 113] width 9 height 9
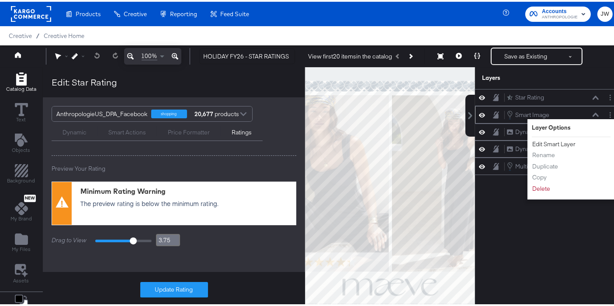
click at [554, 141] on button "Edit Smart Layer" at bounding box center [554, 142] width 44 height 9
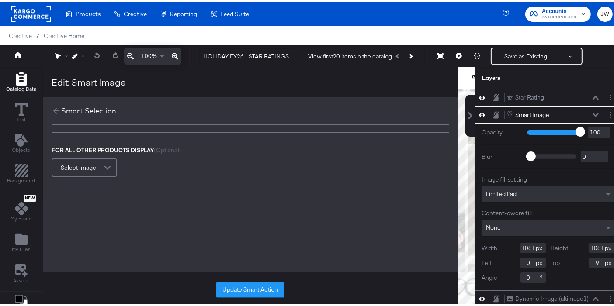
scroll to position [0, 0]
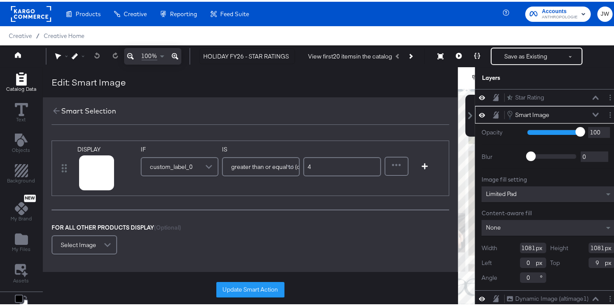
click at [592, 111] on icon at bounding box center [595, 113] width 6 height 4
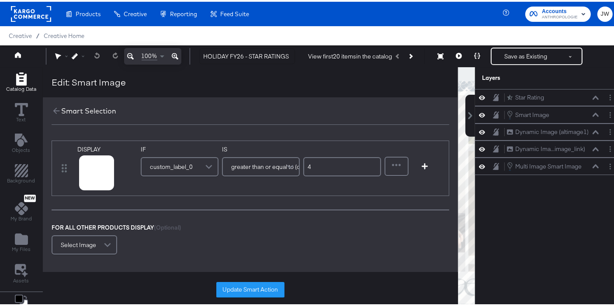
drag, startPoint x: 233, startPoint y: 288, endPoint x: 245, endPoint y: 279, distance: 15.6
click at [234, 287] on button "Update Smart Action" at bounding box center [250, 288] width 68 height 16
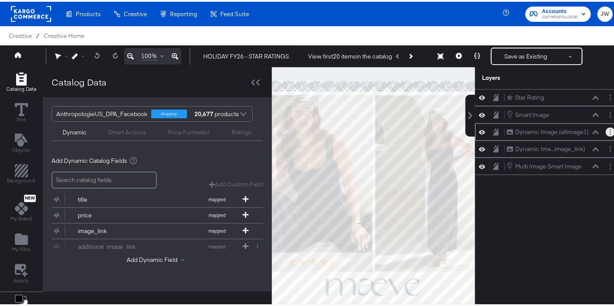
click at [605, 127] on button "Layer Options" at bounding box center [609, 130] width 9 height 9
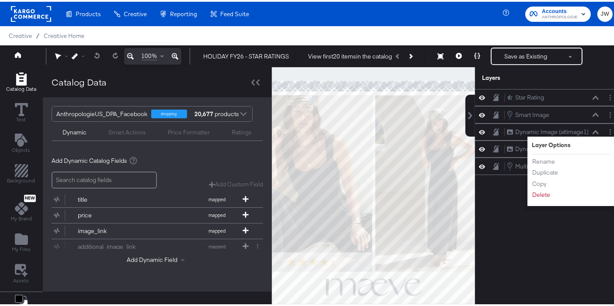
click at [503, 242] on div "Star Rating Star Rating Smart Image Smart Image Dynamic Image (altimage1) Dynam…" at bounding box center [548, 201] width 146 height 228
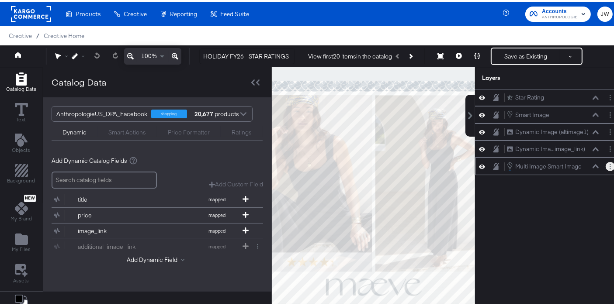
click at [605, 164] on button "Layer Options" at bounding box center [609, 164] width 9 height 9
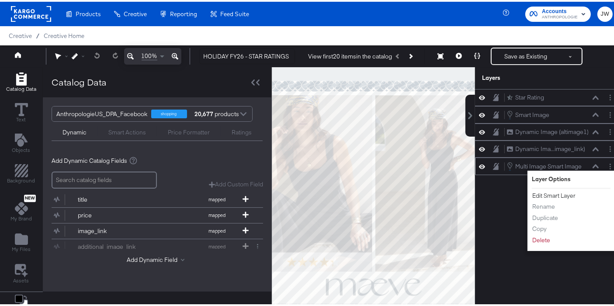
click at [548, 194] on button "Edit Smart Layer" at bounding box center [554, 194] width 44 height 9
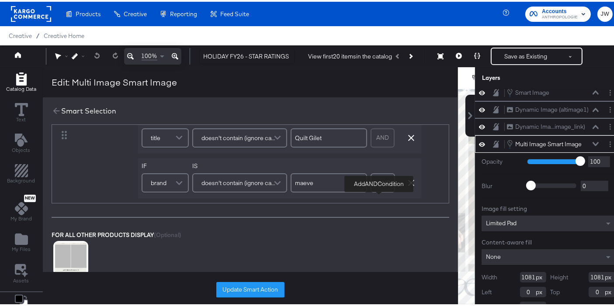
scroll to position [145, 0]
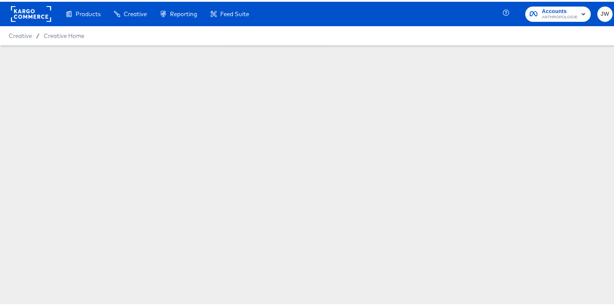
scroll to position [97, 0]
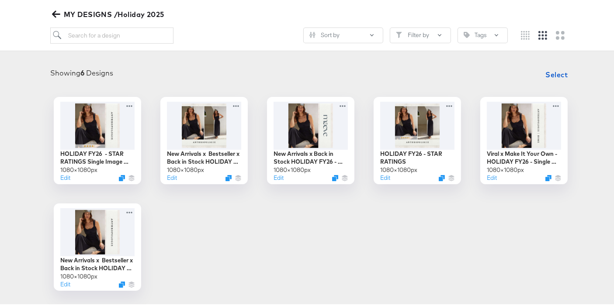
click at [58, 11] on icon "button" at bounding box center [56, 12] width 8 height 8
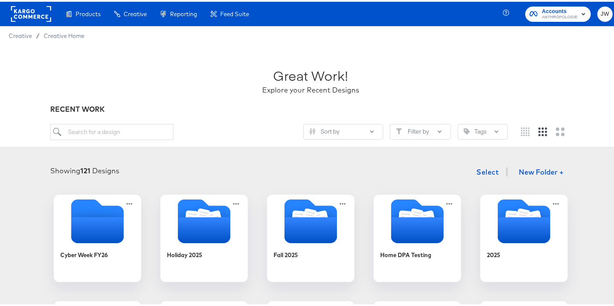
click at [0, 0] on div "Enhance Your Product Catalog, Map Them to Publishers, and Incorporate Overlay D…" at bounding box center [0, 0] width 0 height 0
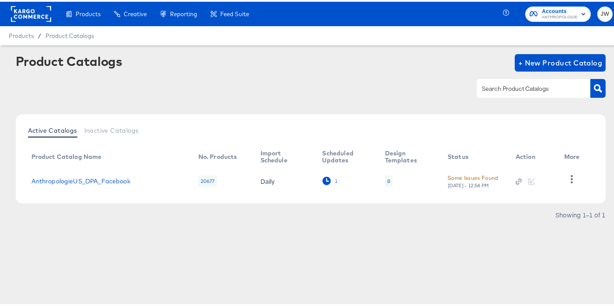
click at [322, 180] on icon at bounding box center [326, 179] width 8 height 8
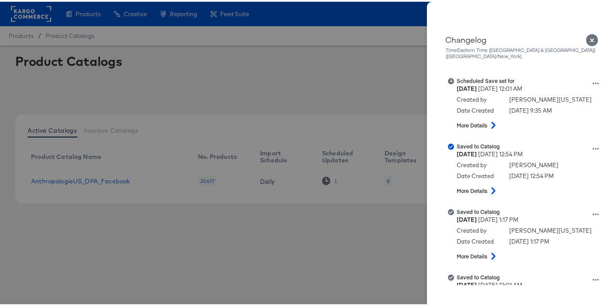
drag, startPoint x: 235, startPoint y: 245, endPoint x: 229, endPoint y: 244, distance: 5.4
click at [235, 245] on div at bounding box center [310, 153] width 621 height 306
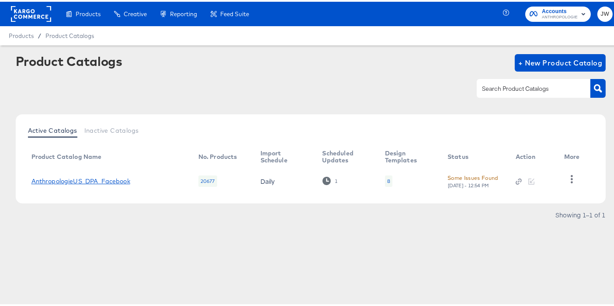
click at [112, 178] on link "AnthropologieUS_DPA_Facebook" at bounding box center [80, 179] width 99 height 7
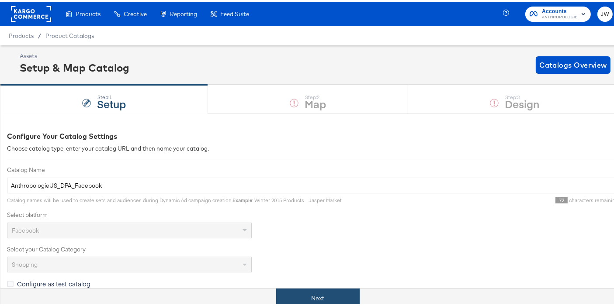
click at [302, 300] on button "Next" at bounding box center [317, 297] width 83 height 20
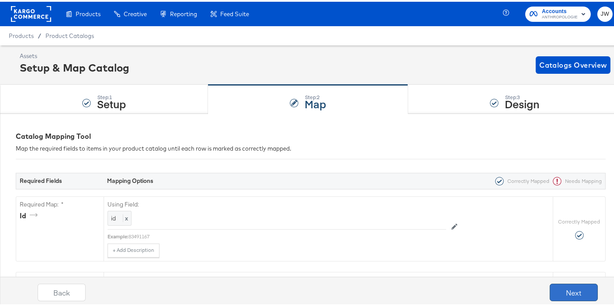
click at [563, 292] on button "Next" at bounding box center [574, 290] width 48 height 17
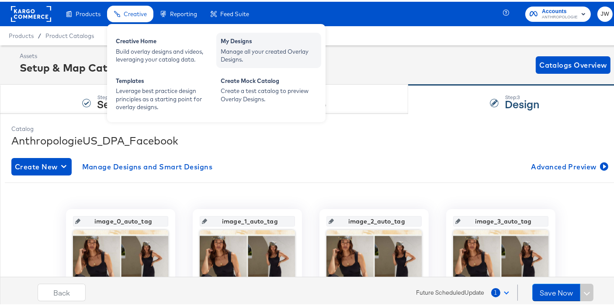
click at [246, 37] on div "My Designs" at bounding box center [269, 40] width 96 height 10
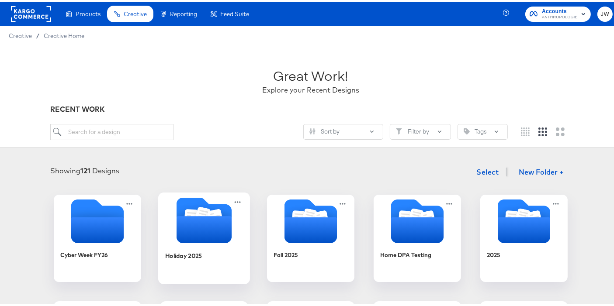
click at [210, 226] on icon "Folder" at bounding box center [203, 227] width 55 height 27
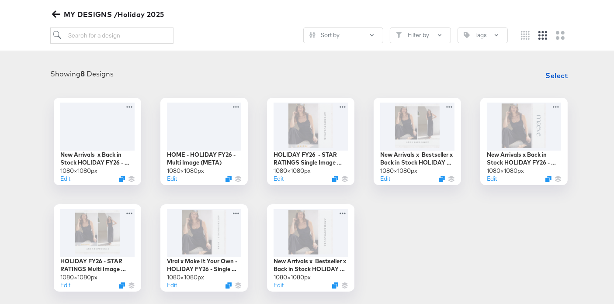
scroll to position [97, 0]
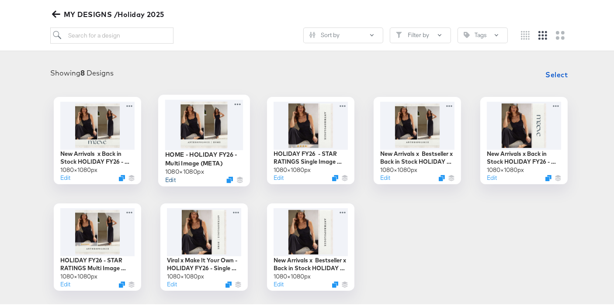
click at [167, 175] on button "Edit" at bounding box center [170, 178] width 10 height 8
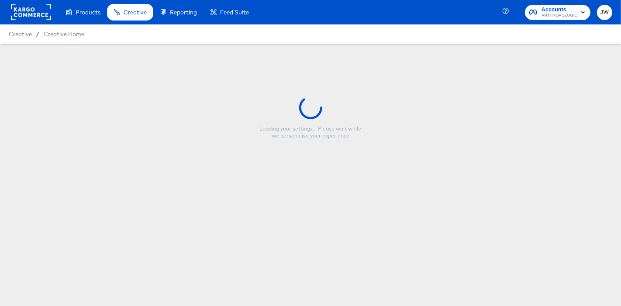
type input "HOME - HOLIDAY FY26 - Multi Image (META)"
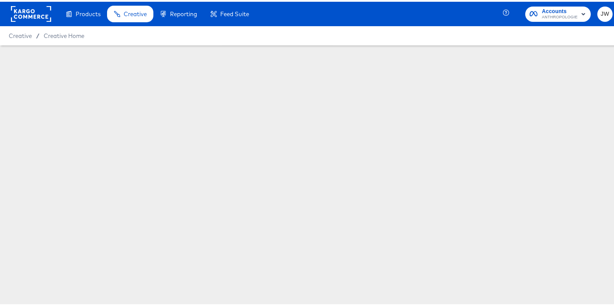
scroll to position [97, 0]
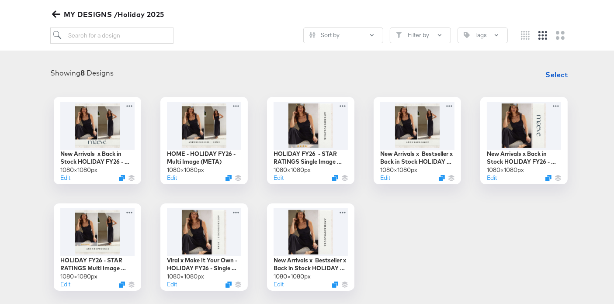
click at [51, 9] on button "MY DESIGNS /Holiday 2025" at bounding box center [109, 13] width 118 height 12
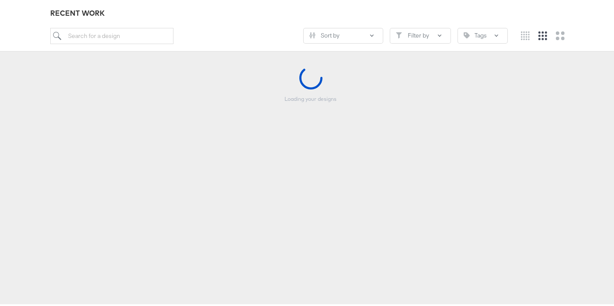
scroll to position [96, 0]
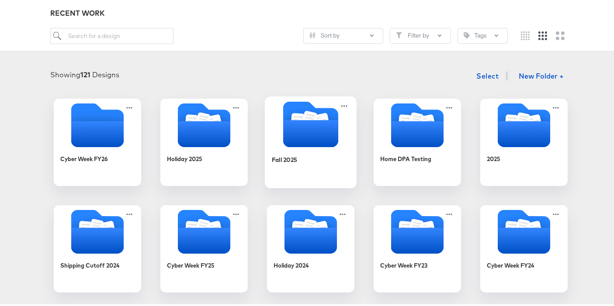
click at [297, 134] on icon "Folder" at bounding box center [310, 131] width 55 height 27
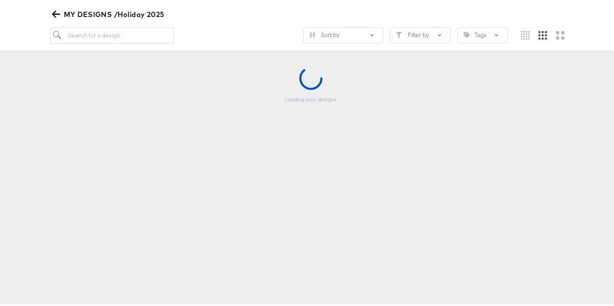
scroll to position [96, 0]
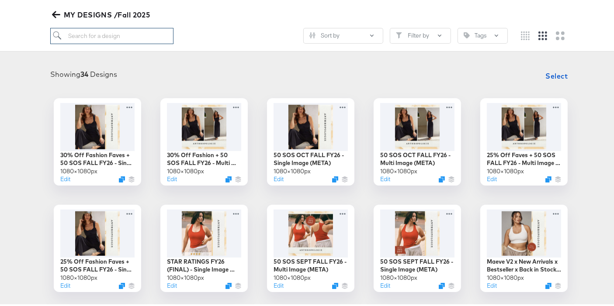
click at [104, 36] on input "search" at bounding box center [111, 34] width 123 height 16
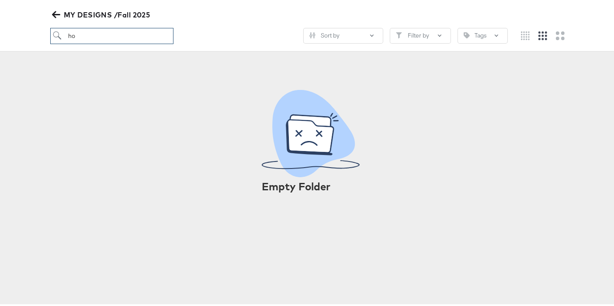
type input "h"
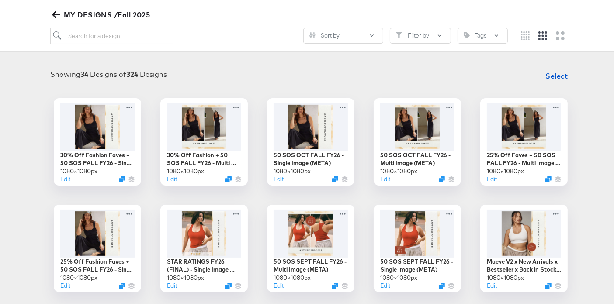
click at [53, 10] on icon "button" at bounding box center [56, 13] width 8 height 8
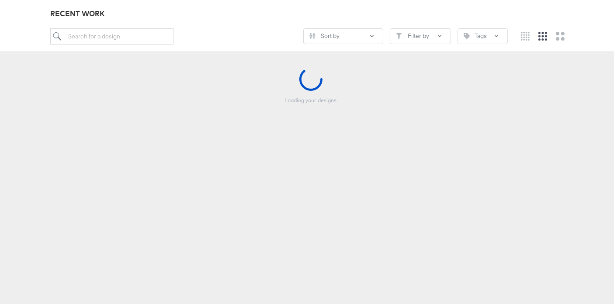
scroll to position [96, 0]
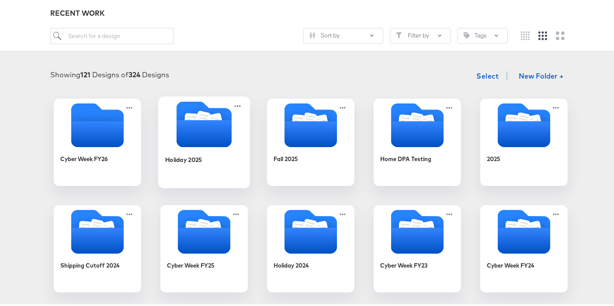
click at [186, 138] on icon "Folder" at bounding box center [203, 131] width 55 height 27
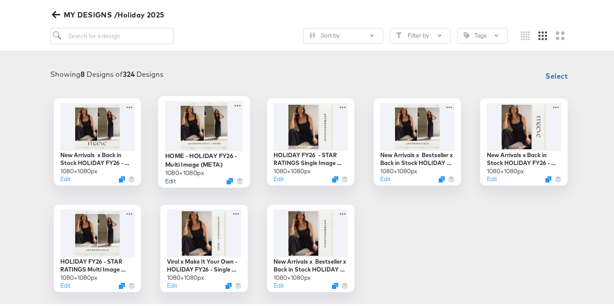
click at [166, 179] on button "Edit" at bounding box center [170, 179] width 10 height 8
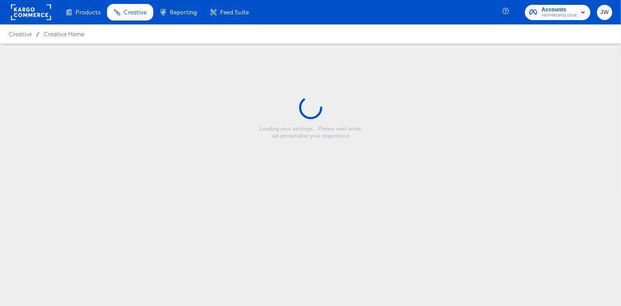
type input "HOME - HOLIDAY FY26 - Multi Image (META)"
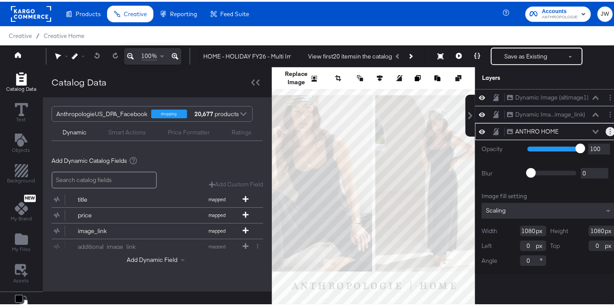
click at [605, 127] on button "Layer Options" at bounding box center [609, 129] width 9 height 9
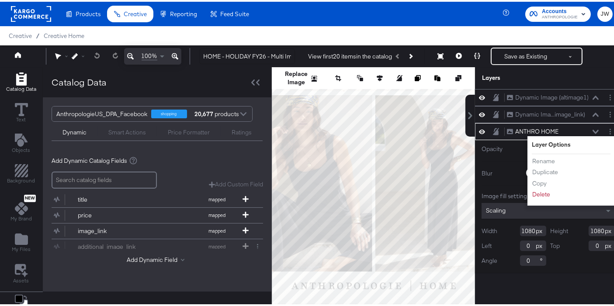
click at [532, 287] on div "Dynamic Image (altimage1) Dynamic Image (altimage1) Dynamic Ima...image_link) D…" at bounding box center [548, 201] width 146 height 228
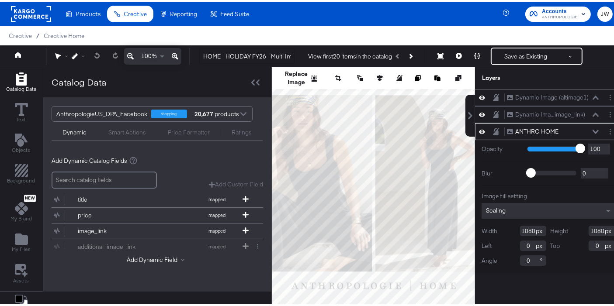
scroll to position [96, 0]
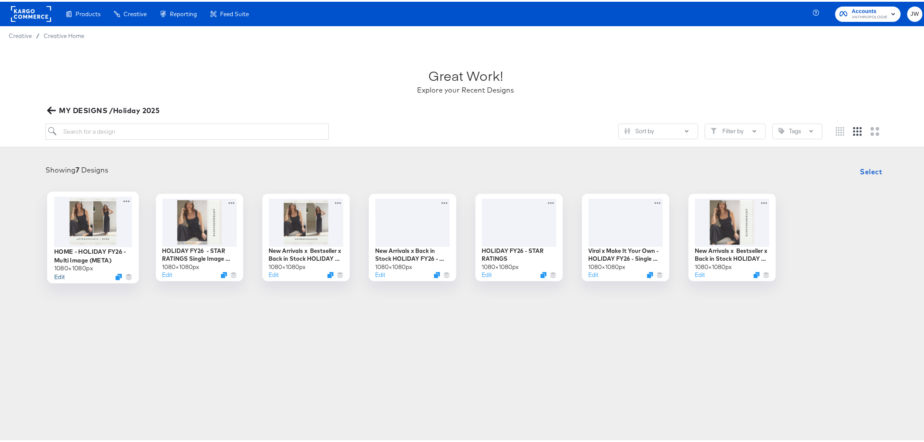
click at [59, 271] on button "Edit" at bounding box center [59, 275] width 10 height 8
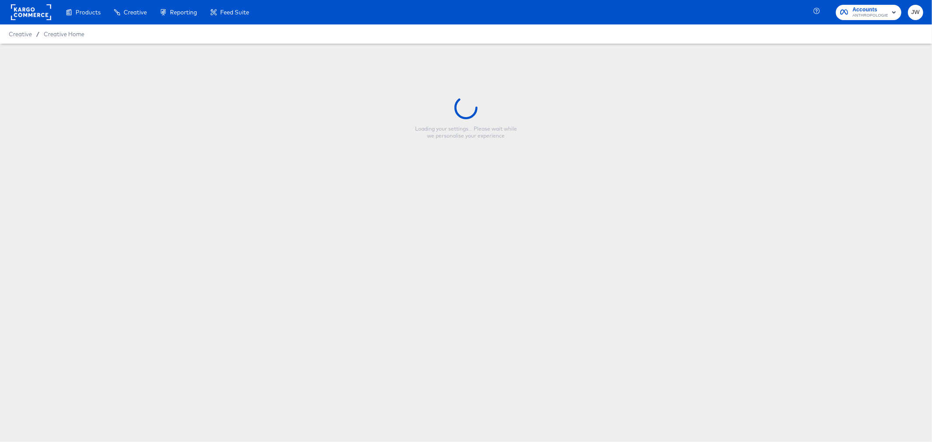
type input "HOME - HOLIDAY FY26 - Multi Image (META)"
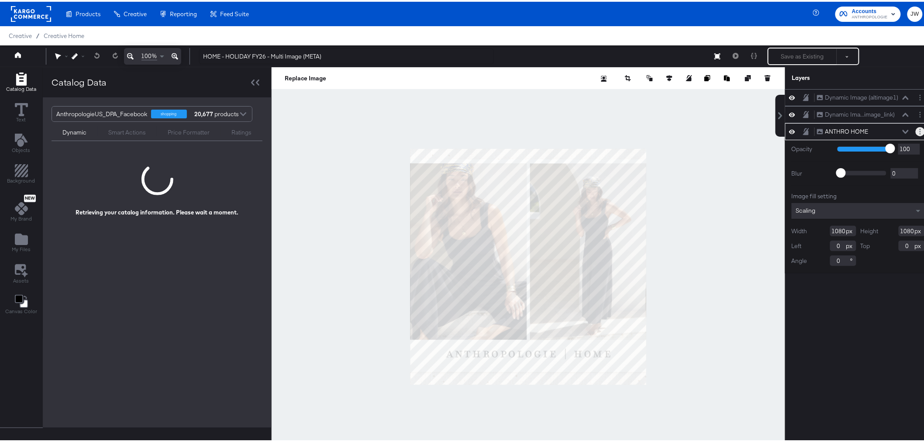
click at [916, 130] on button "Layer Options" at bounding box center [920, 129] width 9 height 9
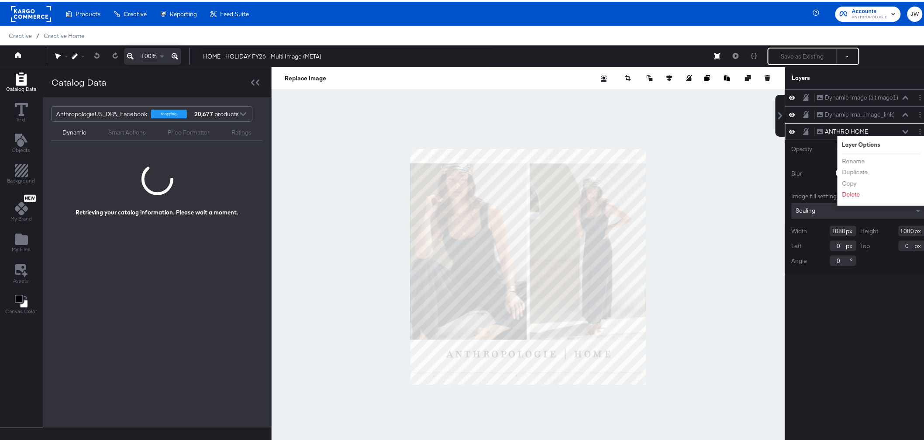
click at [866, 305] on div "Dynamic Image (altimage1) Dynamic Image (altimage1) Dynamic Ima...image_link) D…" at bounding box center [858, 268] width 146 height 363
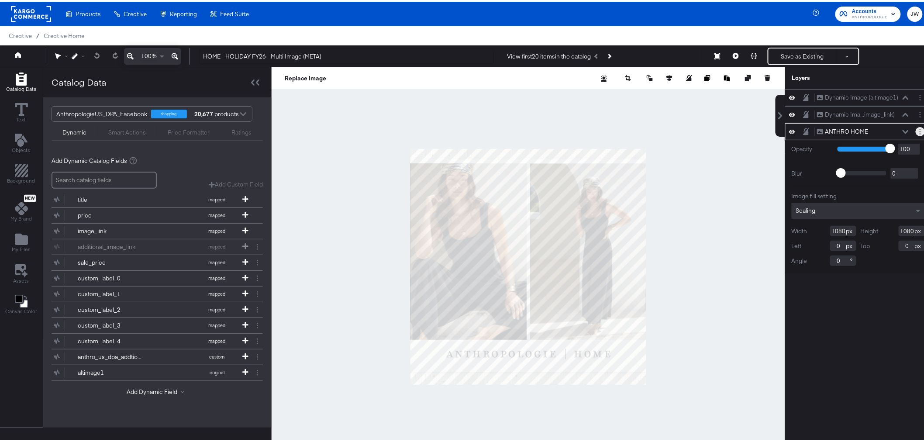
click at [916, 128] on button "Layer Options" at bounding box center [920, 129] width 9 height 9
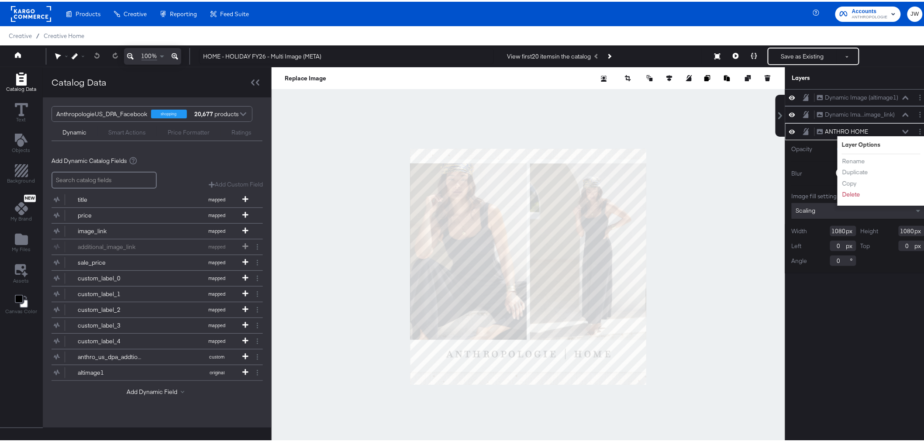
click at [858, 294] on div "Dynamic Image (altimage1) Dynamic Image (altimage1) Dynamic Ima...image_link) D…" at bounding box center [858, 268] width 146 height 363
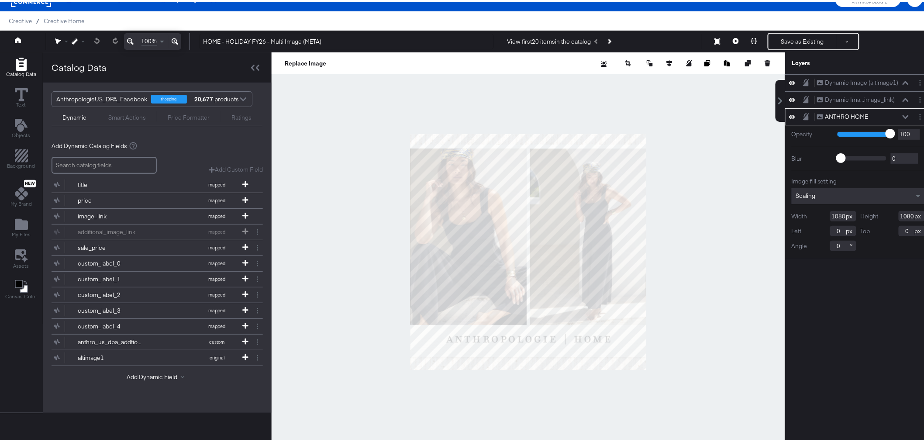
scroll to position [22, 0]
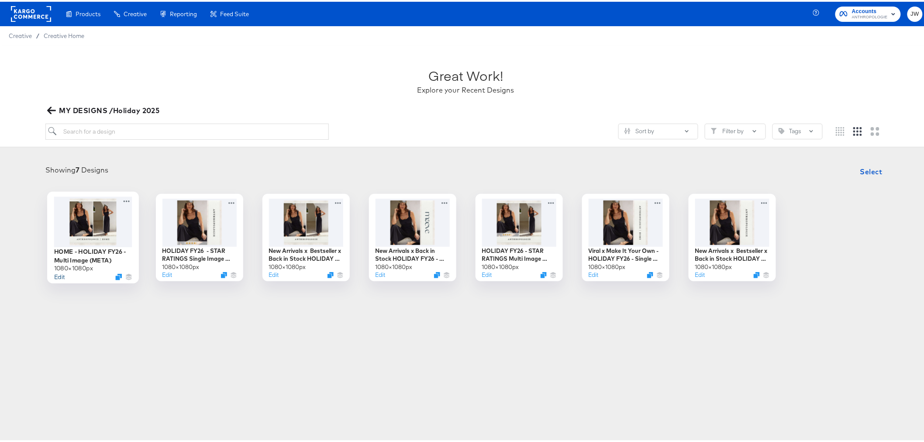
click at [58, 273] on button "Edit" at bounding box center [59, 275] width 10 height 8
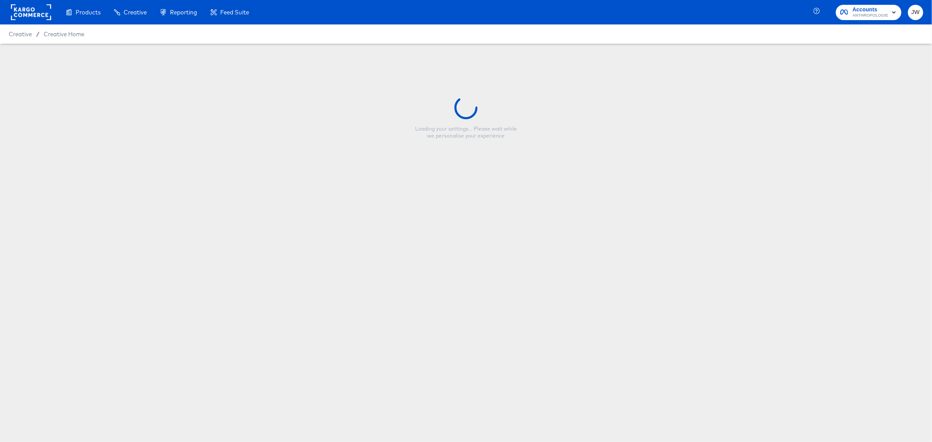
type input "HOME - HOLIDAY FY26 - Multi Image (META)"
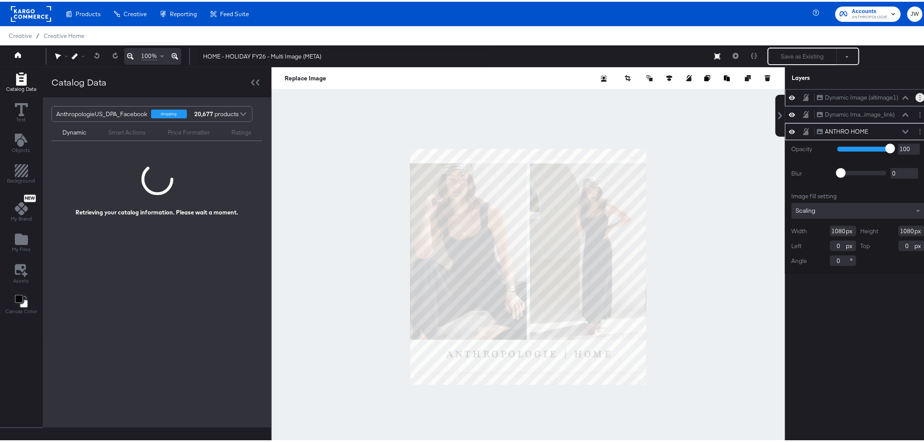
click at [920, 93] on icon "Layer Options" at bounding box center [920, 96] width 1 height 6
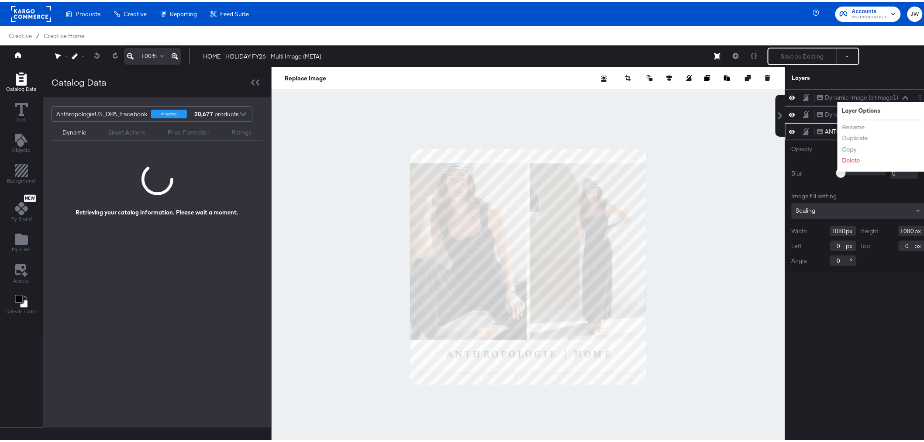
click at [860, 365] on div "Dynamic Image (altimage1) Dynamic Image (altimage1) Layer Options Rename Duplic…" at bounding box center [858, 268] width 146 height 363
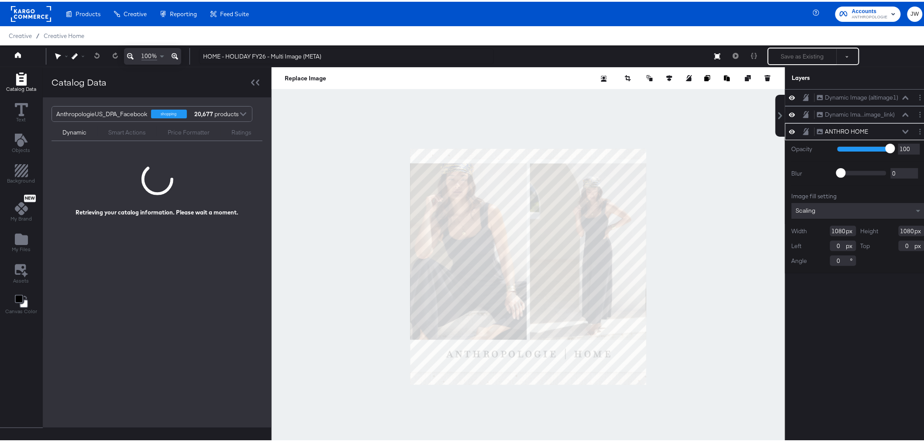
click at [895, 129] on div "ANTHRO HOME ANTHRO HOME" at bounding box center [863, 129] width 93 height 9
click at [903, 130] on icon at bounding box center [906, 130] width 6 height 4
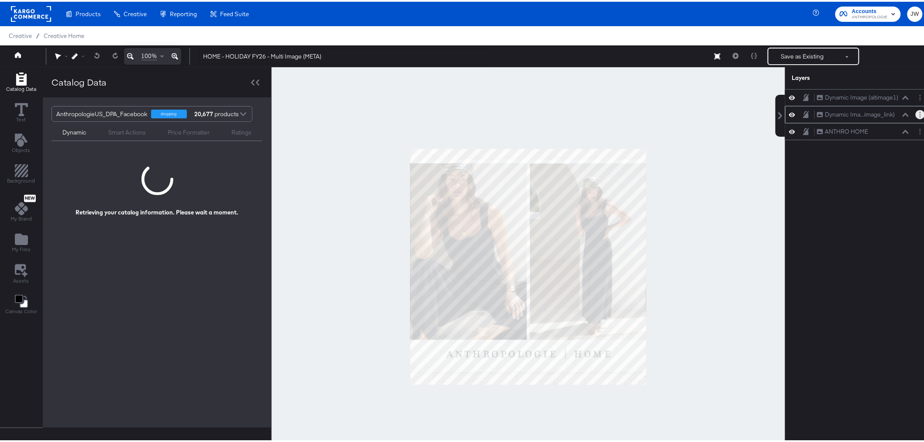
click at [920, 112] on icon "Layer Options" at bounding box center [920, 113] width 1 height 6
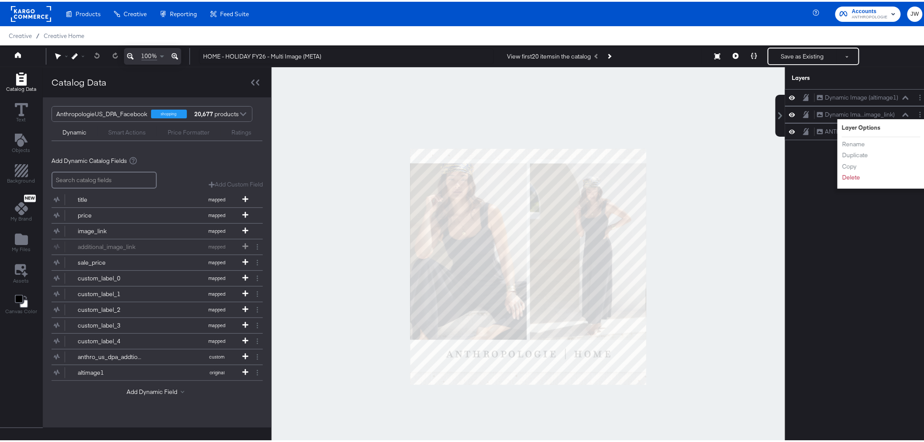
click at [837, 300] on div "Dynamic Image (altimage1) Dynamic Image (altimage1) Dynamic Ima...image_link) D…" at bounding box center [858, 268] width 146 height 363
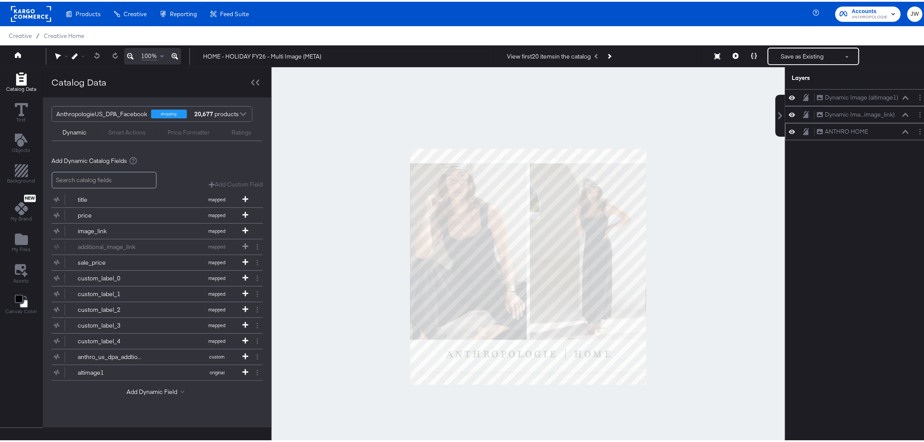
click at [899, 134] on div "ANTHRO HOME ANTHRO HOME" at bounding box center [863, 129] width 93 height 9
click at [903, 130] on icon at bounding box center [906, 130] width 6 height 4
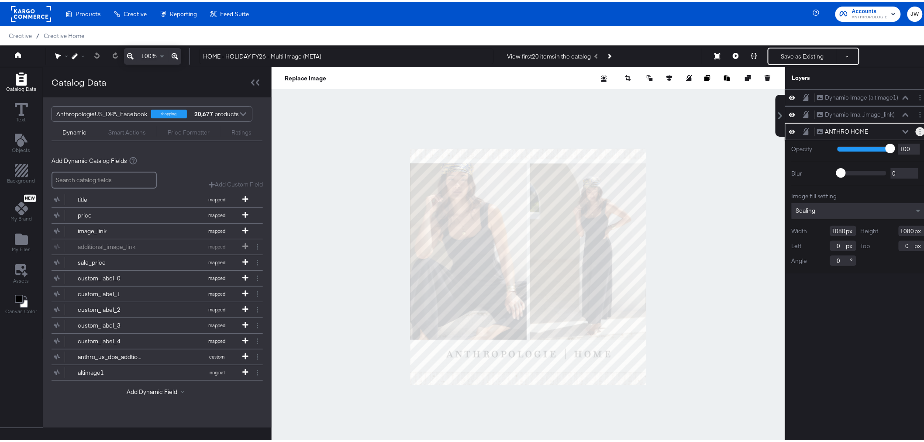
click at [916, 130] on button "Layer Options" at bounding box center [920, 129] width 9 height 9
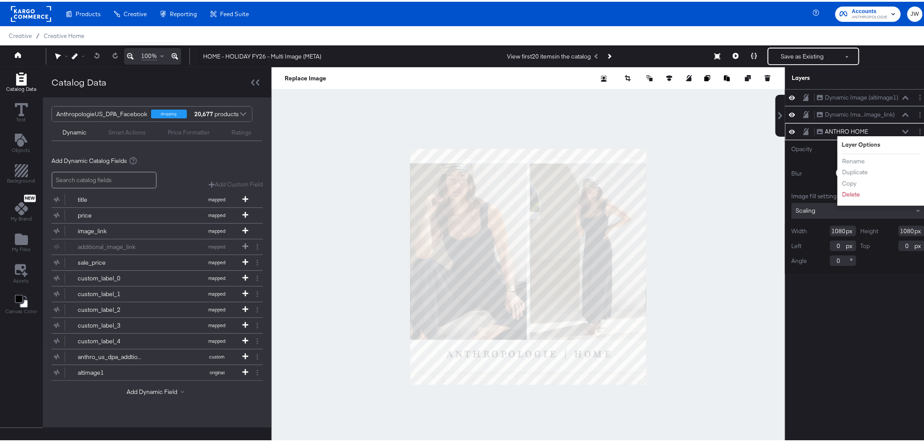
click at [858, 341] on div "Dynamic Image (altimage1) Dynamic Image (altimage1) Dynamic Ima...image_link) D…" at bounding box center [858, 268] width 146 height 363
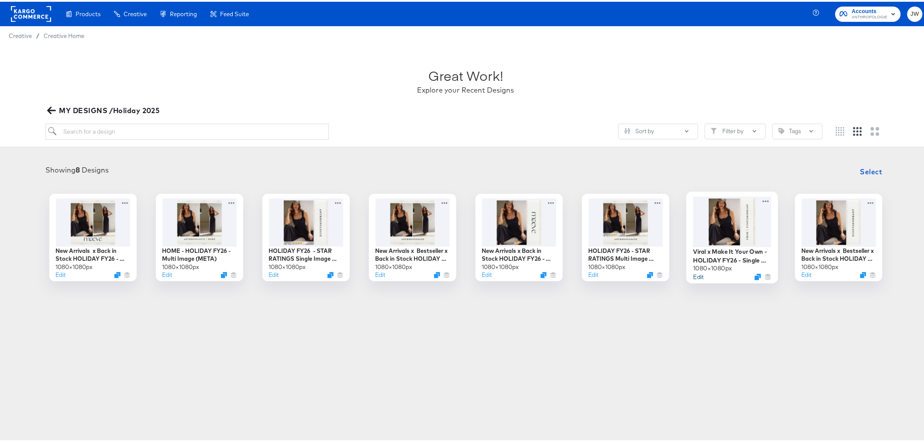
click at [699, 277] on button "Edit" at bounding box center [698, 275] width 10 height 8
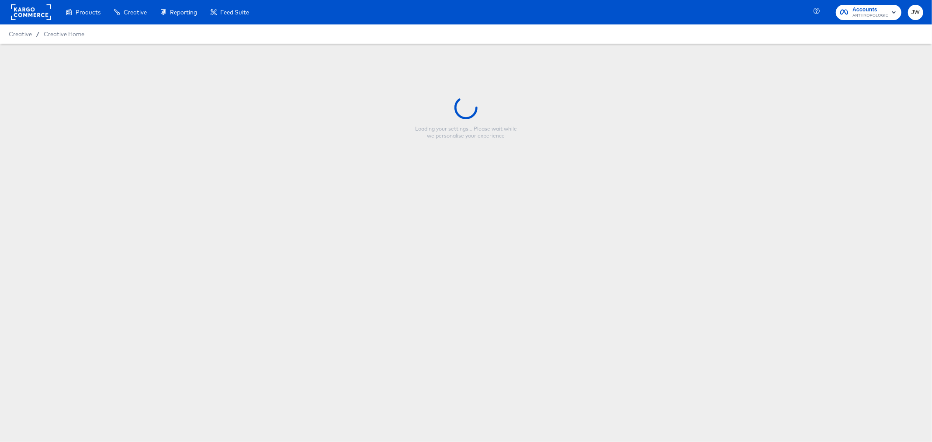
type input "Viral x Make It Your Own - HOLIDAY FY26 - Single Image (META)"
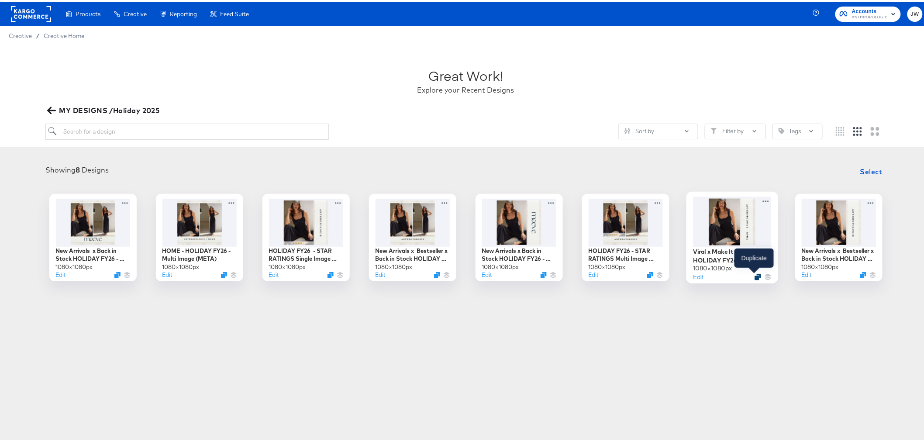
click at [755, 277] on icon "Duplicate" at bounding box center [758, 275] width 7 height 7
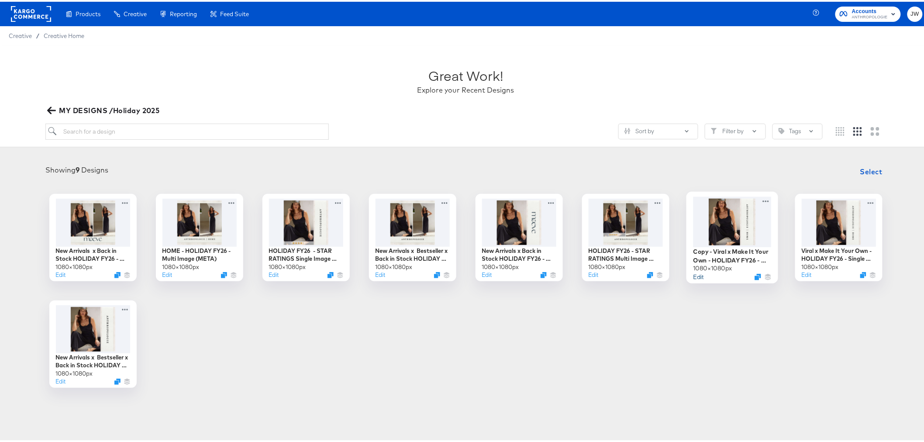
click at [696, 277] on button "Edit" at bounding box center [698, 275] width 10 height 8
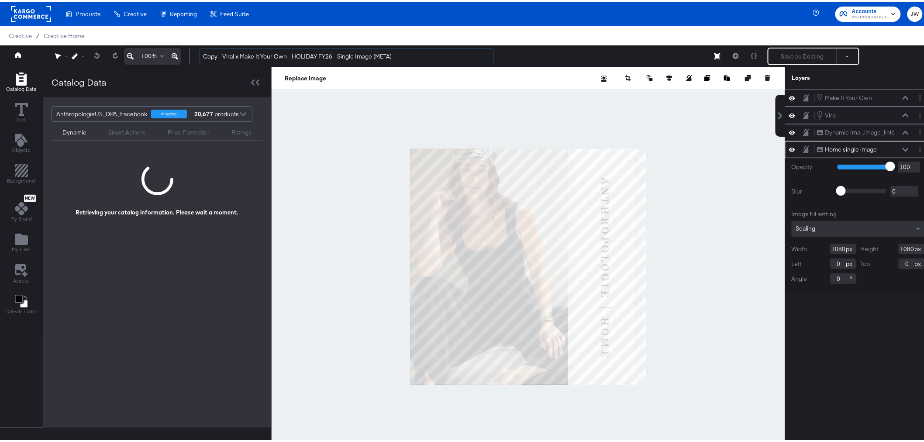
drag, startPoint x: 287, startPoint y: 55, endPoint x: 172, endPoint y: 57, distance: 115.3
click at [172, 57] on div "100% Copy - Viral x Make It Your Own - HOLIDAY FY26 - Single Image (META) Save …" at bounding box center [466, 55] width 932 height 22
type input "HOME - HOLIDAY FY26 - Single Image (META)"
click at [862, 350] on div "Make It Your Own Make It Your Own Viral Viral Dynamic Ima...image_link) Dynamic…" at bounding box center [858, 268] width 146 height 363
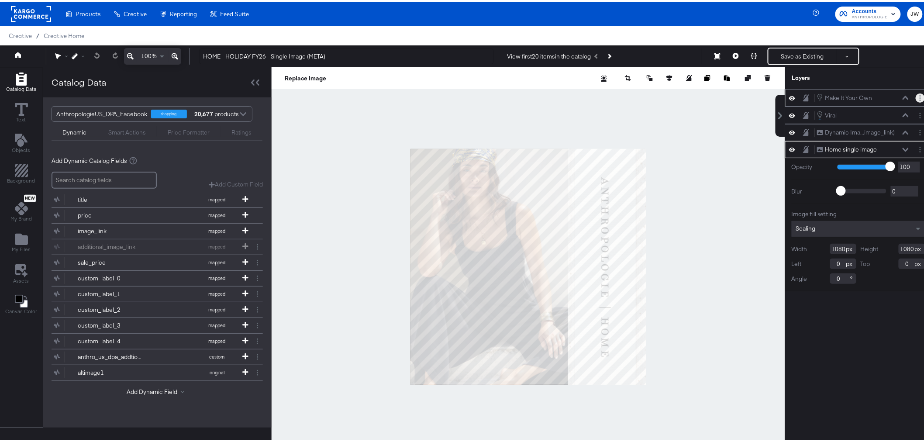
click at [916, 94] on button "Layer Options" at bounding box center [920, 96] width 9 height 9
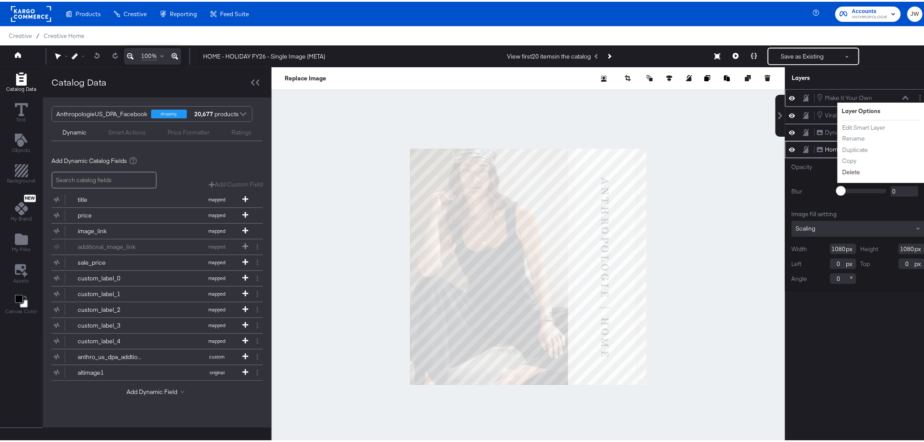
click at [842, 171] on button "Delete" at bounding box center [851, 170] width 19 height 9
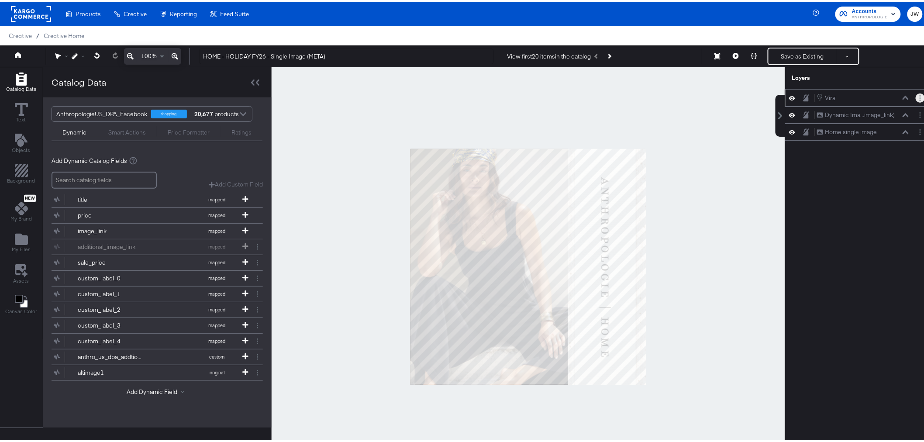
click at [916, 96] on button "Layer Options" at bounding box center [920, 96] width 9 height 9
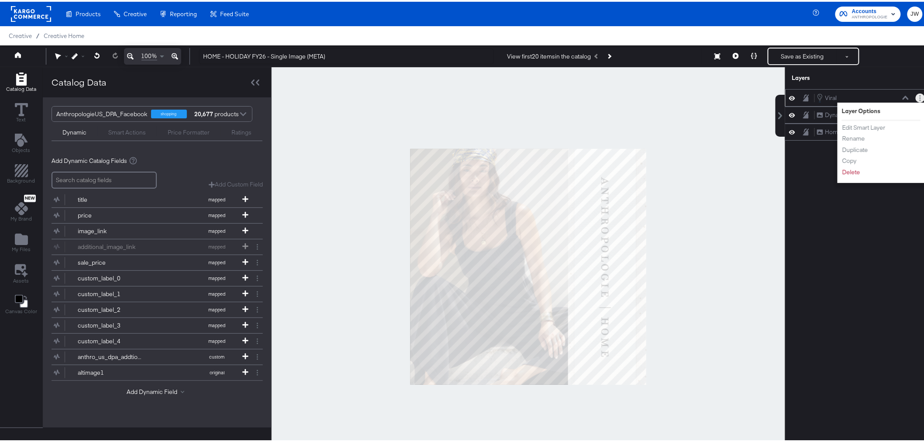
click at [847, 175] on div "Edit Smart Layer Rename Duplicate Copy Delete" at bounding box center [866, 148] width 48 height 58
click at [849, 171] on button "Delete" at bounding box center [851, 170] width 19 height 9
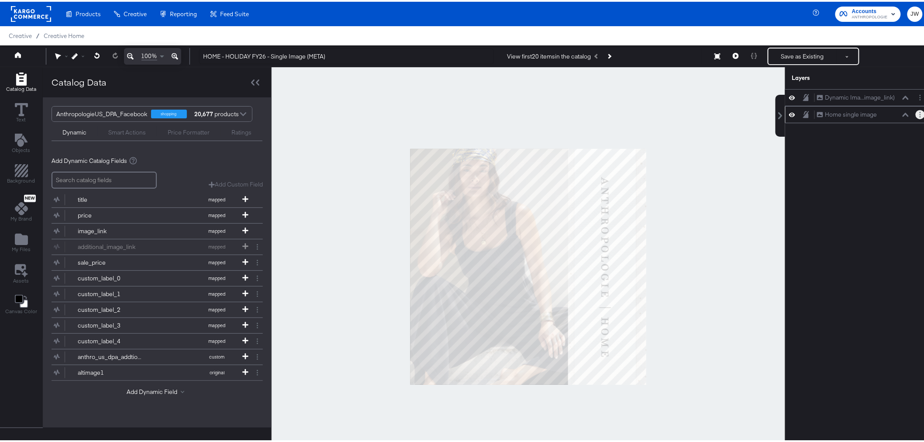
click at [916, 115] on button "Layer Options" at bounding box center [920, 112] width 9 height 9
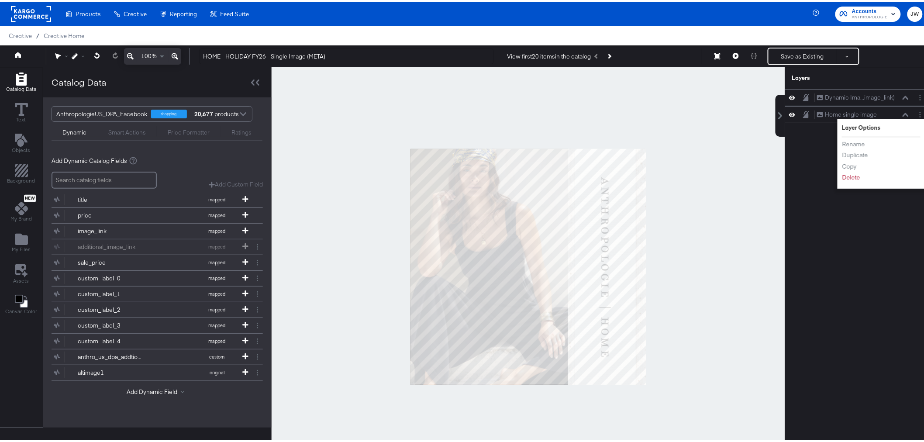
drag, startPoint x: 847, startPoint y: 279, endPoint x: 844, endPoint y: 190, distance: 89.2
click at [847, 278] on div "Dynamic Ima...image_link) Dynamic Image (image_link) Home single image Home sin…" at bounding box center [858, 268] width 146 height 363
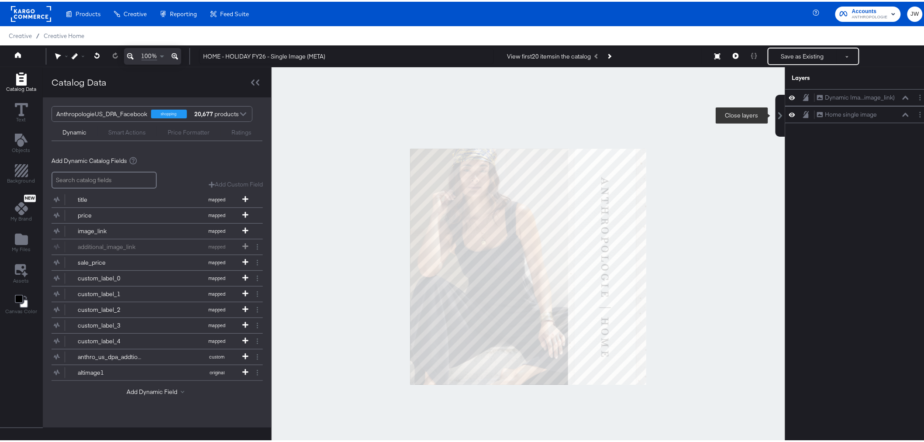
click at [776, 119] on button at bounding box center [781, 114] width 10 height 42
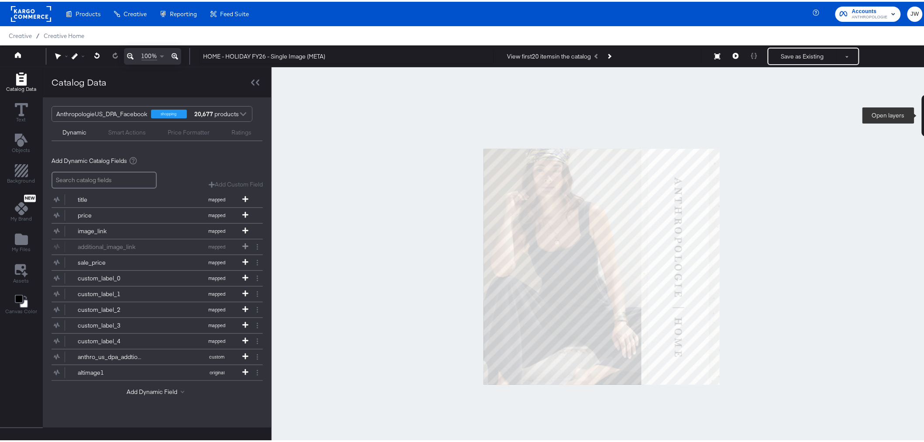
click at [923, 111] on icon at bounding box center [926, 114] width 7 height 7
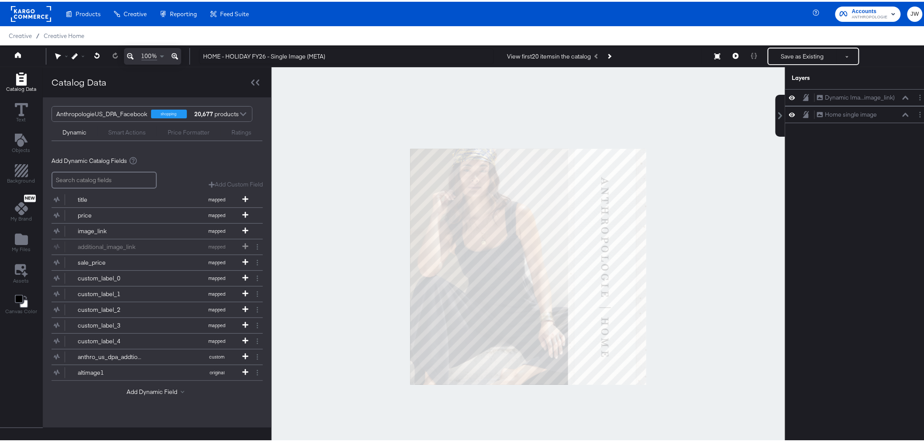
click at [880, 144] on div "Dynamic Ima...image_link) Dynamic Image (image_link) Home single image Home sin…" at bounding box center [858, 268] width 146 height 363
click at [920, 114] on circle "Layer Options" at bounding box center [920, 112] width 1 height 1
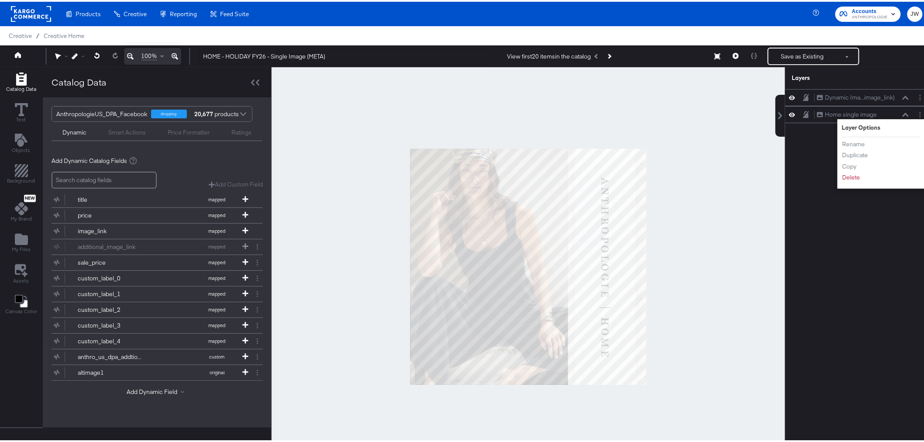
click at [810, 145] on div "Dynamic Ima...image_link) Dynamic Image (image_link) Home single image Home sin…" at bounding box center [858, 268] width 146 height 363
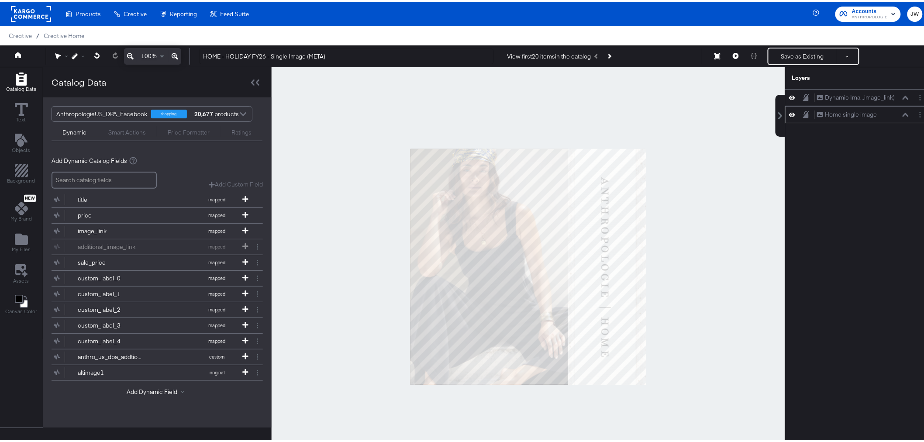
click at [895, 114] on div "Home single image Home single image" at bounding box center [863, 112] width 93 height 9
click at [900, 119] on div "Home single image Home single image" at bounding box center [858, 112] width 146 height 17
click at [902, 115] on button at bounding box center [905, 113] width 7 height 5
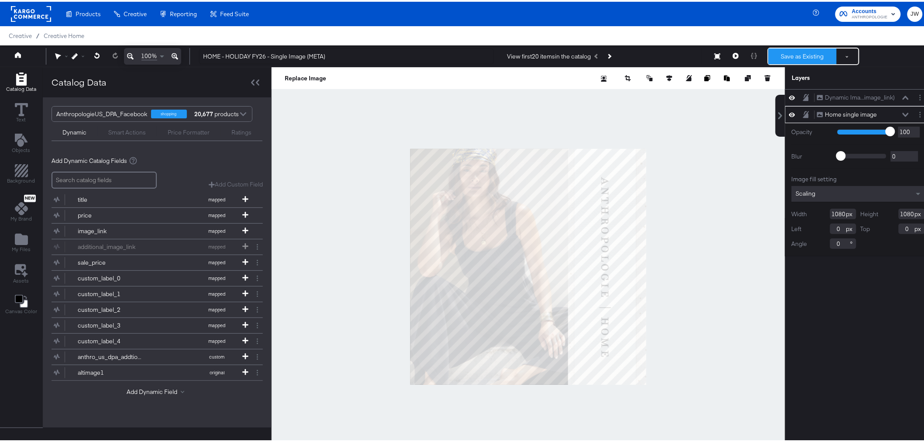
click at [798, 55] on button "Save as Existing" at bounding box center [803, 55] width 68 height 16
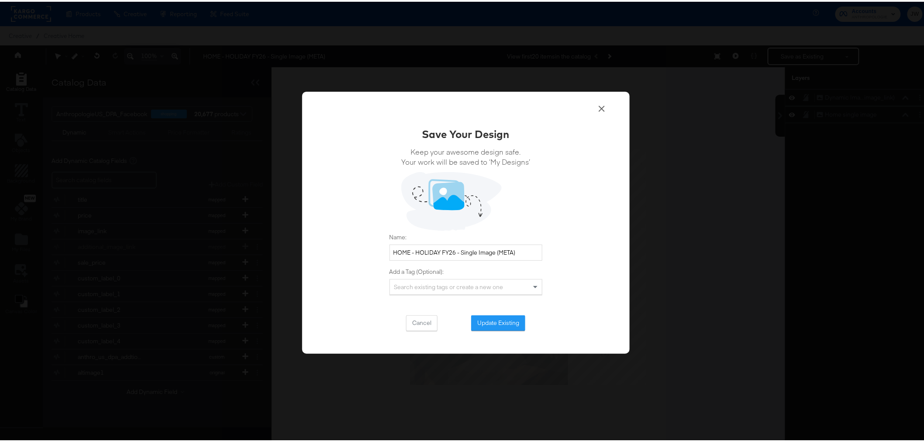
click at [495, 319] on button "Update Existing" at bounding box center [498, 322] width 54 height 16
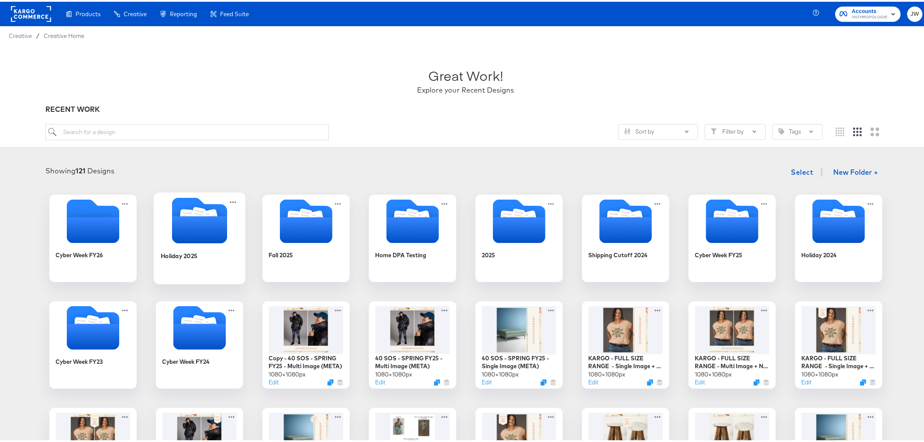
click at [172, 237] on icon "Folder" at bounding box center [199, 227] width 55 height 27
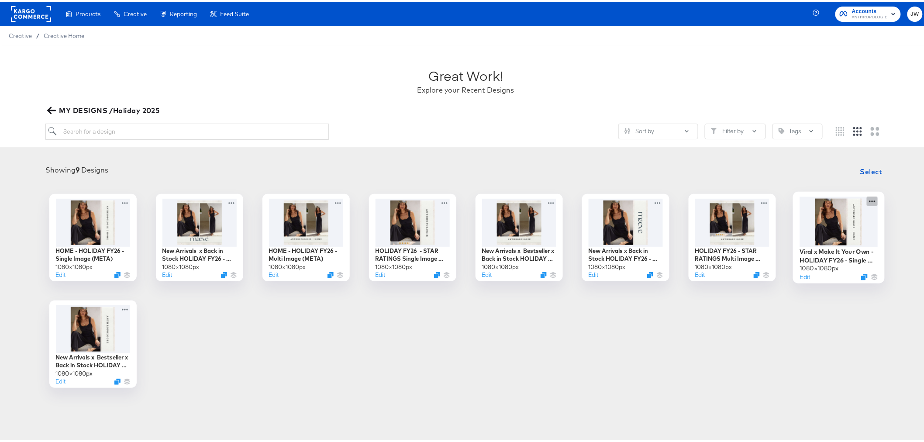
click at [870, 199] on icon at bounding box center [872, 199] width 11 height 9
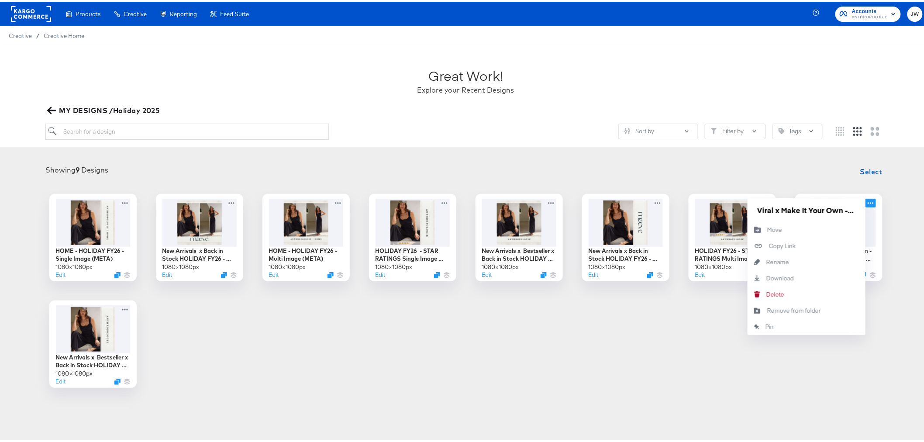
click at [636, 363] on div "HOME - HOLIDAY FY26 - Single Image (META) 1080 × 1080 px Edit New Arrivals x Ba…" at bounding box center [466, 289] width 914 height 194
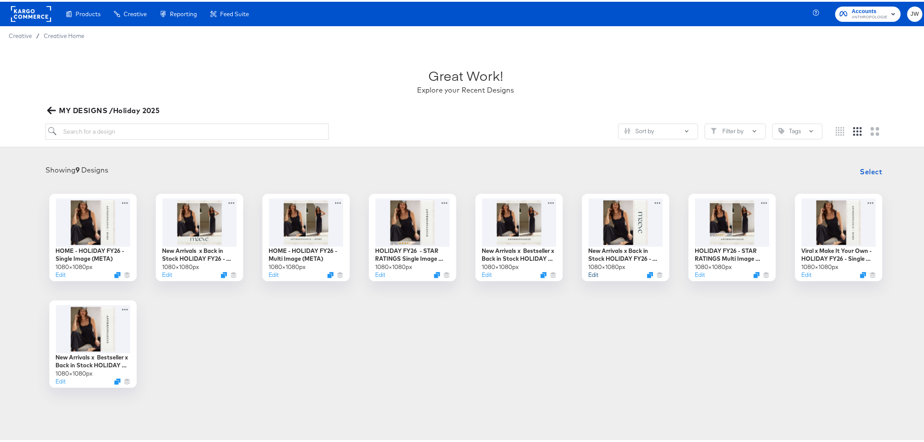
drag, startPoint x: 591, startPoint y: 275, endPoint x: 612, endPoint y: 276, distance: 21.4
click at [591, 275] on button "Edit" at bounding box center [594, 273] width 10 height 8
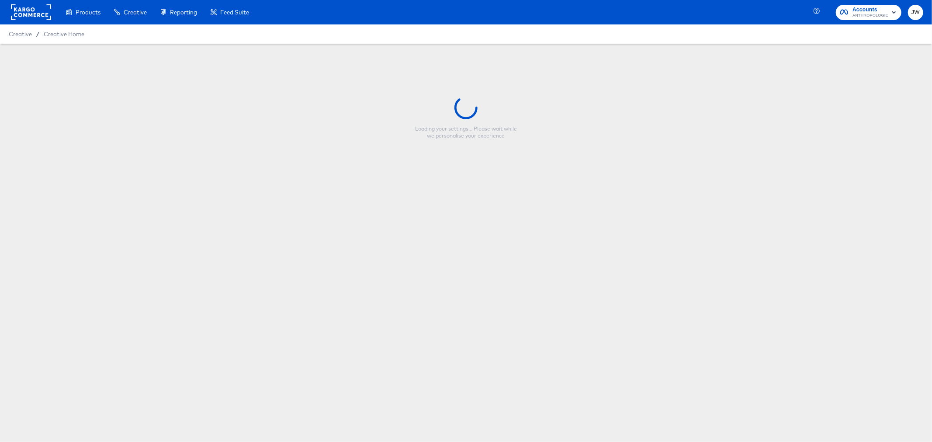
type input "New Arrivals x Back in Stock HOLIDAY FY26 - Single Image (META)"
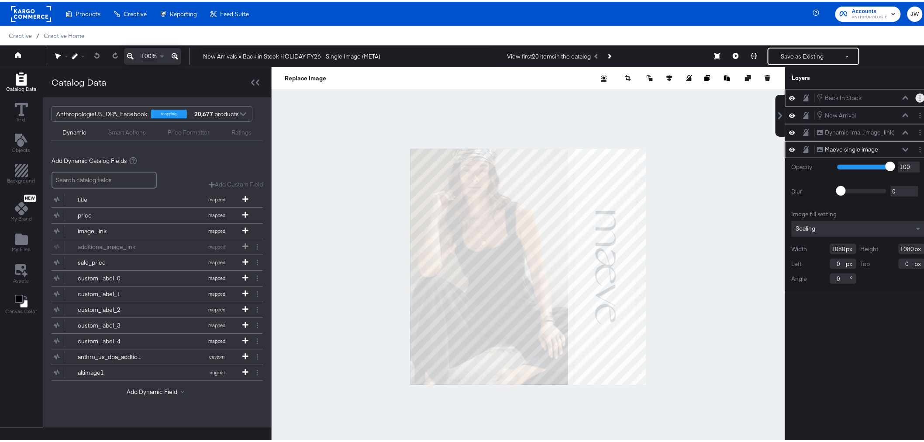
click at [916, 94] on button "Layer Options" at bounding box center [920, 96] width 9 height 9
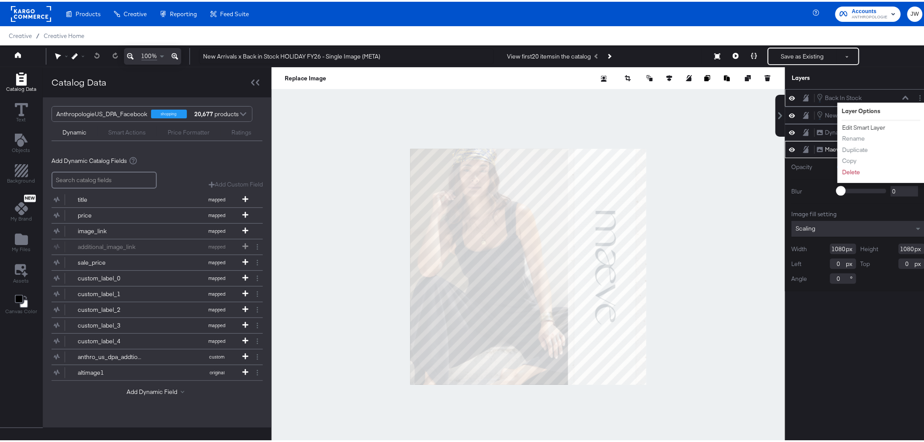
click at [853, 122] on button "Edit Smart Layer" at bounding box center [864, 125] width 44 height 9
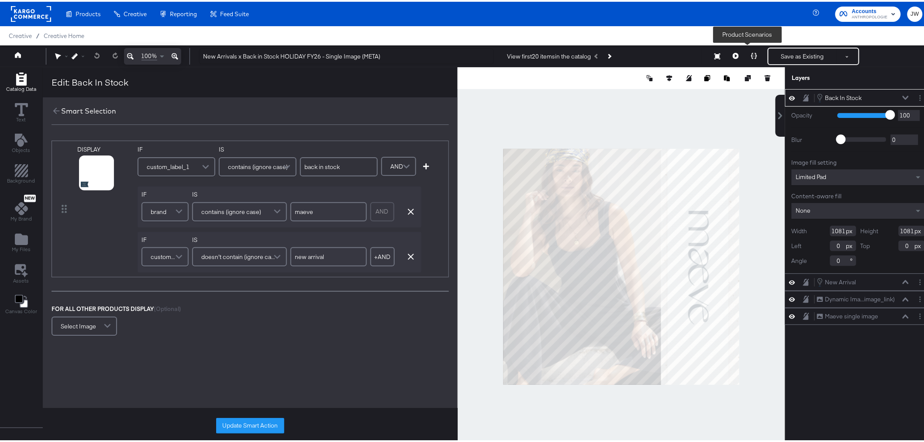
click at [745, 50] on button at bounding box center [754, 54] width 18 height 17
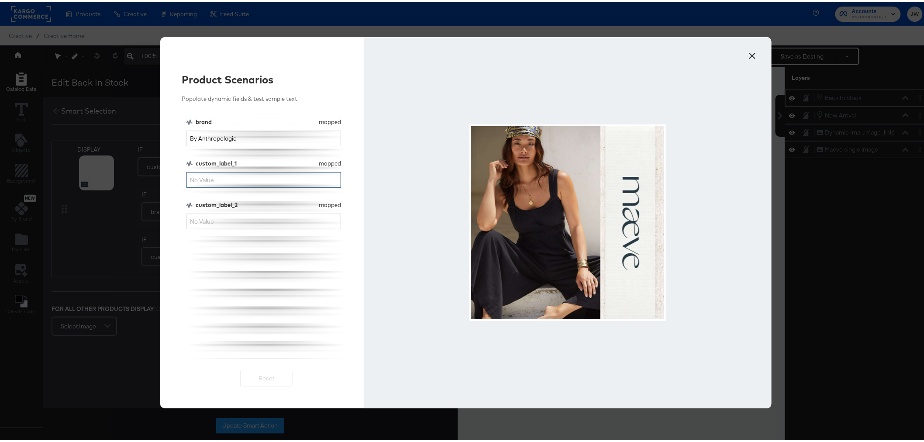
click at [233, 181] on input "custom_label_1" at bounding box center [264, 178] width 155 height 16
type input "back in stock"
drag, startPoint x: 249, startPoint y: 137, endPoint x: 78, endPoint y: 159, distance: 172.6
click at [78, 159] on div "× Product Scenarios Populate dynamic fields & test sample text brand mapped bra…" at bounding box center [466, 221] width 932 height 442
type input "maeve"
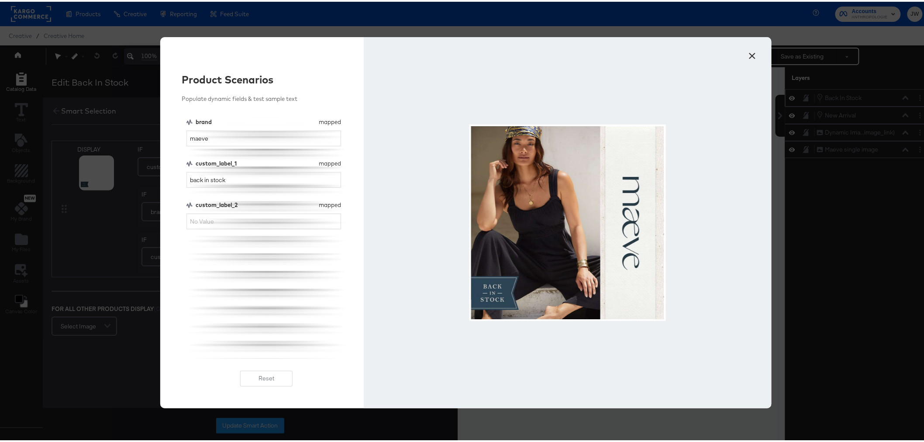
click at [748, 56] on button "×" at bounding box center [753, 52] width 16 height 16
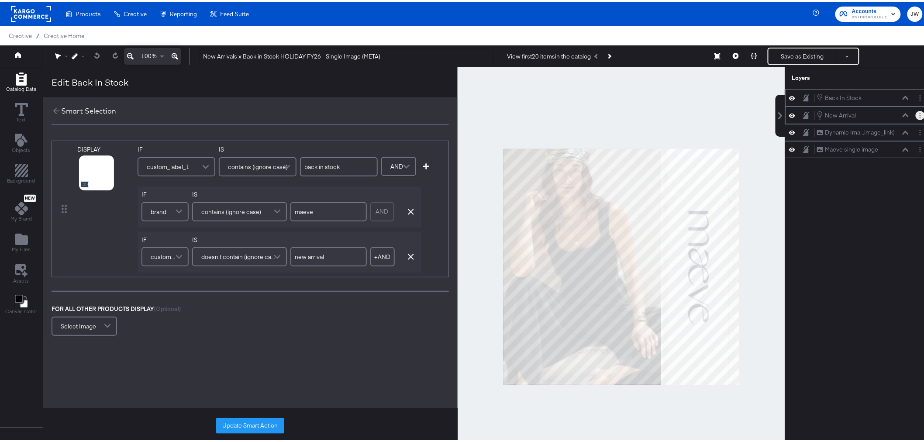
click at [917, 111] on div at bounding box center [920, 113] width 9 height 9
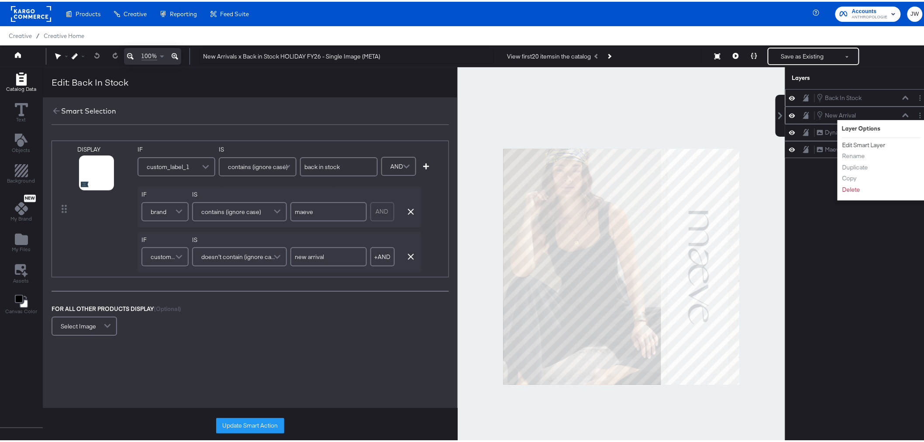
click at [874, 146] on button "Edit Smart Layer" at bounding box center [864, 143] width 44 height 9
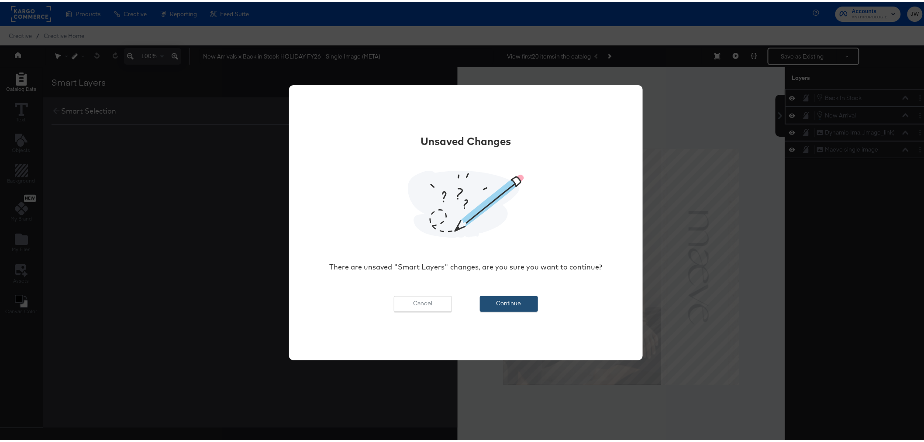
click at [512, 299] on button "Continue" at bounding box center [509, 302] width 58 height 16
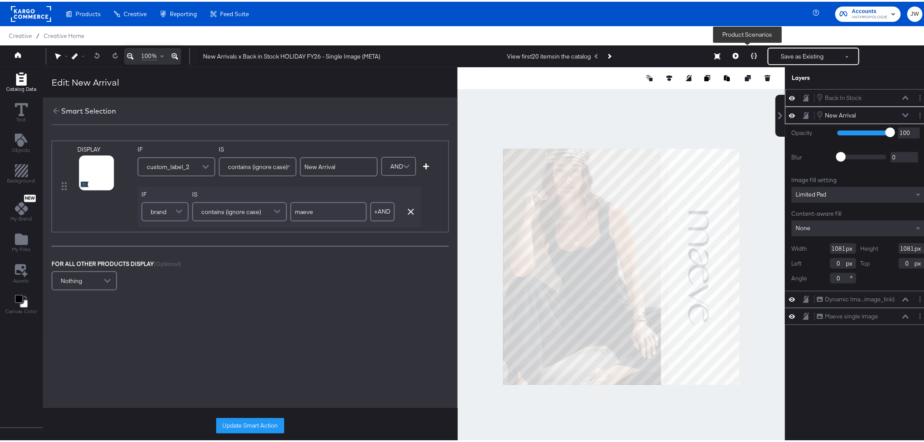
click at [751, 52] on icon at bounding box center [754, 54] width 6 height 6
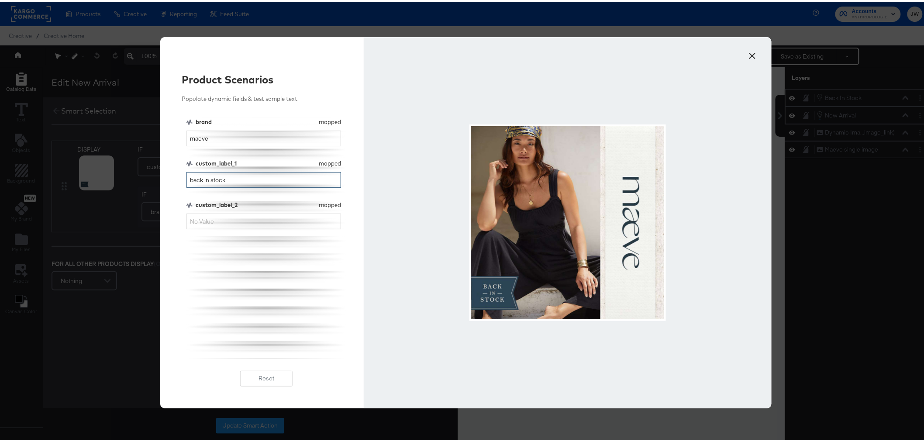
drag, startPoint x: 215, startPoint y: 176, endPoint x: 138, endPoint y: 173, distance: 77.8
click at [141, 173] on div "× Product Scenarios Populate dynamic fields & test sample text brand mapped bra…" at bounding box center [466, 221] width 932 height 442
type input "new arrival"
drag, startPoint x: 228, startPoint y: 179, endPoint x: 122, endPoint y: 187, distance: 105.5
click at [124, 187] on div "× Product Scenarios Populate dynamic fields & test sample text brand mapped bra…" at bounding box center [466, 221] width 932 height 442
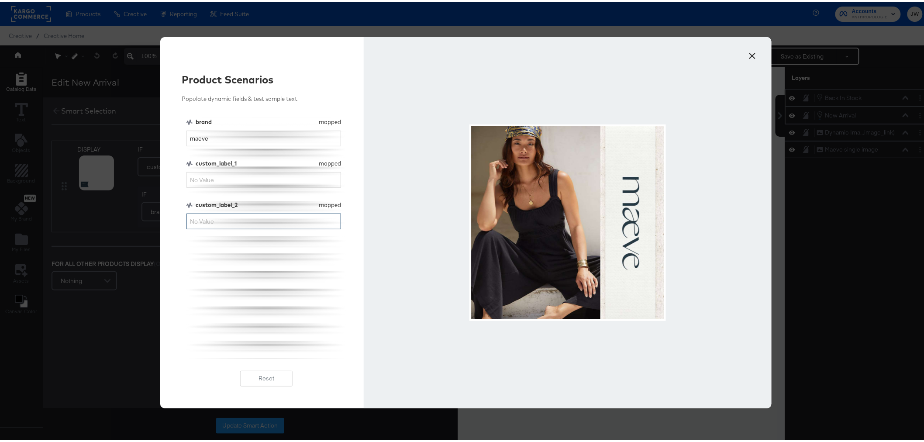
click at [235, 221] on input "custom_label_2" at bounding box center [264, 220] width 155 height 16
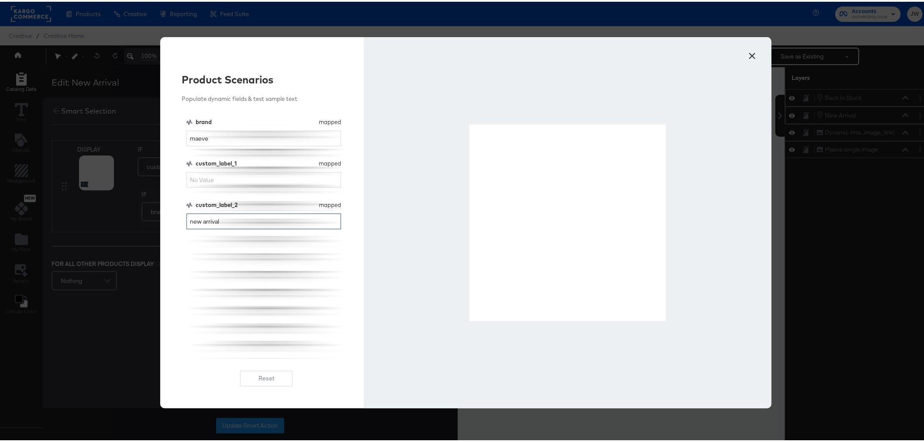
type input "new arrival"
click at [859, 263] on div "× Product Scenarios Populate dynamic fields & test sample text brand mapped bra…" at bounding box center [466, 221] width 932 height 442
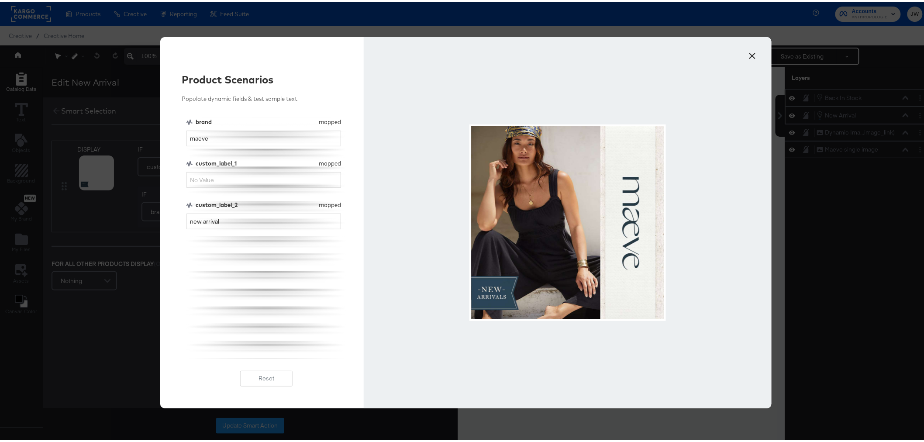
click at [750, 50] on button "×" at bounding box center [753, 52] width 16 height 16
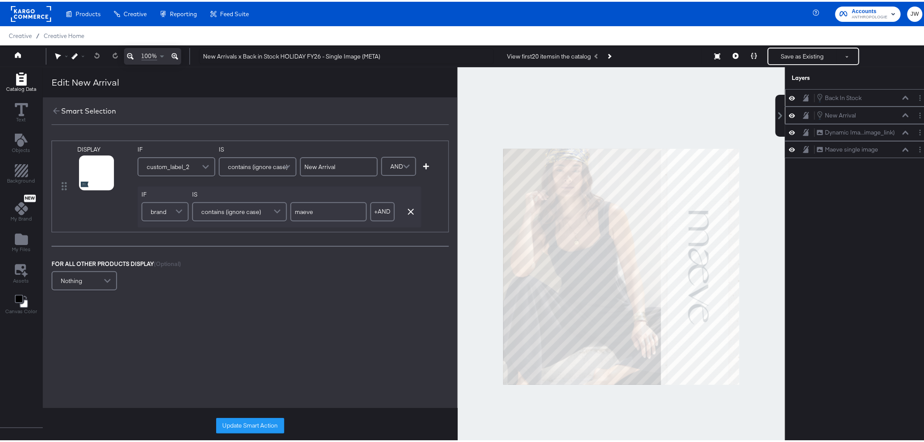
click at [266, 424] on button "Update Smart Action" at bounding box center [250, 424] width 68 height 16
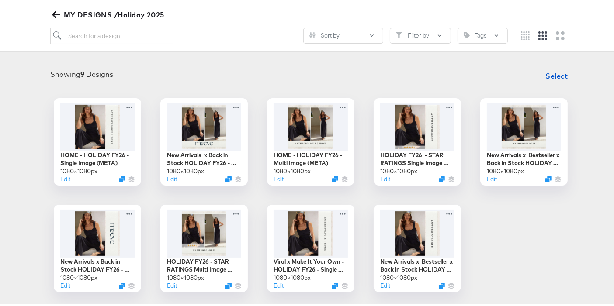
scroll to position [99, 0]
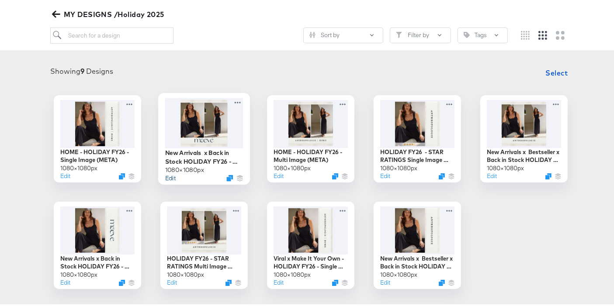
click at [165, 175] on button "Edit" at bounding box center [170, 176] width 10 height 8
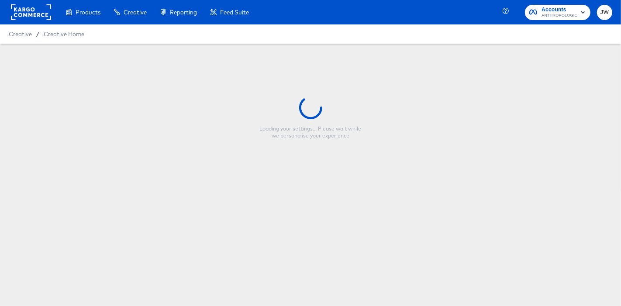
type input "New Arrivals x Back in Stock HOLIDAY FY26 - Multi Image (META)"
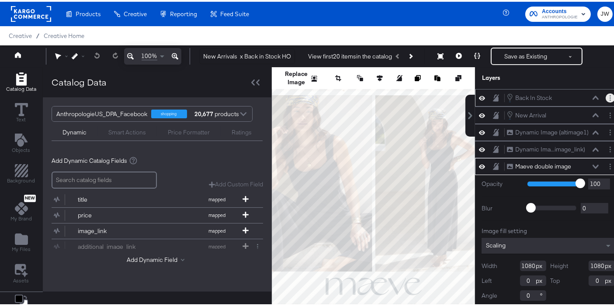
click at [605, 92] on div at bounding box center [609, 96] width 9 height 9
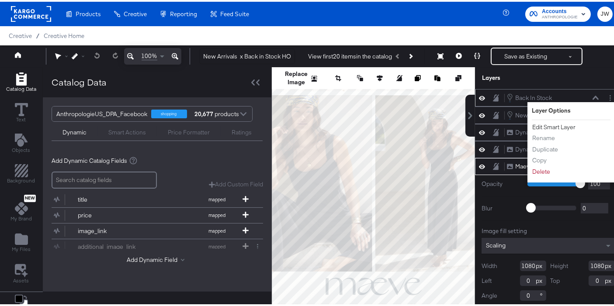
click at [539, 125] on button "Edit Smart Layer" at bounding box center [554, 125] width 44 height 9
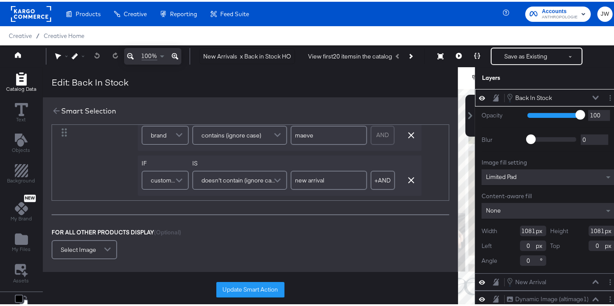
scroll to position [48, 0]
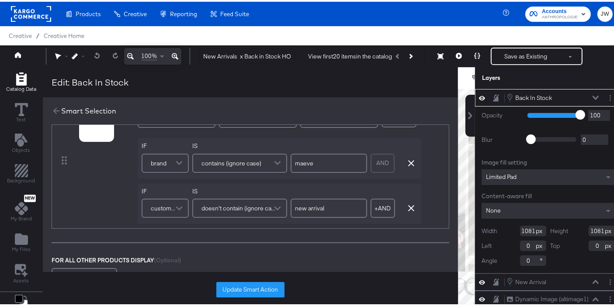
click at [592, 97] on icon at bounding box center [595, 96] width 6 height 4
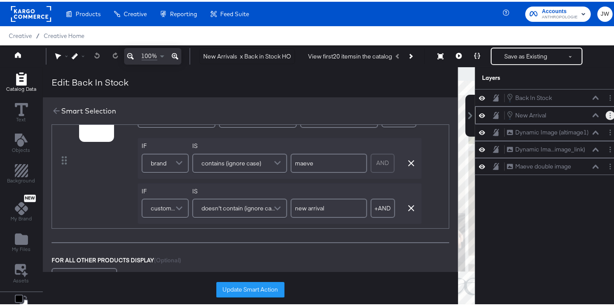
click at [605, 114] on button "Layer Options" at bounding box center [609, 113] width 9 height 9
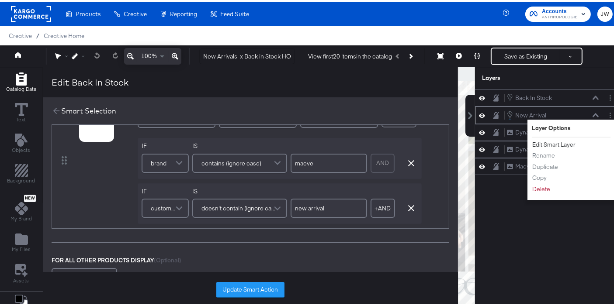
click at [554, 142] on button "Edit Smart Layer" at bounding box center [554, 142] width 44 height 9
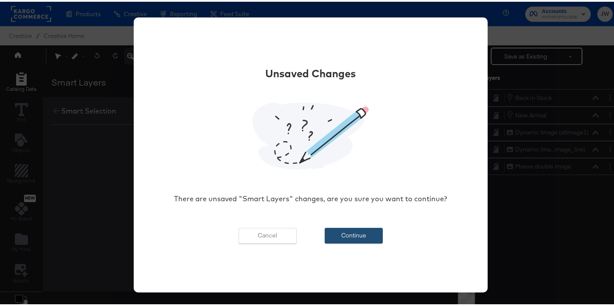
click at [350, 232] on button "Continue" at bounding box center [354, 234] width 58 height 16
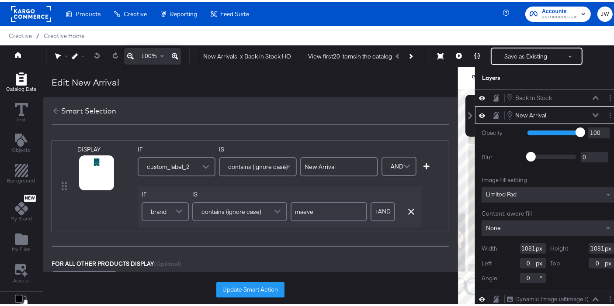
click at [592, 113] on icon at bounding box center [595, 113] width 6 height 4
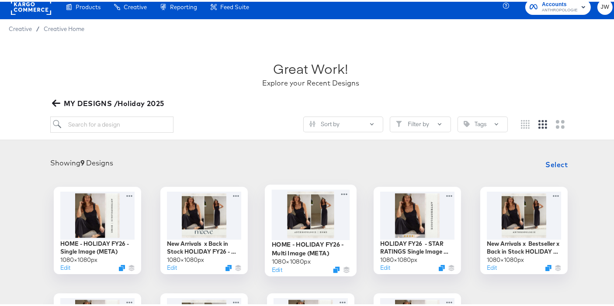
scroll to position [48, 0]
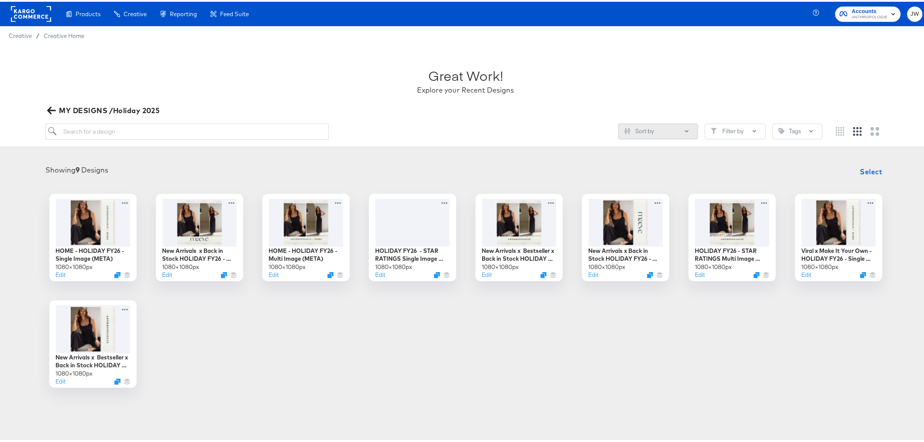
click at [631, 126] on button "Sort by" at bounding box center [659, 130] width 80 height 16
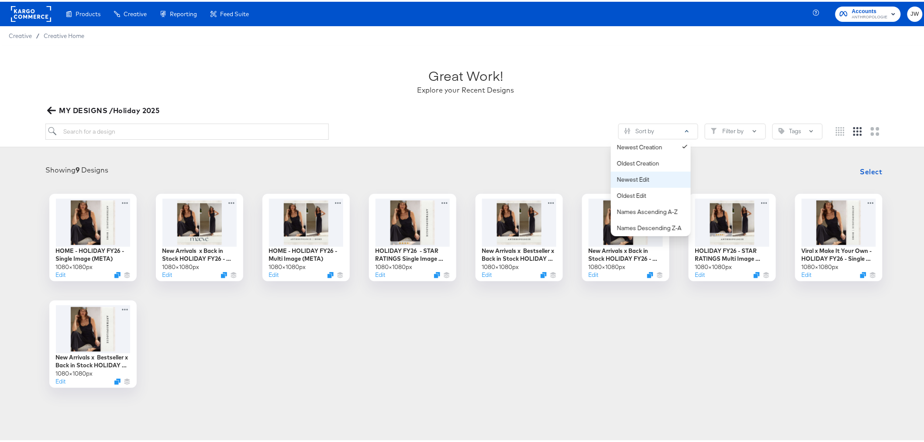
click at [646, 181] on div "Newest Edit" at bounding box center [652, 178] width 71 height 8
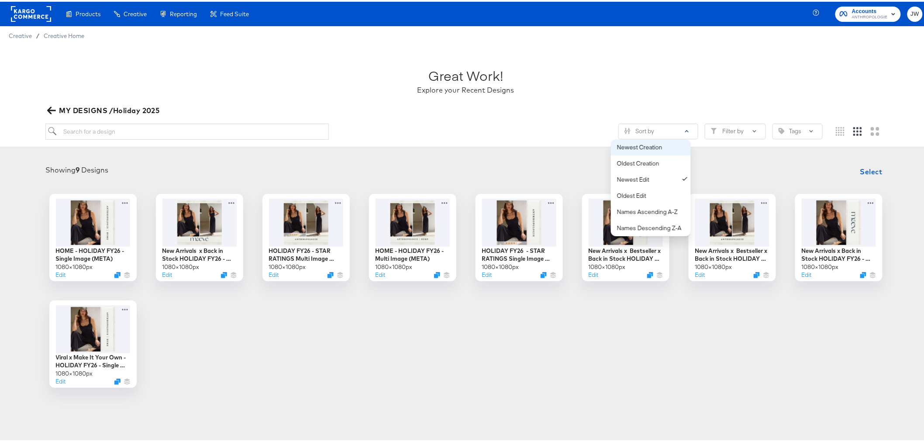
click at [648, 149] on div "Newest Creation" at bounding box center [652, 146] width 71 height 8
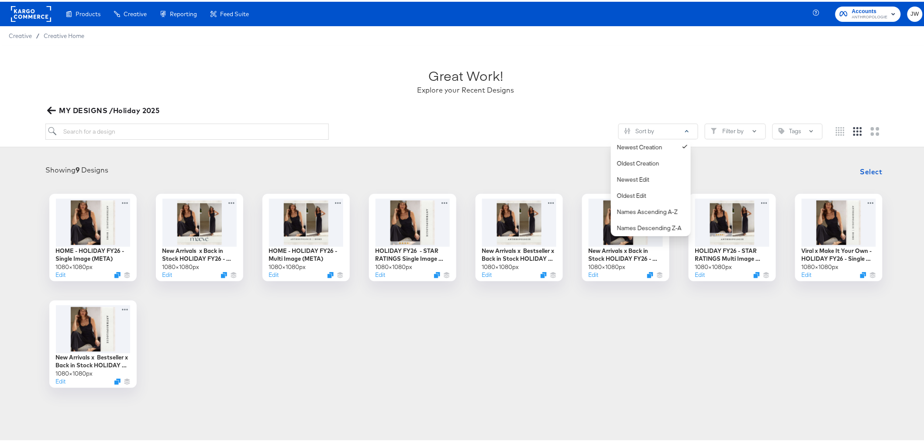
click at [651, 370] on div "HOME - HOLIDAY FY26 - Single Image (META) 1080 × 1080 px Edit New Arrivals x Ba…" at bounding box center [466, 289] width 914 height 194
click at [267, 274] on button "Edit" at bounding box center [272, 275] width 10 height 8
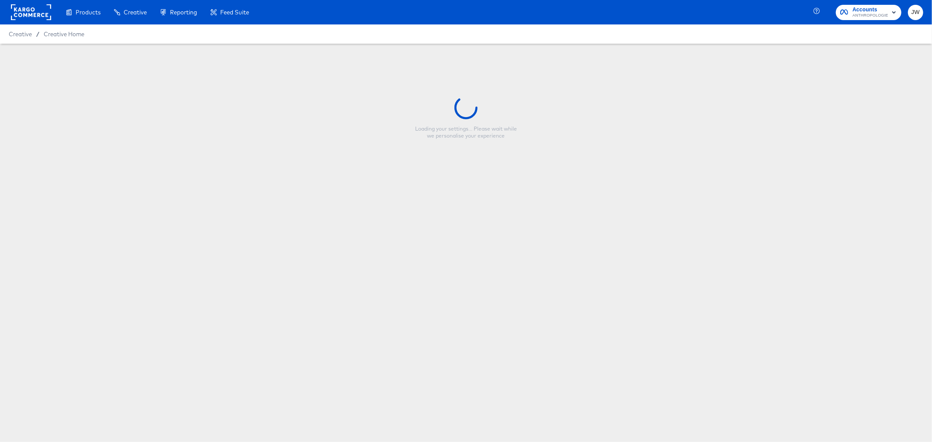
type input "HOME - HOLIDAY FY26 - Multi Image (META)"
